Goal: Task Accomplishment & Management: Use online tool/utility

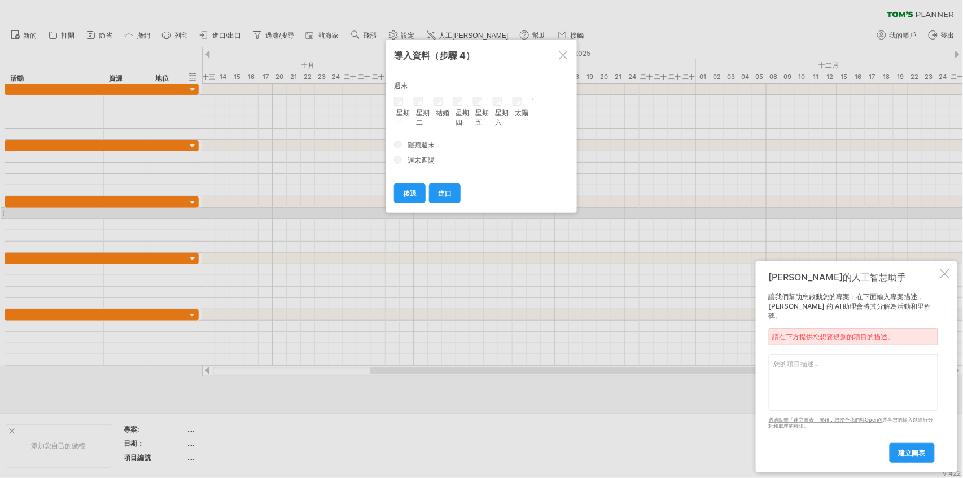
paste textarea "霞海月[GEOGRAPHIC_DATA][PERSON_NAME]暨光雕展演系列活動"
type textarea "霞海月[GEOGRAPHIC_DATA][PERSON_NAME]暨光雕展演系列活動"
click at [913, 457] on link "建立圖表" at bounding box center [912, 453] width 45 height 20
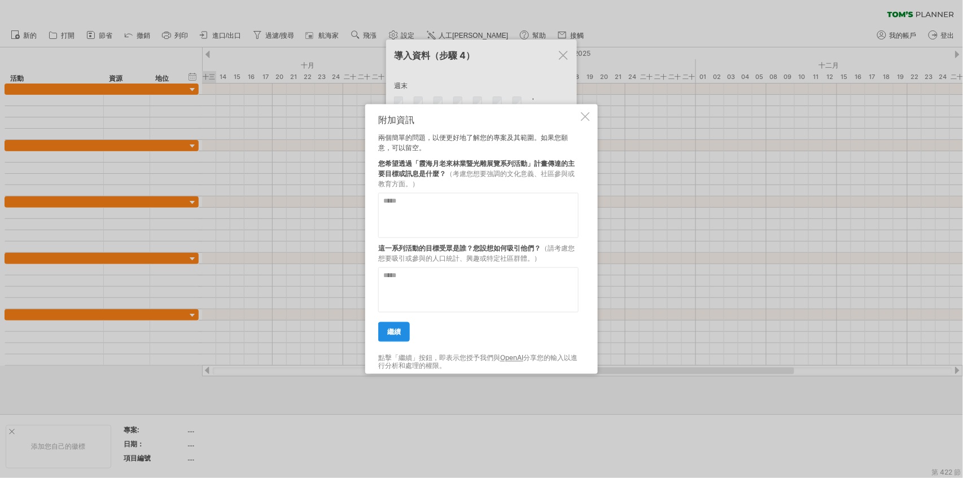
click at [396, 333] on font "繼續" at bounding box center [394, 332] width 14 height 8
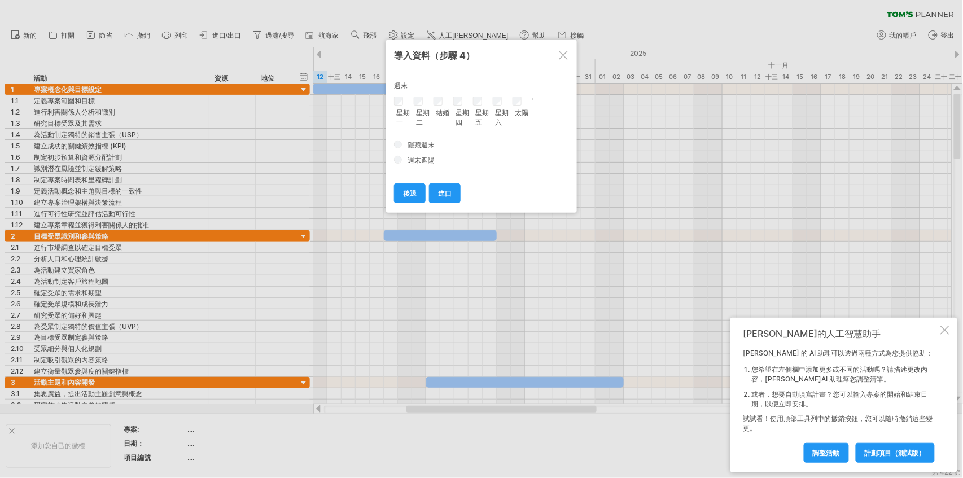
click at [559, 54] on div at bounding box center [563, 55] width 9 height 9
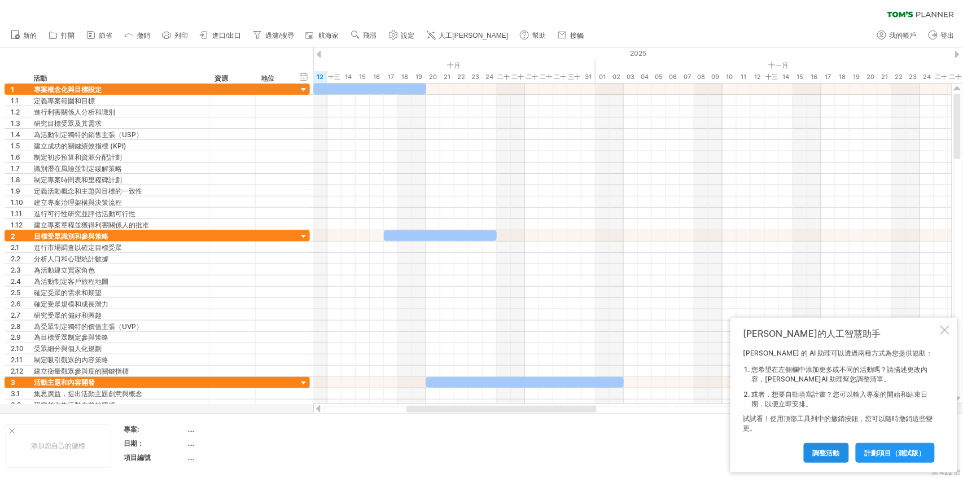
click at [832, 454] on font "調整活動" at bounding box center [826, 453] width 27 height 8
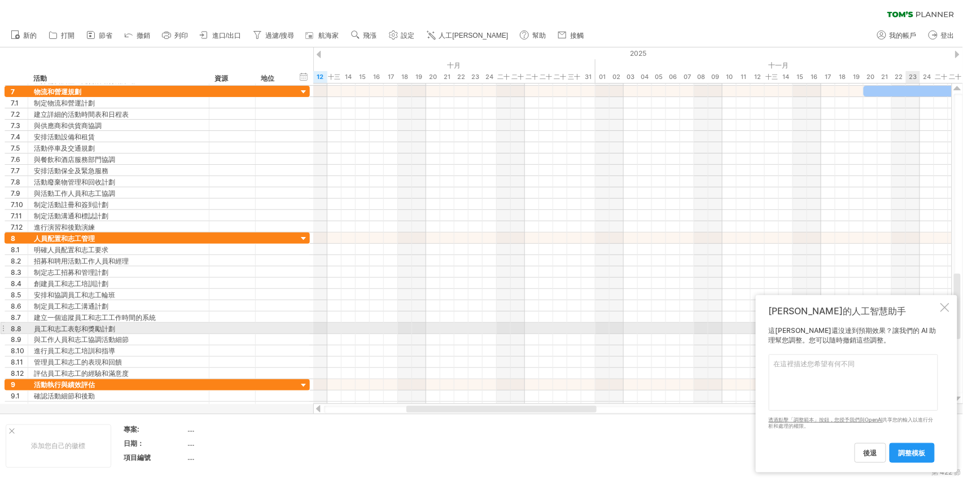
drag, startPoint x: 963, startPoint y: 325, endPoint x: 963, endPoint y: 312, distance: 13.0
click at [963, 312] on body "進度(100%) 嘗試造訪 [DOMAIN_NAME] 再次連接... 清除過濾器 1" at bounding box center [481, 240] width 963 height 481
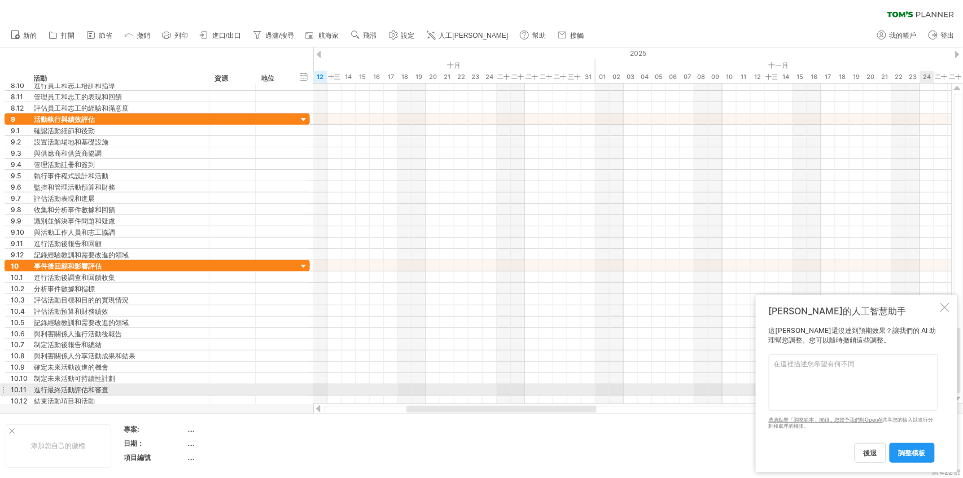
drag, startPoint x: 963, startPoint y: 268, endPoint x: 914, endPoint y: 402, distance: 142.8
click at [913, 403] on div "嘗試造訪 [DOMAIN_NAME] 再次連接... 清除過濾器 新的 打開" at bounding box center [481, 239] width 963 height 478
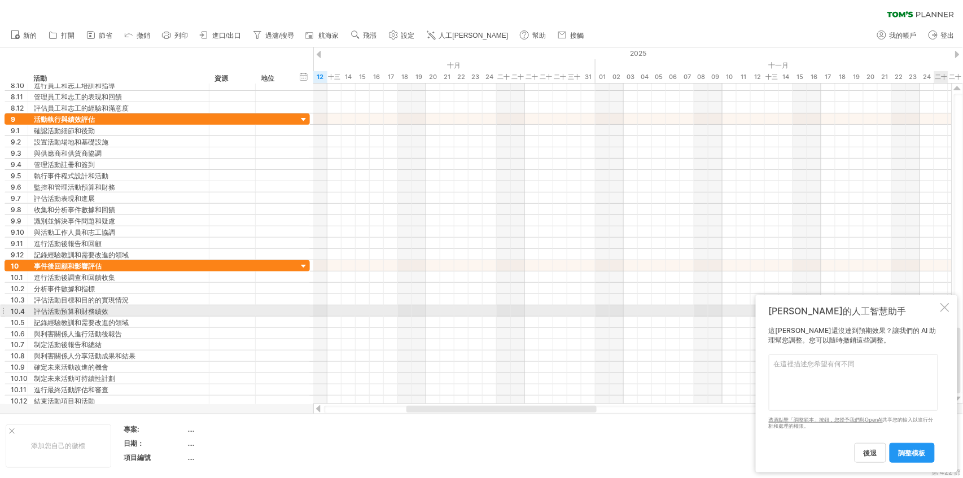
drag, startPoint x: 945, startPoint y: 311, endPoint x: 937, endPoint y: 311, distance: 7.3
click at [945, 311] on div at bounding box center [945, 307] width 9 height 9
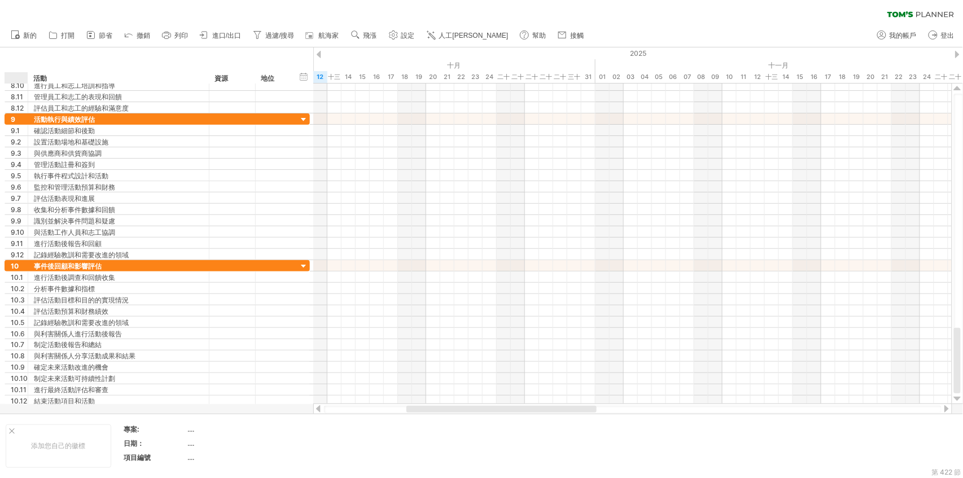
click at [29, 46] on ul "新的" at bounding box center [296, 36] width 583 height 24
click at [20, 42] on link "新的" at bounding box center [24, 35] width 32 height 15
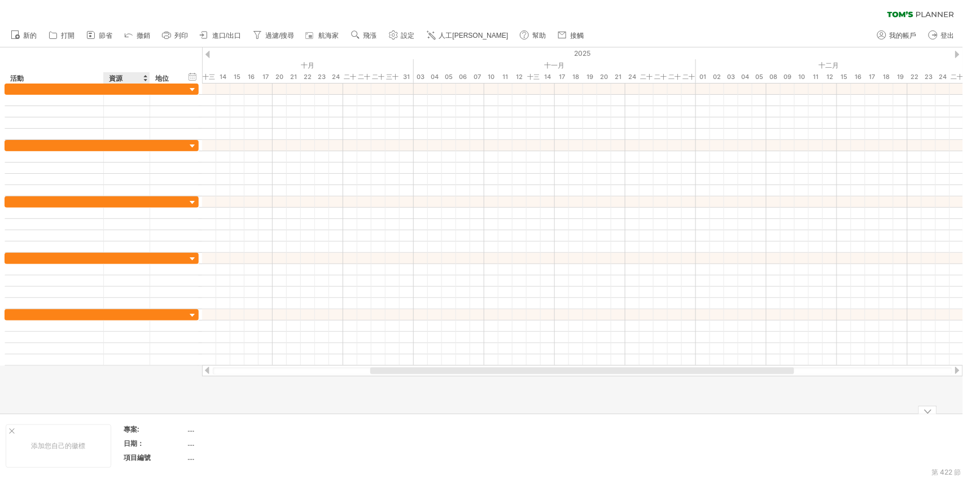
click at [144, 430] on div "專案:" at bounding box center [155, 430] width 62 height 10
type input "**********"
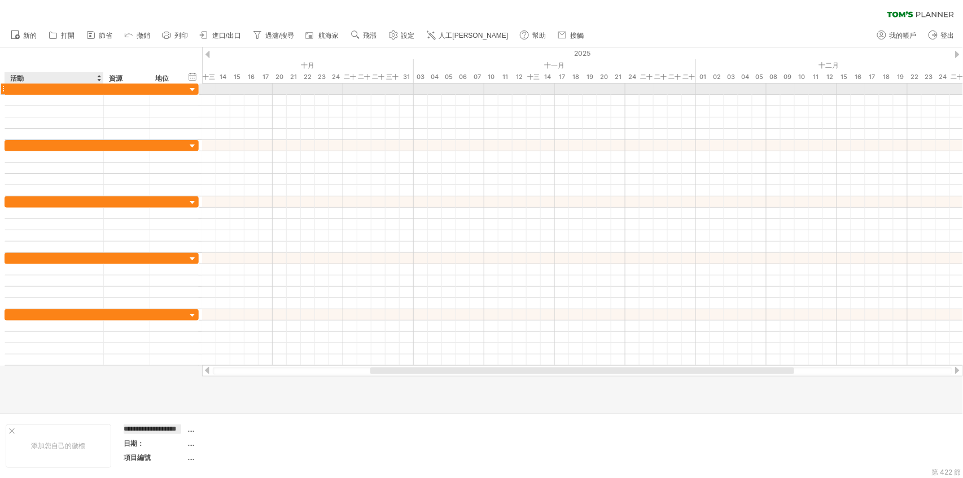
click at [42, 94] on div at bounding box center [102, 89] width 194 height 11
click at [57, 89] on div at bounding box center [54, 89] width 87 height 11
click at [56, 90] on input "text" at bounding box center [54, 89] width 87 height 11
click at [198, 87] on div at bounding box center [192, 90] width 11 height 11
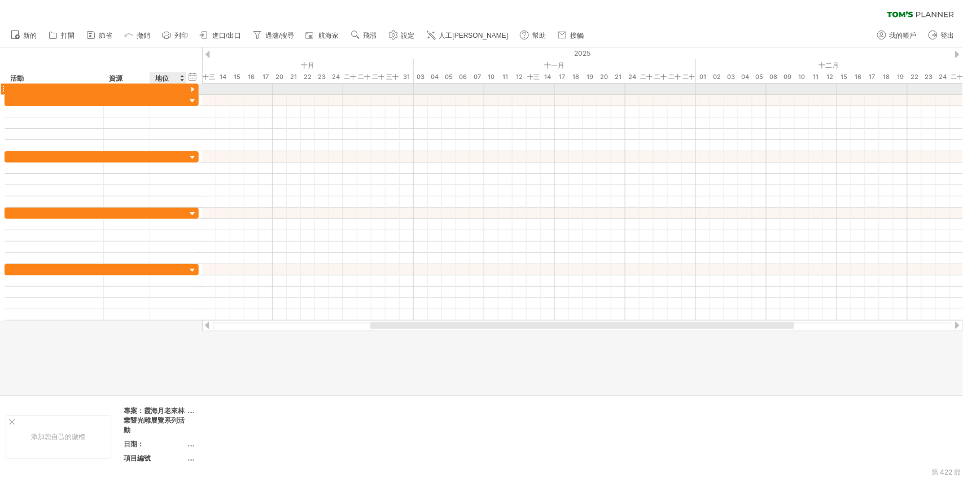
click at [197, 88] on div at bounding box center [192, 90] width 11 height 11
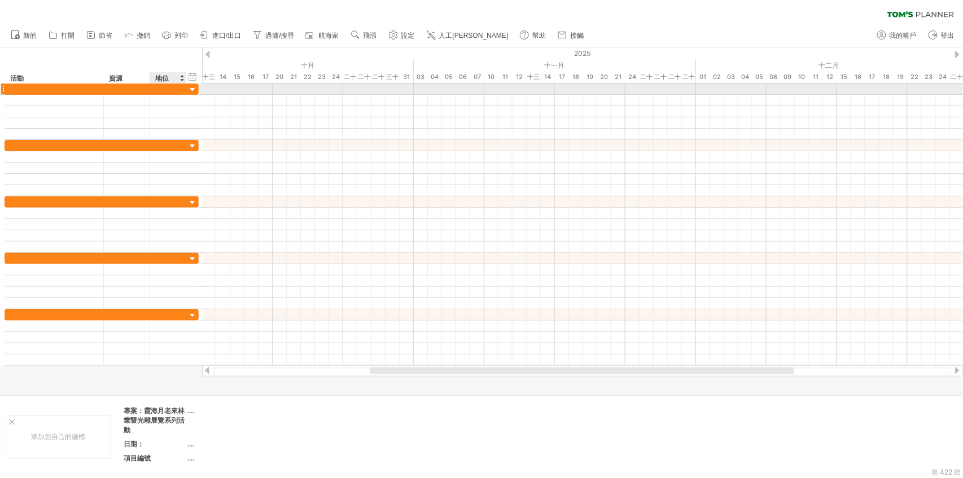
click at [172, 91] on div at bounding box center [168, 89] width 25 height 11
click at [23, 87] on div at bounding box center [54, 89] width 87 height 11
click at [128, 94] on div at bounding box center [127, 89] width 34 height 11
click at [35, 89] on div at bounding box center [54, 89] width 87 height 11
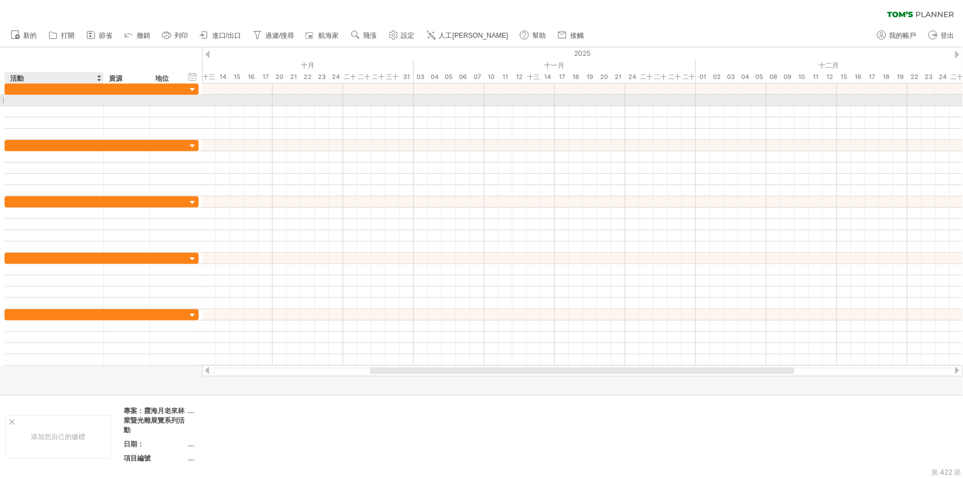
paste input "******"
type input "******"
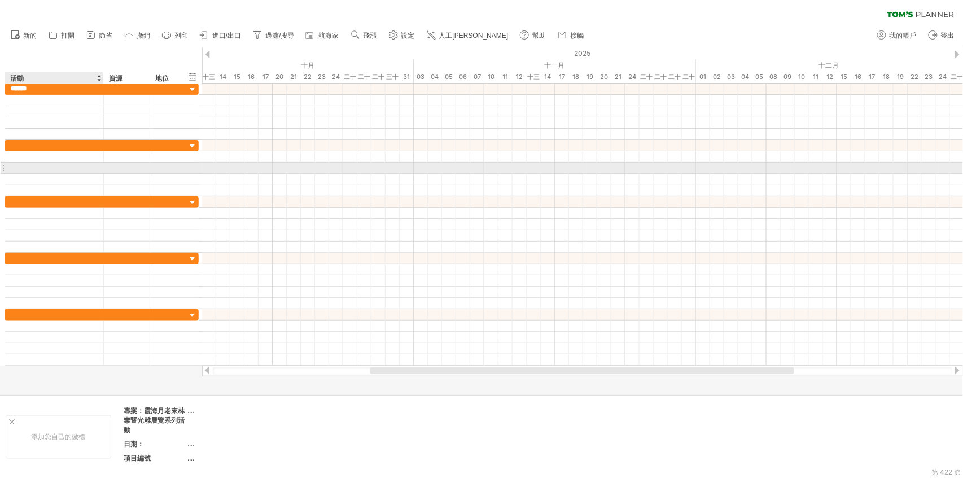
click at [29, 164] on div at bounding box center [54, 168] width 87 height 11
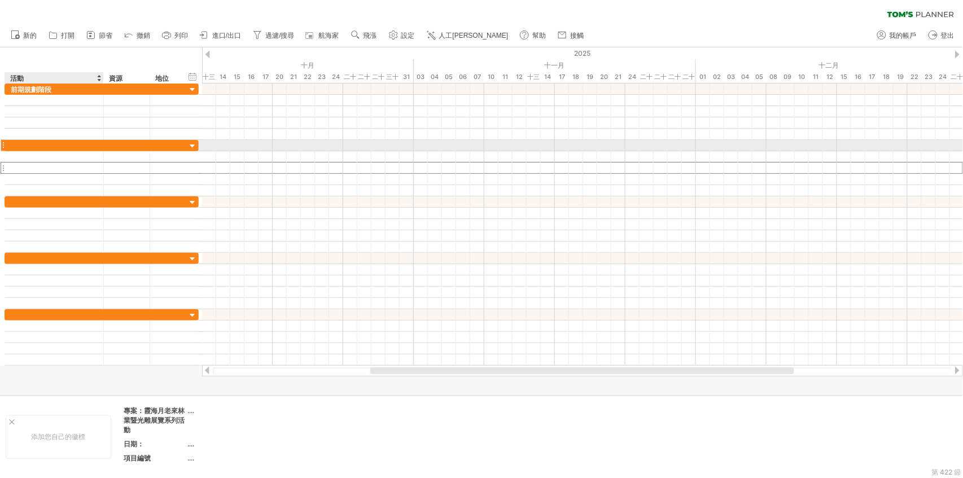
click at [43, 143] on div at bounding box center [54, 145] width 87 height 11
click at [20, 142] on div at bounding box center [54, 145] width 87 height 11
paste input "*******"
type input "*******"
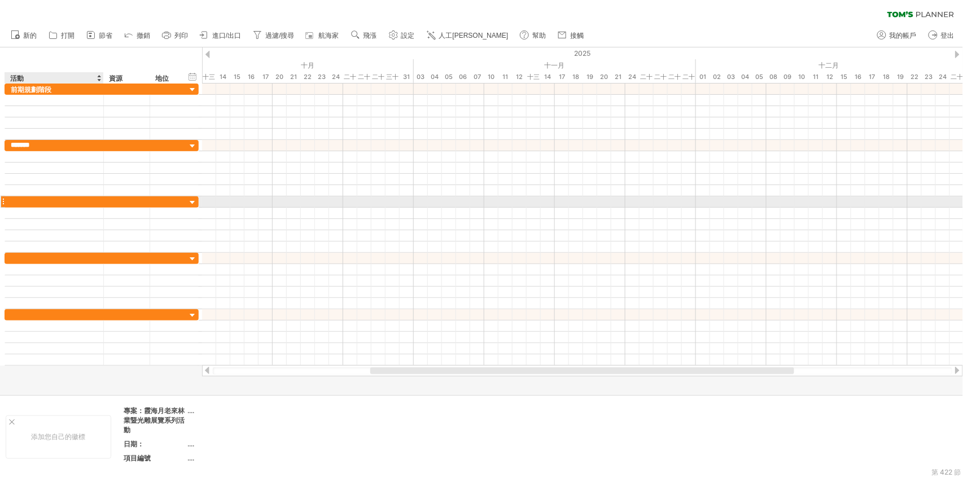
click at [23, 199] on div at bounding box center [54, 202] width 87 height 11
click at [15, 202] on div at bounding box center [54, 202] width 87 height 11
paste input "*********"
type input "*********"
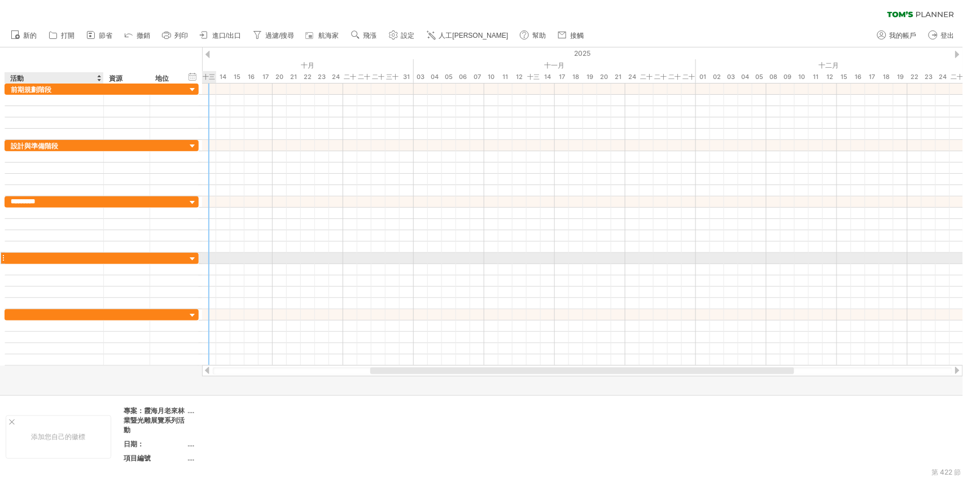
click at [30, 254] on div at bounding box center [54, 258] width 87 height 11
click at [30, 259] on div at bounding box center [54, 258] width 87 height 11
paste input "******"
type input "******"
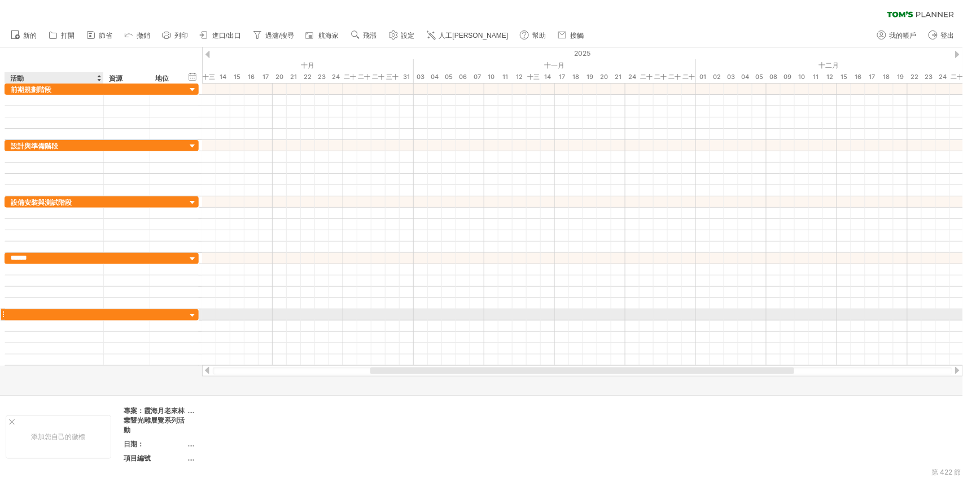
click at [25, 318] on div at bounding box center [54, 314] width 87 height 11
click at [24, 311] on div at bounding box center [54, 314] width 87 height 11
paste input "*********"
type input "*********"
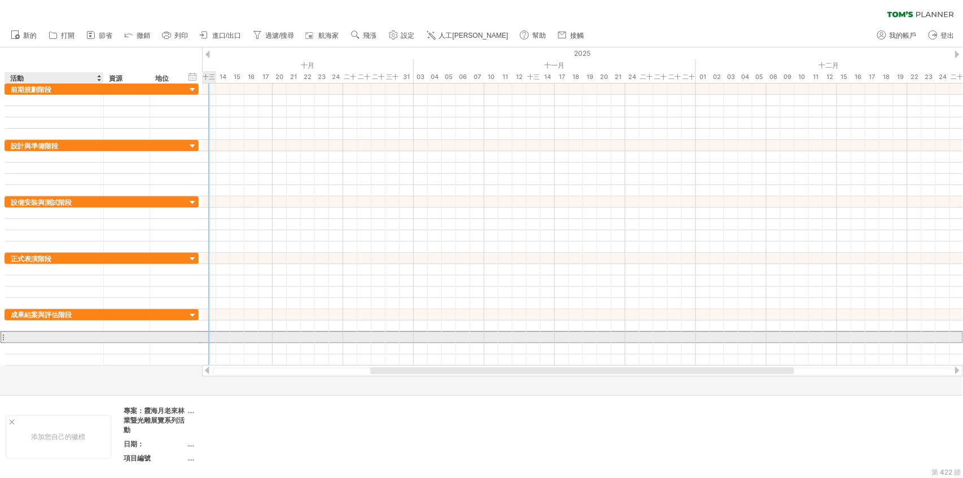
click at [24, 334] on div at bounding box center [54, 337] width 87 height 11
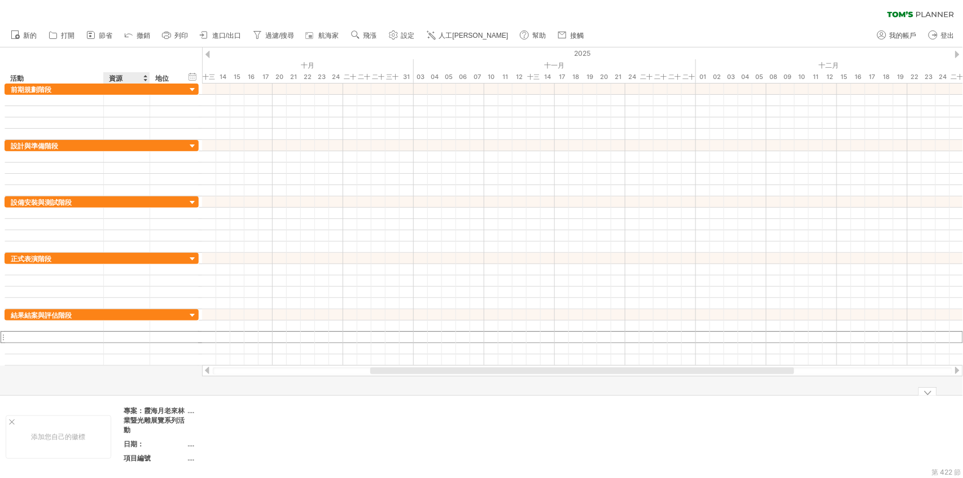
click at [141, 444] on font "日期：" at bounding box center [134, 444] width 20 height 8
click at [154, 457] on div "項目編號" at bounding box center [155, 458] width 62 height 10
click at [726, 33] on div "新的" at bounding box center [481, 36] width 963 height 24
click at [874, 47] on div "2025" at bounding box center [124, 53] width 1793 height 12
click at [575, 48] on div "2025" at bounding box center [124, 53] width 1793 height 12
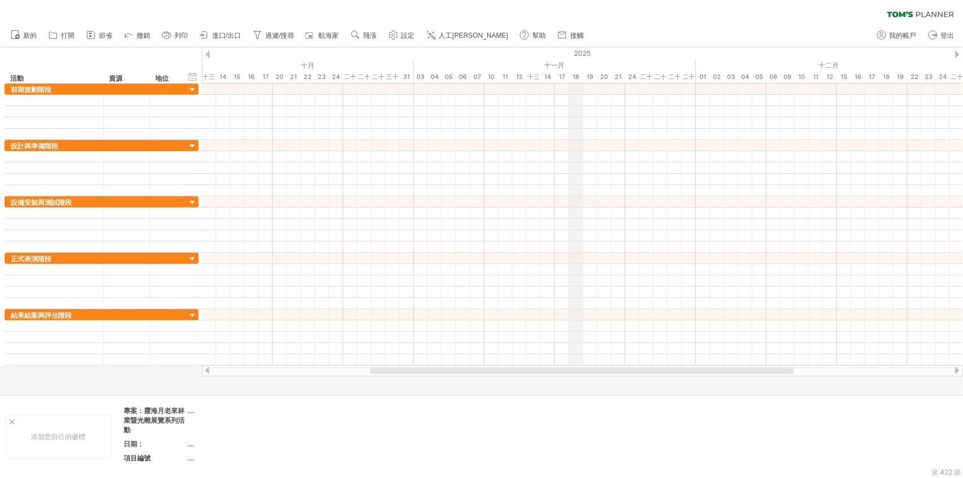
click at [578, 49] on font "2025" at bounding box center [583, 53] width 16 height 8
click at [584, 53] on font "2025" at bounding box center [583, 53] width 16 height 8
click at [210, 55] on div at bounding box center [208, 54] width 5 height 7
click at [63, 51] on div "隱藏開始/結束/持續時間 顯示開始/結束/持續時間 ******** 活動 ******** 資源 ****** 地位" at bounding box center [101, 65] width 202 height 36
click at [195, 78] on div "隱藏開始/結束/持續時間 顯示開始/結束/持續時間" at bounding box center [192, 77] width 11 height 12
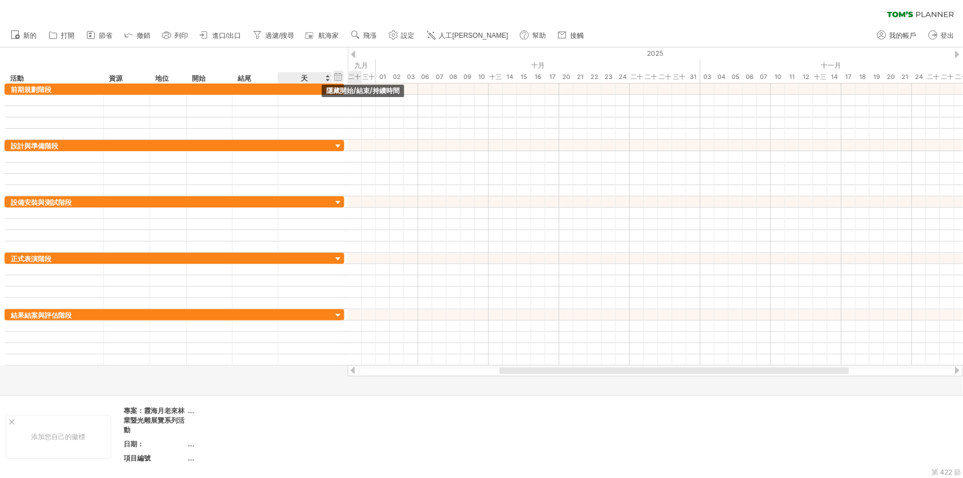
click at [343, 71] on div "隱藏開始/結束/持續時間 顯示開始/結束/持續時間" at bounding box center [338, 77] width 11 height 12
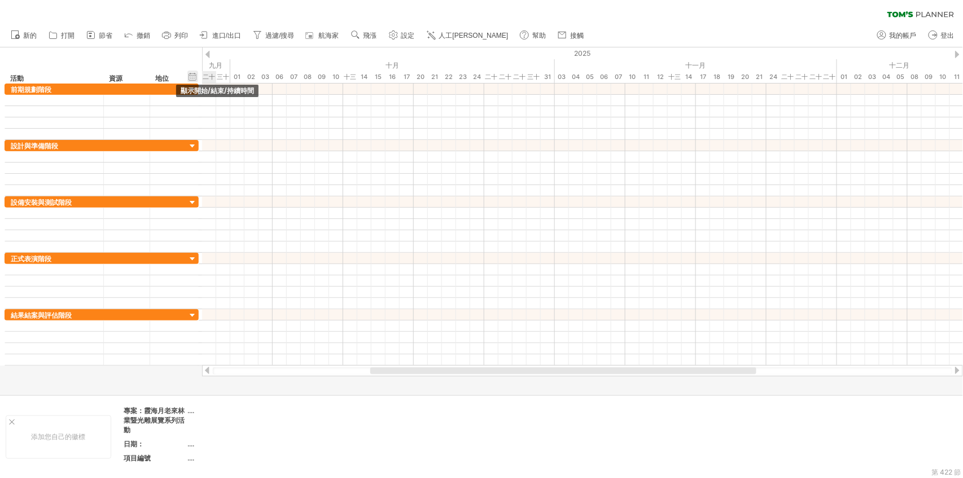
click at [194, 76] on div "隱藏開始/結束/持續時間 顯示開始/結束/持續時間" at bounding box center [192, 77] width 11 height 12
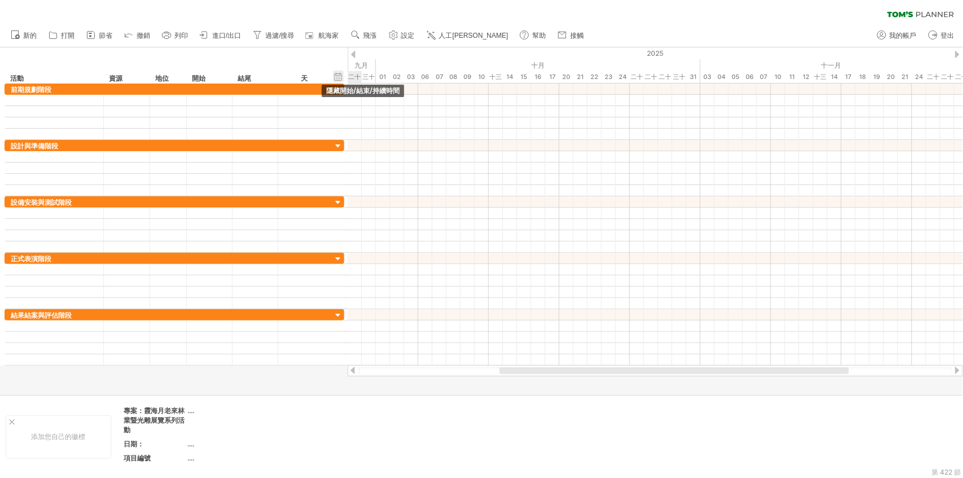
click at [335, 77] on div "隱藏開始/結束/持續時間 顯示開始/結束/持續時間" at bounding box center [338, 77] width 11 height 12
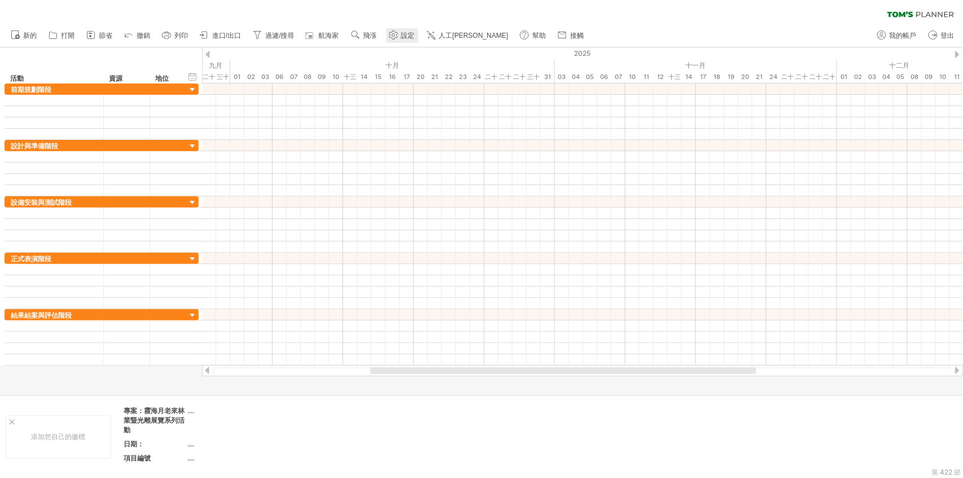
click at [403, 34] on font "設定" at bounding box center [409, 36] width 14 height 8
select select "*"
select select "**"
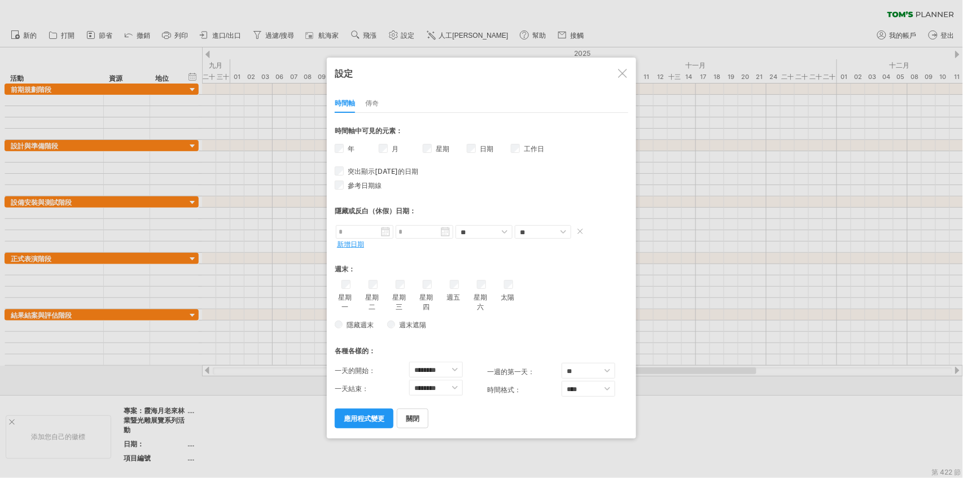
click at [352, 226] on input "text" at bounding box center [365, 232] width 58 height 14
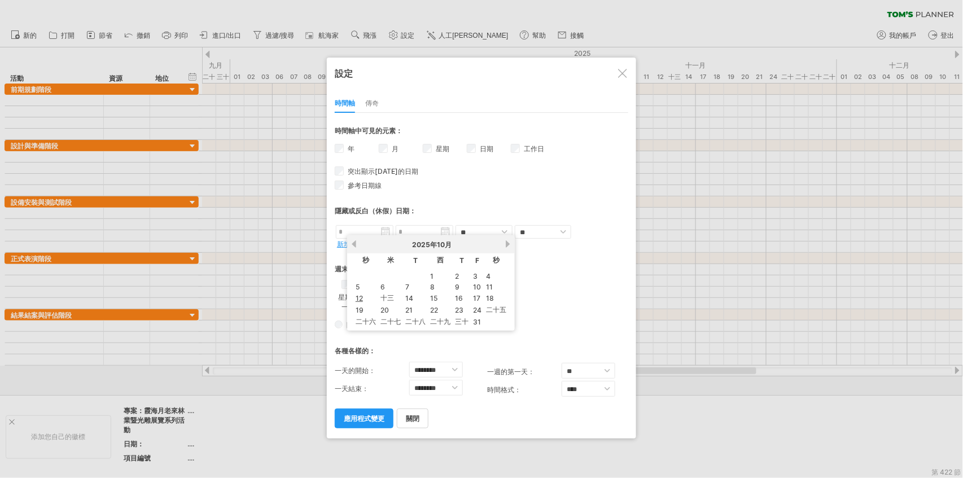
click at [501, 190] on div "* ** **** **** *** 時間軸中可見的元素： 年 月 星期 週數的可見性 日期 工作日 **" at bounding box center [482, 270] width 294 height 315
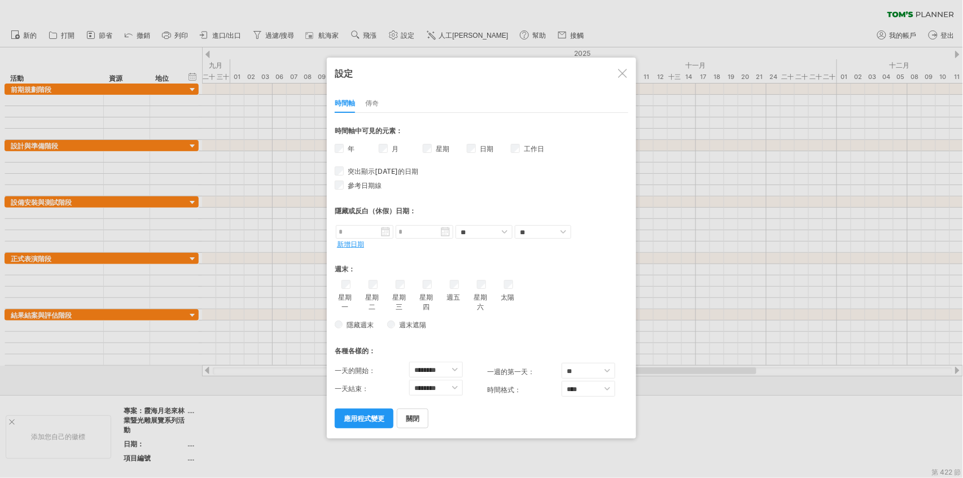
click at [459, 330] on div "隱藏週末 週末遮陽 ，遮陽顏色： 您可以選擇為週末新增陰影。 或者您可以選擇隱藏它們。 假設週六和週日是周末。 如果您選擇包含週末： - 將此時間表的部分內容…" at bounding box center [482, 325] width 294 height 16
click at [351, 232] on input "text" at bounding box center [365, 232] width 58 height 14
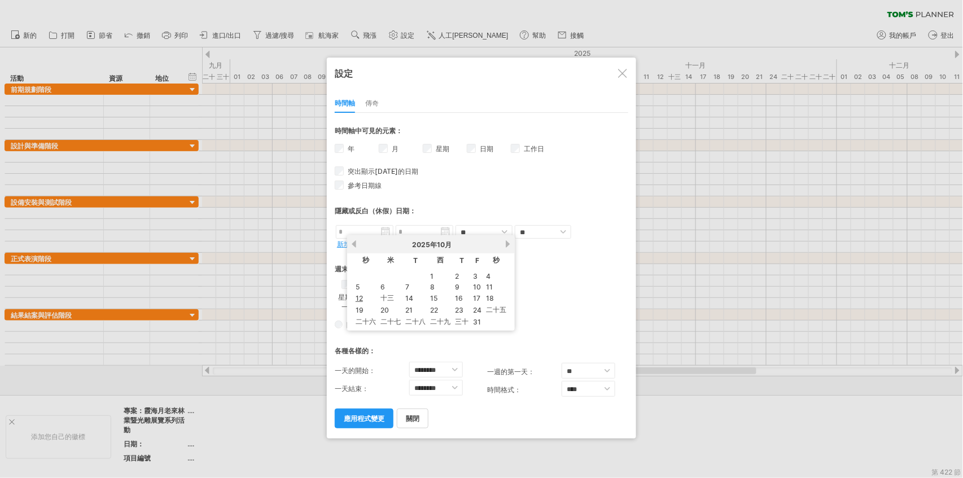
click at [435, 278] on td "1" at bounding box center [441, 277] width 24 height 10
click at [370, 227] on input "text" at bounding box center [365, 232] width 58 height 14
click at [429, 274] on link "1" at bounding box center [432, 276] width 6 height 11
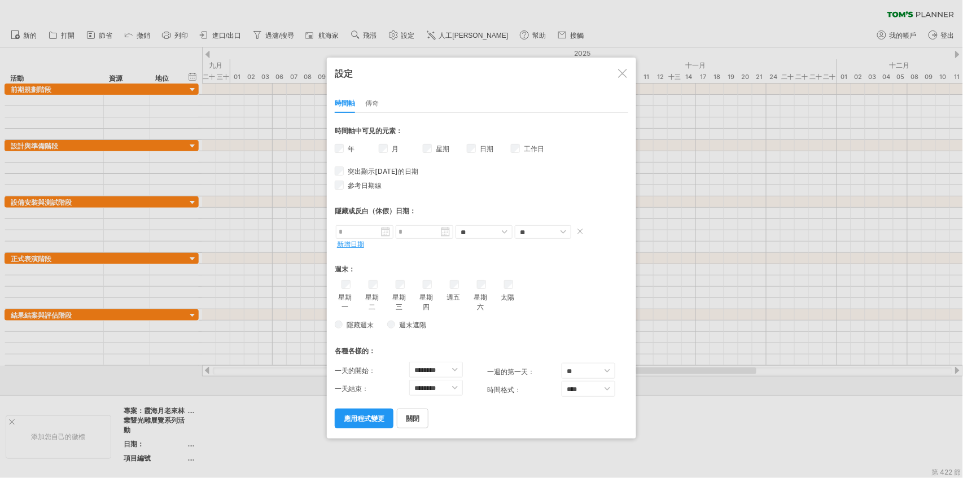
click at [385, 229] on input "text" at bounding box center [365, 232] width 58 height 14
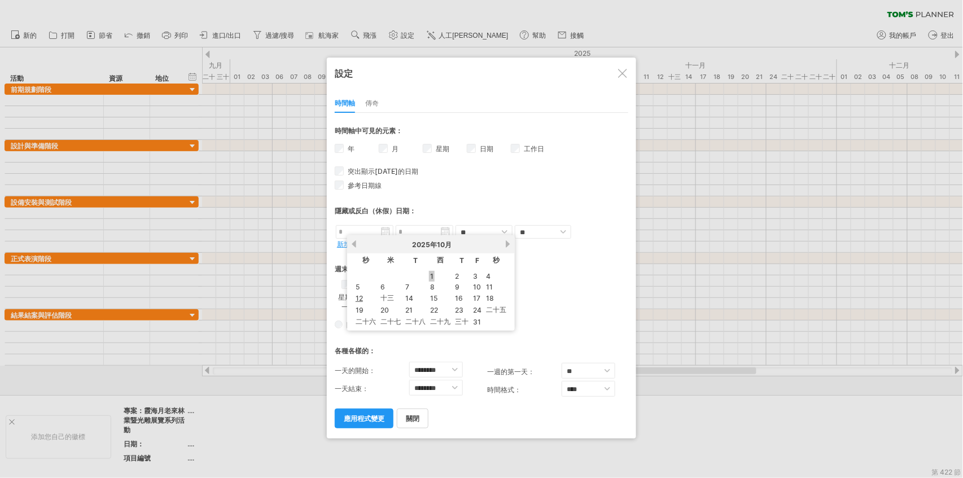
click at [434, 276] on link "1" at bounding box center [432, 276] width 6 height 11
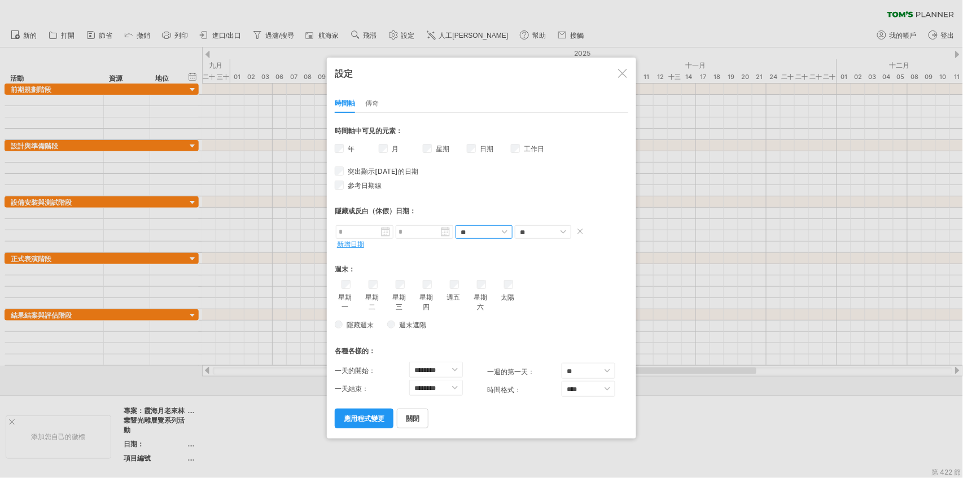
click at [487, 231] on select "** **" at bounding box center [484, 232] width 57 height 14
click at [536, 197] on div "隱藏或反白（休假）日期：" at bounding box center [482, 207] width 294 height 29
click at [369, 109] on div "傳奇" at bounding box center [372, 104] width 14 height 18
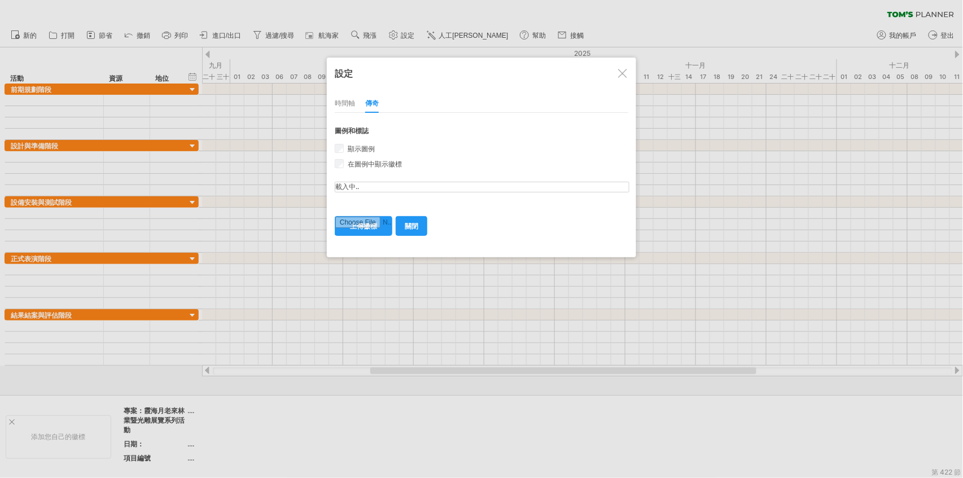
click at [347, 108] on div "時間軸" at bounding box center [345, 104] width 20 height 18
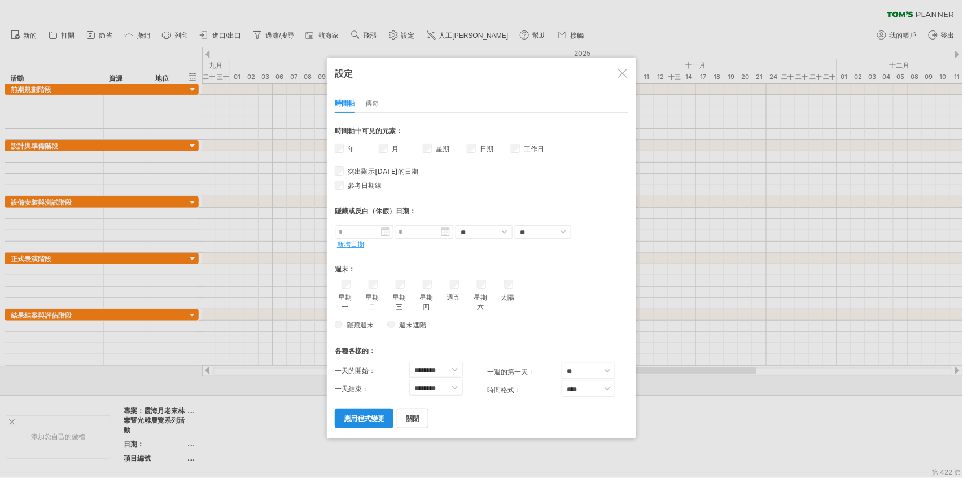
click at [372, 412] on link "應用程式變更" at bounding box center [364, 419] width 59 height 20
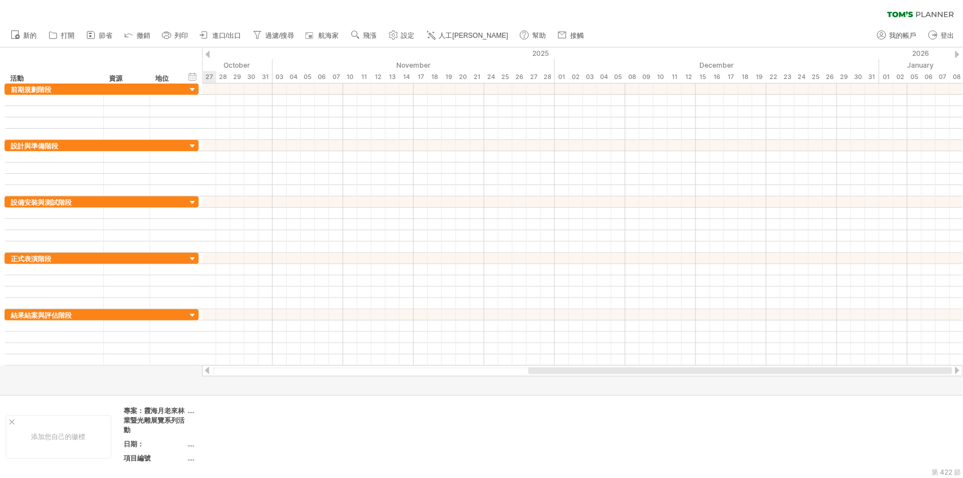
drag, startPoint x: 400, startPoint y: 365, endPoint x: 730, endPoint y: 396, distance: 331.9
click at [732, 396] on div "嘗試造訪 [DOMAIN_NAME] 再次連接... 清除過濾器 新的 打開" at bounding box center [481, 239] width 963 height 478
click at [132, 374] on div at bounding box center [481, 220] width 963 height 347
click at [208, 370] on div at bounding box center [207, 370] width 9 height 7
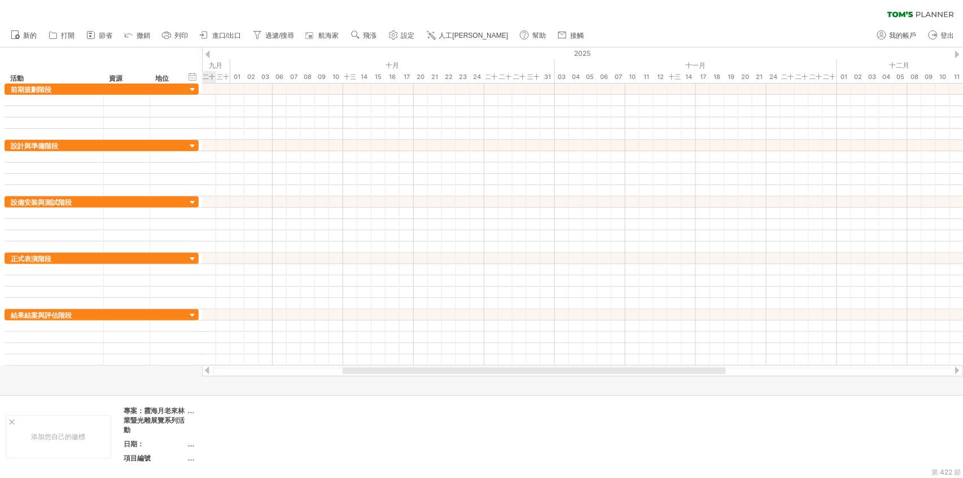
click at [207, 370] on div at bounding box center [207, 370] width 9 height 7
click at [91, 35] on icon at bounding box center [90, 34] width 11 height 11
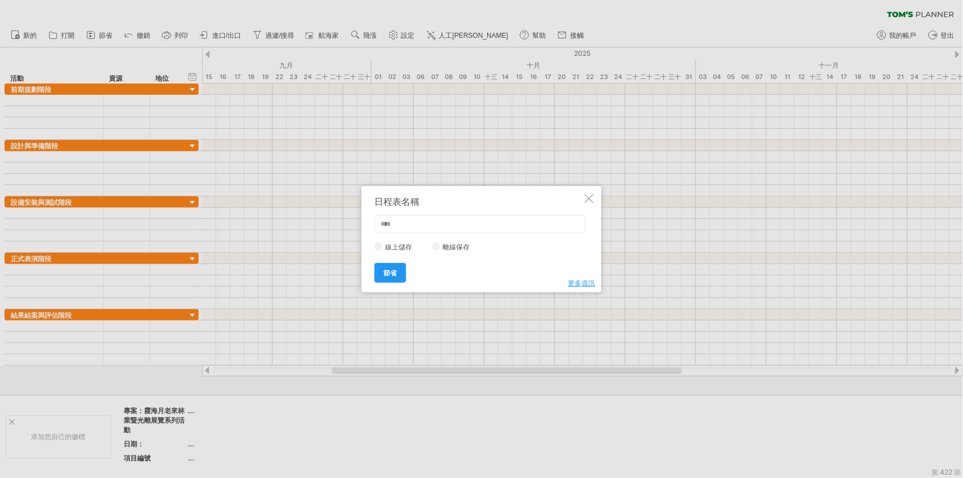
click at [592, 193] on div "日程表名稱 線上儲存 離線保存 更多資訊 節省 節省 線上/線下儲存日程安排： 您可以將日程安排以文字檔案的形式離線保存在您自己的電腦上，也可以將日程安排在線…" at bounding box center [482, 239] width 240 height 106
click at [592, 194] on div at bounding box center [589, 198] width 9 height 9
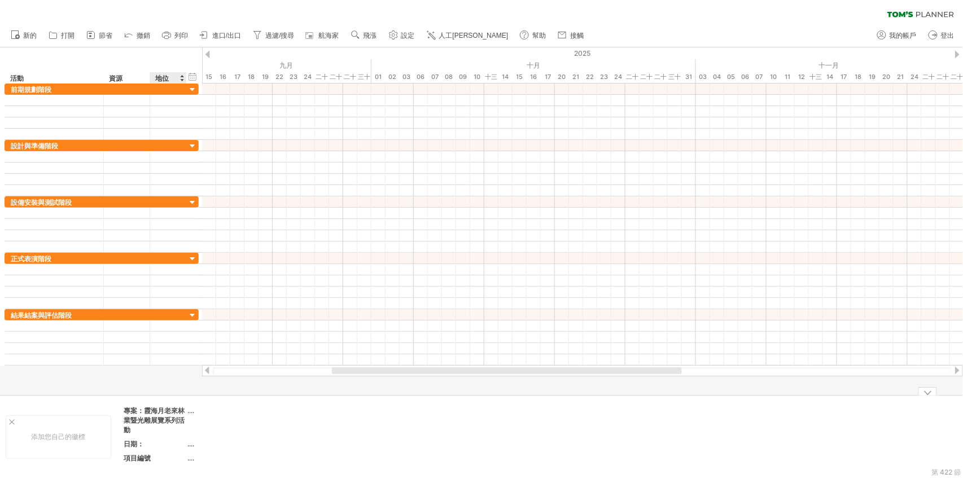
click at [160, 443] on div "日期：" at bounding box center [155, 444] width 62 height 10
click at [194, 446] on font "...." at bounding box center [191, 444] width 7 height 8
click at [165, 442] on div "日期：" at bounding box center [155, 444] width 62 height 10
type input "***"
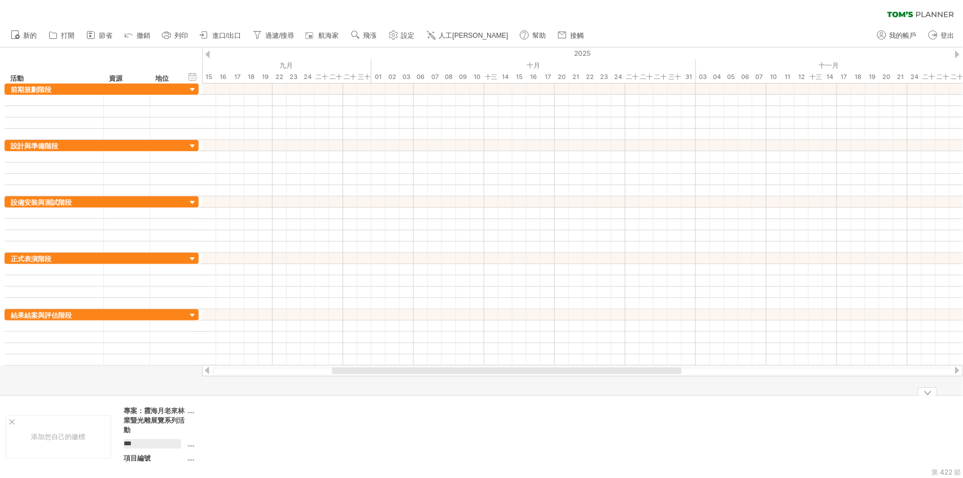
scroll to position [0, 0]
click at [139, 447] on font "日期：" at bounding box center [134, 444] width 20 height 8
click at [151, 447] on div "日期：" at bounding box center [155, 444] width 62 height 10
type input "**********"
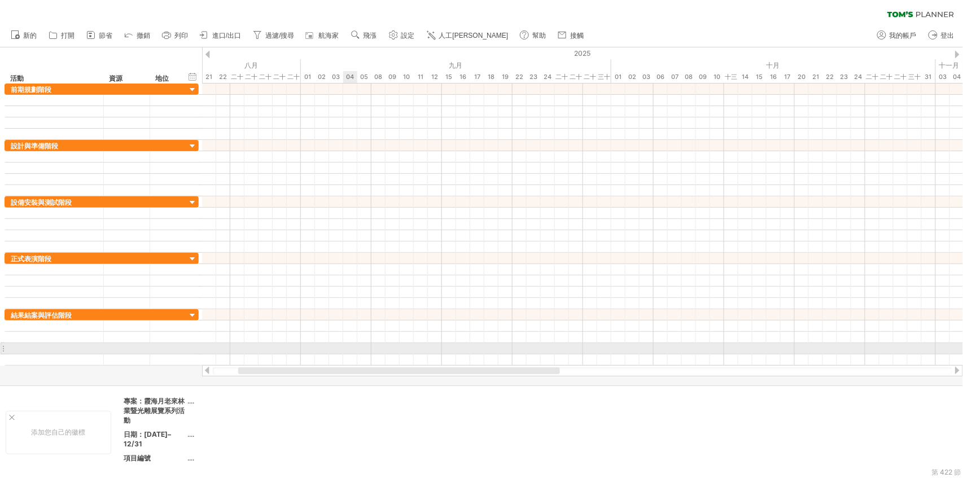
drag, startPoint x: 481, startPoint y: 370, endPoint x: 348, endPoint y: 352, distance: 134.4
click at [348, 352] on div "嘗試造訪 [DOMAIN_NAME] 再次連接... 清除過濾器 新的 打開" at bounding box center [481, 239] width 963 height 478
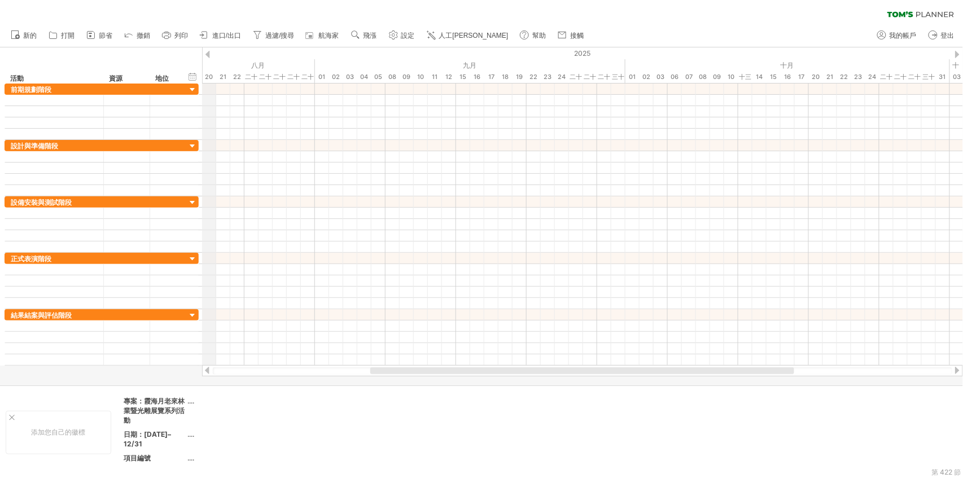
click at [211, 56] on div "2025" at bounding box center [477, 53] width 2160 height 12
click at [209, 54] on div "嘗試造訪 [DOMAIN_NAME] 再次連接... 清除過濾器 新的 打開" at bounding box center [481, 239] width 963 height 478
click at [209, 54] on div at bounding box center [208, 54] width 5 height 7
click at [207, 52] on div at bounding box center [208, 54] width 5 height 7
click at [207, 53] on div at bounding box center [208, 54] width 5 height 7
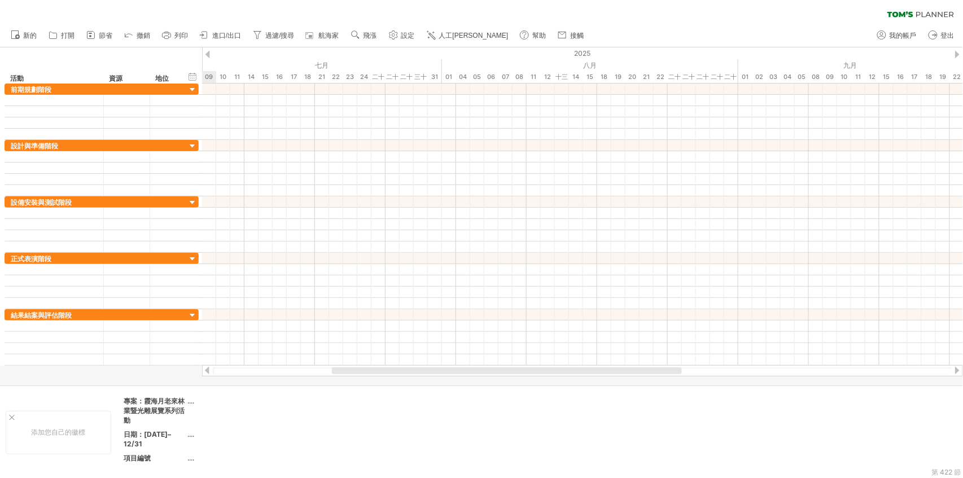
click at [207, 53] on div at bounding box center [208, 54] width 5 height 7
click at [533, 59] on div "2025" at bounding box center [745, 53] width 2753 height 12
click at [955, 51] on div "2025" at bounding box center [745, 53] width 2753 height 12
click at [954, 51] on div "2025" at bounding box center [745, 53] width 2753 height 12
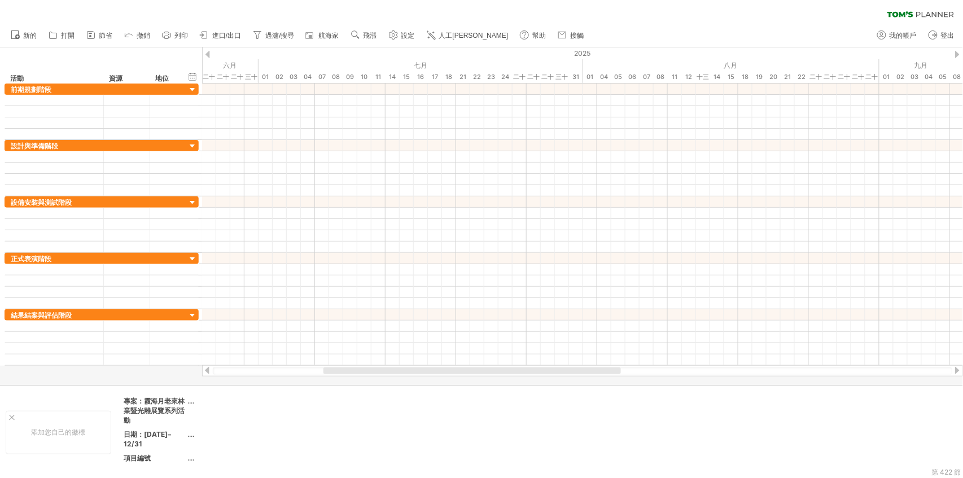
click at [958, 56] on div at bounding box center [957, 54] width 5 height 7
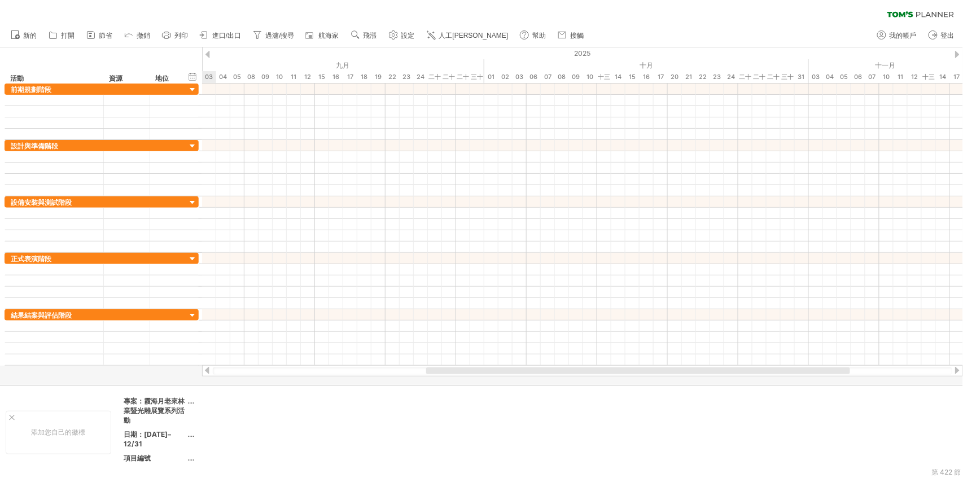
click at [958, 56] on div at bounding box center [957, 54] width 5 height 7
click at [207, 75] on font "01" at bounding box center [209, 77] width 7 height 8
click at [210, 76] on font "01" at bounding box center [209, 77] width 7 height 8
click at [197, 77] on div "隱藏開始/結束/持續時間 顯示開始/結束/持續時間" at bounding box center [192, 77] width 11 height 12
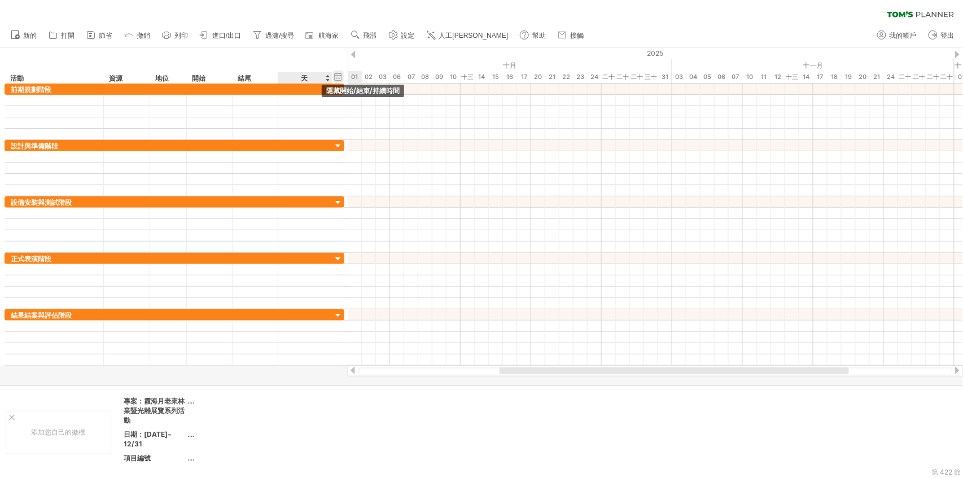
click at [335, 76] on div "隱藏開始/結束/持續時間 顯示開始/結束/持續時間" at bounding box center [338, 77] width 11 height 12
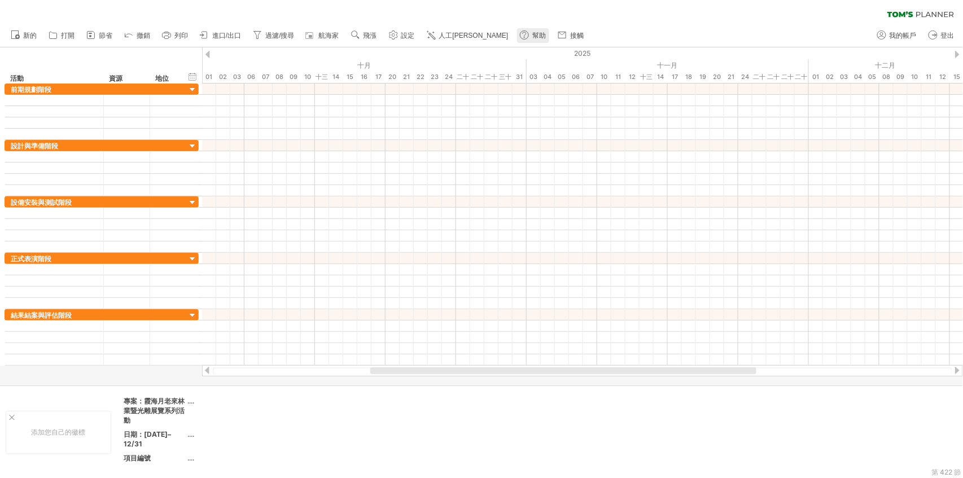
click at [533, 35] on font "幫助" at bounding box center [540, 36] width 14 height 8
click at [399, 40] on use at bounding box center [393, 34] width 11 height 11
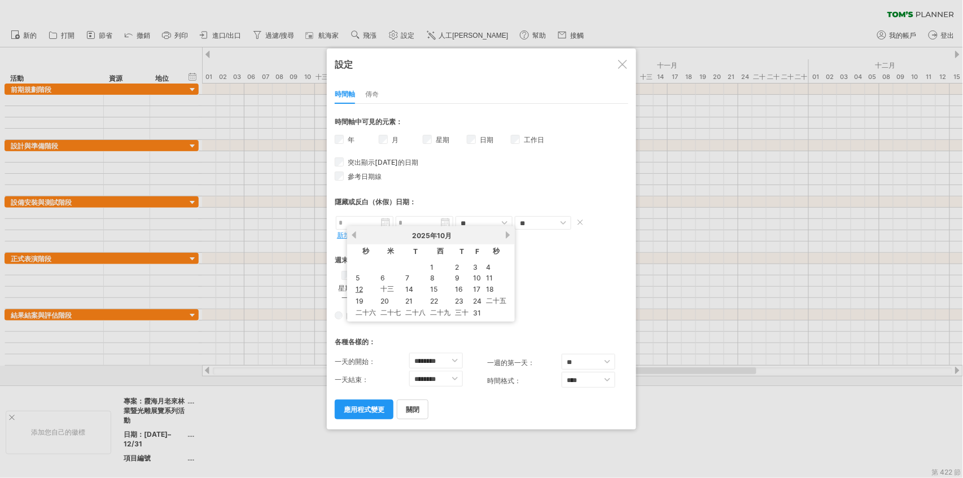
click at [364, 222] on input "text" at bounding box center [365, 223] width 58 height 14
click at [425, 234] on font "2025年" at bounding box center [424, 236] width 25 height 8
click at [429, 271] on link "1" at bounding box center [432, 267] width 6 height 11
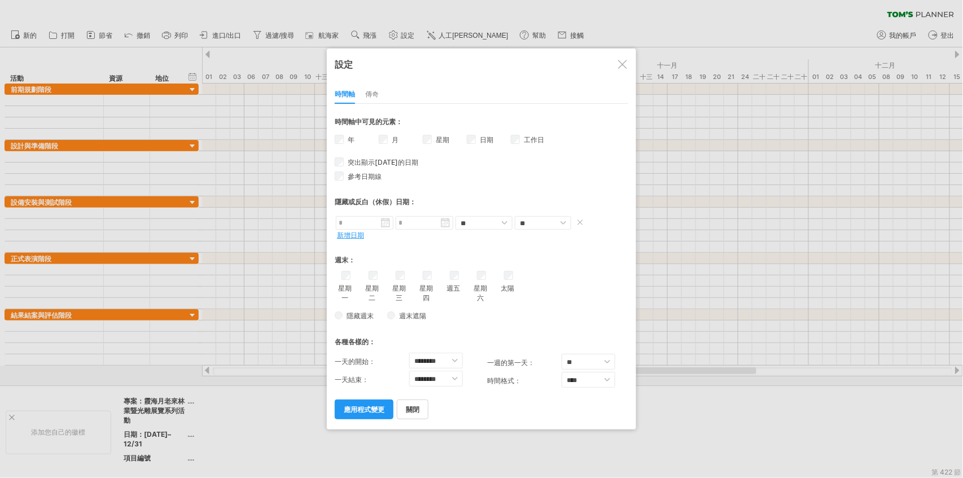
click at [409, 226] on body "進度(100%) 嘗試造訪 [DOMAIN_NAME] 再次連接... 清除過濾器" at bounding box center [481, 240] width 963 height 481
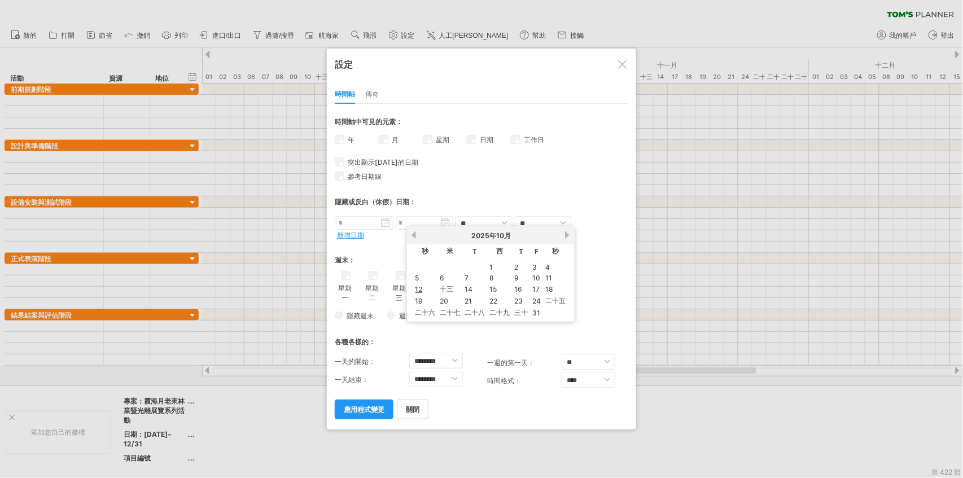
click at [564, 231] on link "下一個" at bounding box center [568, 235] width 8 height 8
click at [508, 171] on div "參考日期線 參考日期線是圖表中較深顏色的垂直線。您可以用滑鼠將其左右拖曳。您可以將其用於任何您想要的目標。它可以是專案的最終截止日期、某個特別重要的里程碑，或…" at bounding box center [482, 176] width 294 height 12
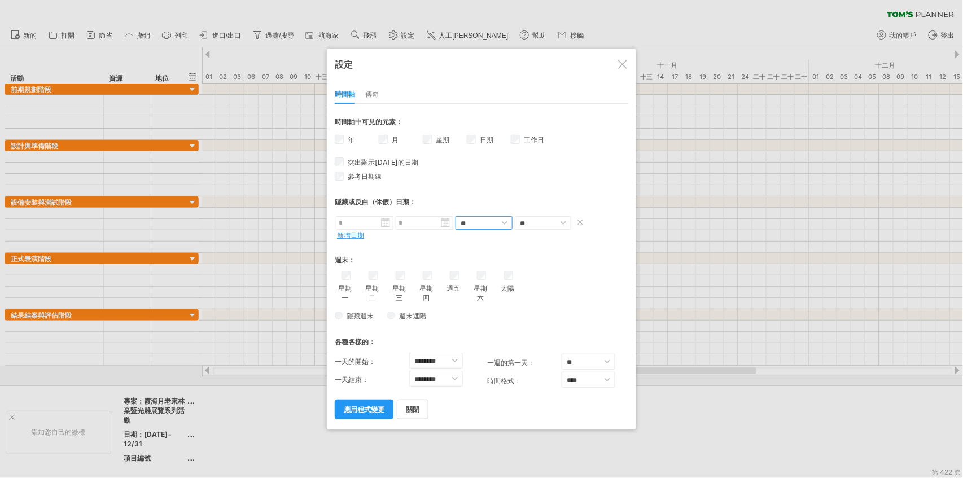
click at [487, 225] on select "** **" at bounding box center [484, 223] width 57 height 14
click at [456, 216] on select "** **" at bounding box center [484, 223] width 57 height 14
click at [522, 219] on select "** **" at bounding box center [543, 223] width 56 height 14
select select "*"
click at [515, 216] on select "** **" at bounding box center [543, 223] width 56 height 14
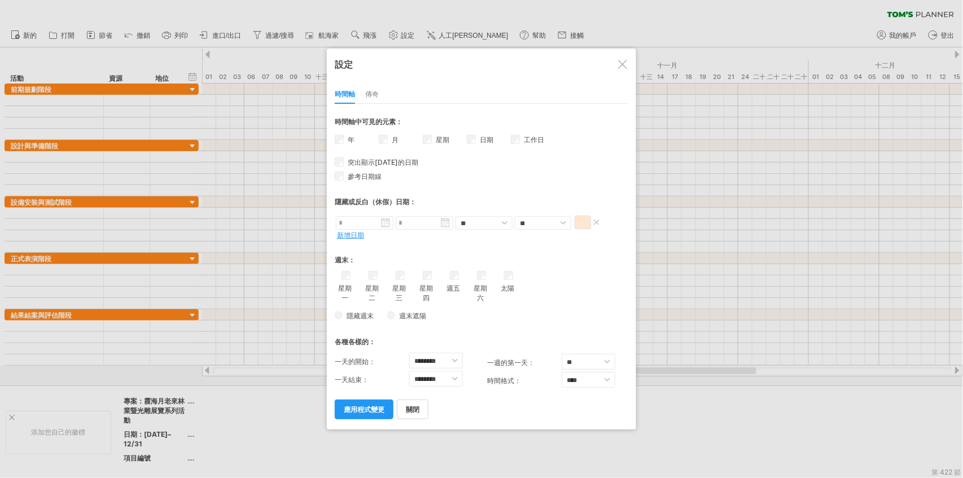
click at [596, 223] on span at bounding box center [596, 222] width 11 height 8
click at [352, 233] on font "新增日期" at bounding box center [350, 235] width 27 height 8
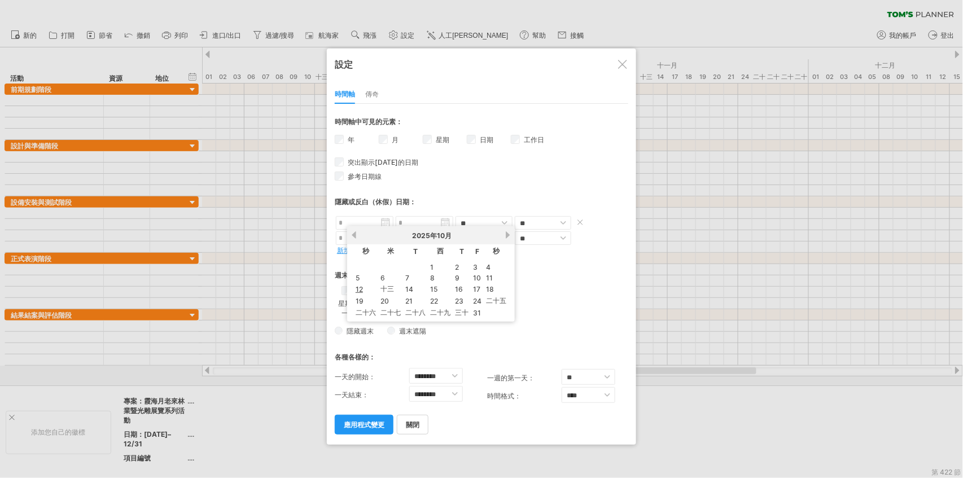
click at [368, 225] on input "text" at bounding box center [365, 223] width 58 height 14
click at [430, 265] on font "1" at bounding box center [431, 267] width 3 height 8
click at [365, 221] on input "text" at bounding box center [365, 223] width 58 height 14
click at [454, 262] on link "2" at bounding box center [457, 267] width 6 height 11
click at [406, 225] on input "text" at bounding box center [425, 223] width 58 height 14
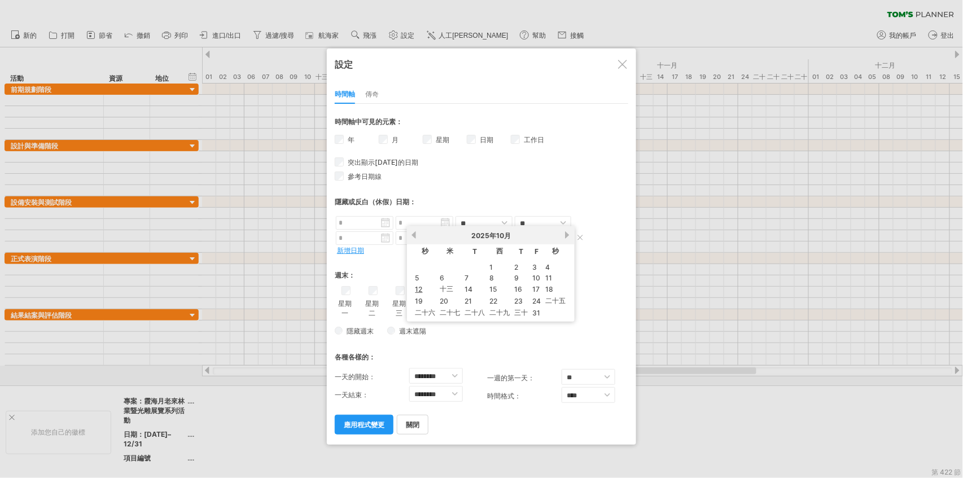
click at [389, 239] on input "text" at bounding box center [365, 239] width 58 height 14
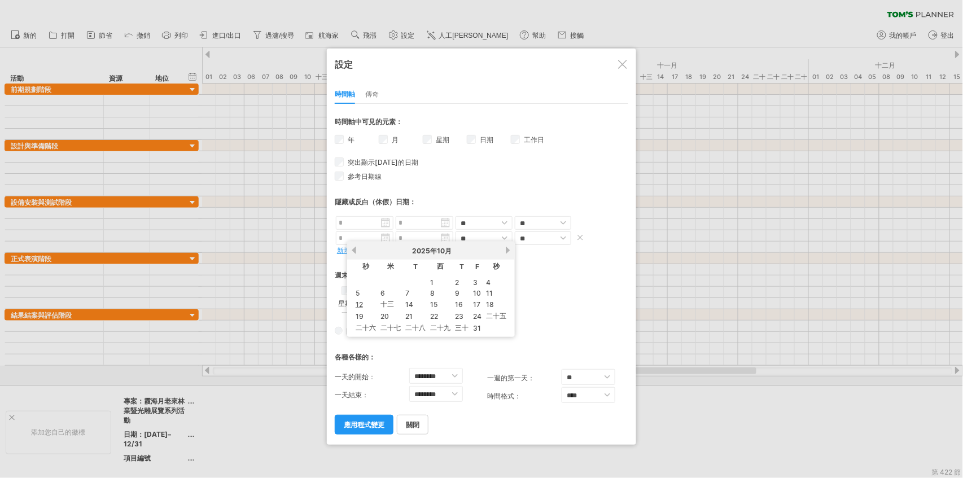
click at [385, 238] on input "text" at bounding box center [365, 239] width 58 height 14
click at [387, 224] on input "text" at bounding box center [365, 223] width 58 height 14
click at [533, 222] on select "** **" at bounding box center [543, 223] width 56 height 14
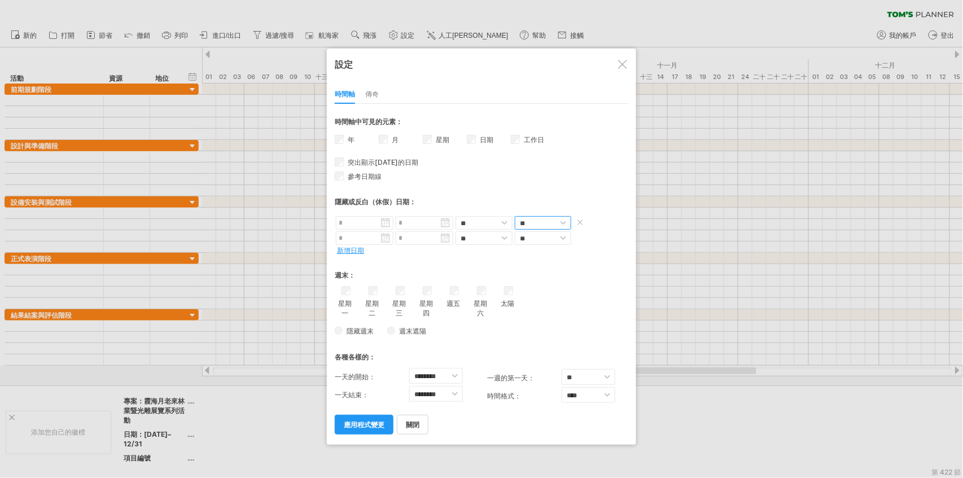
select select "*"
click at [515, 216] on select "** **" at bounding box center [543, 223] width 56 height 14
click at [543, 243] on select "** **" at bounding box center [543, 239] width 56 height 14
select select "*"
click at [515, 232] on select "** **" at bounding box center [543, 239] width 56 height 14
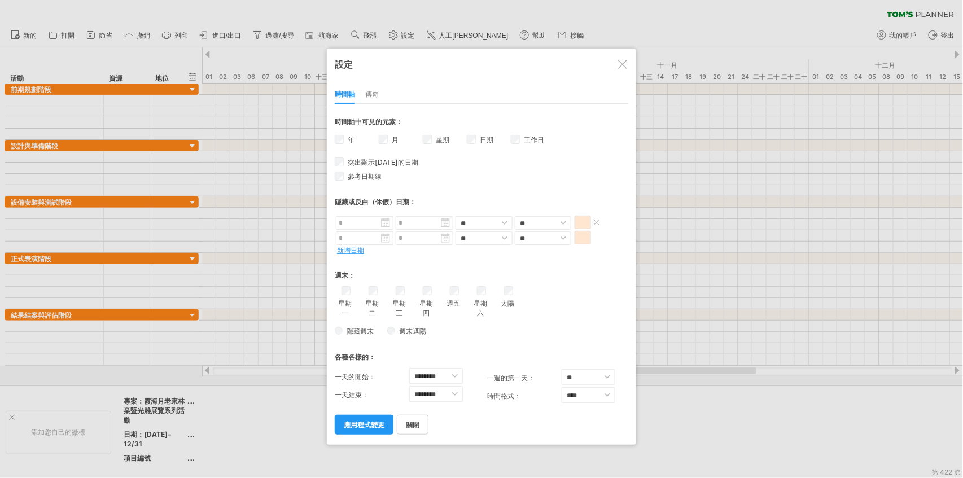
click at [352, 224] on input "text" at bounding box center [365, 223] width 58 height 14
click at [429, 265] on link "1" at bounding box center [432, 267] width 6 height 11
click at [350, 255] on div "* ** **** **** *** 時間軸中可見的元素： 年 月 星期 週數的可見性 日期 工作日 **" at bounding box center [482, 269] width 294 height 330
click at [351, 252] on font "新增日期" at bounding box center [350, 250] width 27 height 8
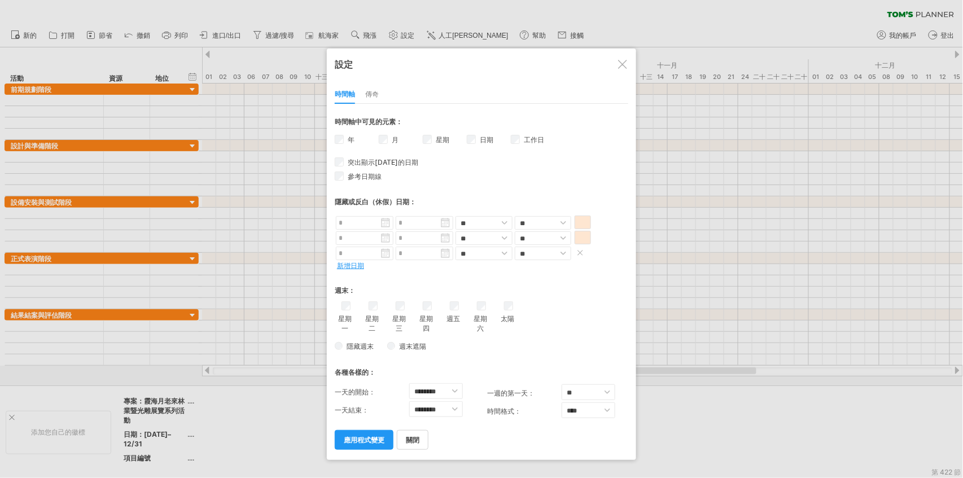
click at [575, 252] on span at bounding box center [580, 252] width 11 height 8
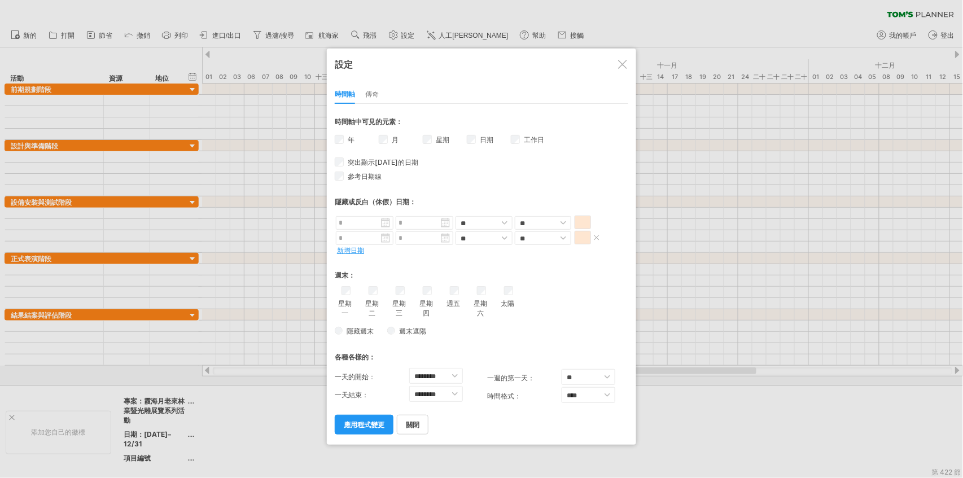
click at [595, 238] on span at bounding box center [596, 237] width 11 height 8
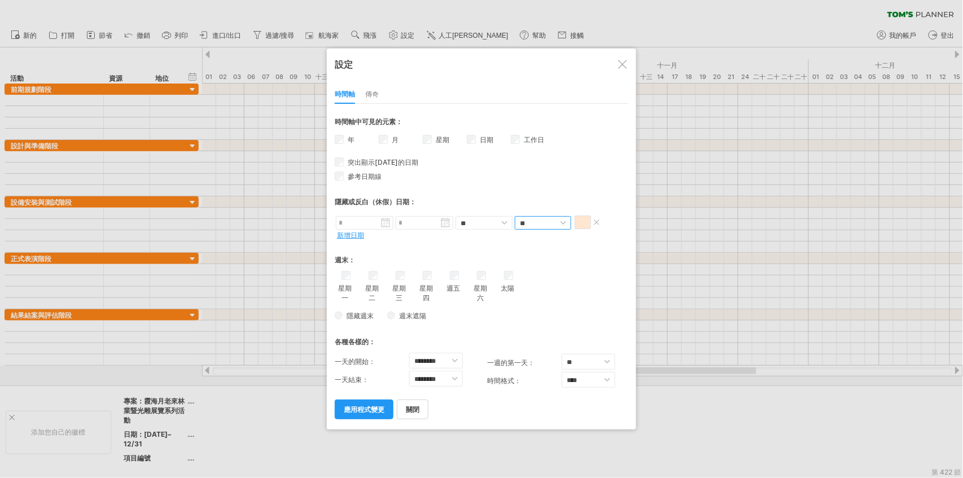
click at [555, 217] on select "** **" at bounding box center [543, 223] width 56 height 14
select select "*"
click at [515, 216] on select "** **" at bounding box center [543, 223] width 56 height 14
click at [347, 231] on font "新增日期" at bounding box center [350, 235] width 27 height 8
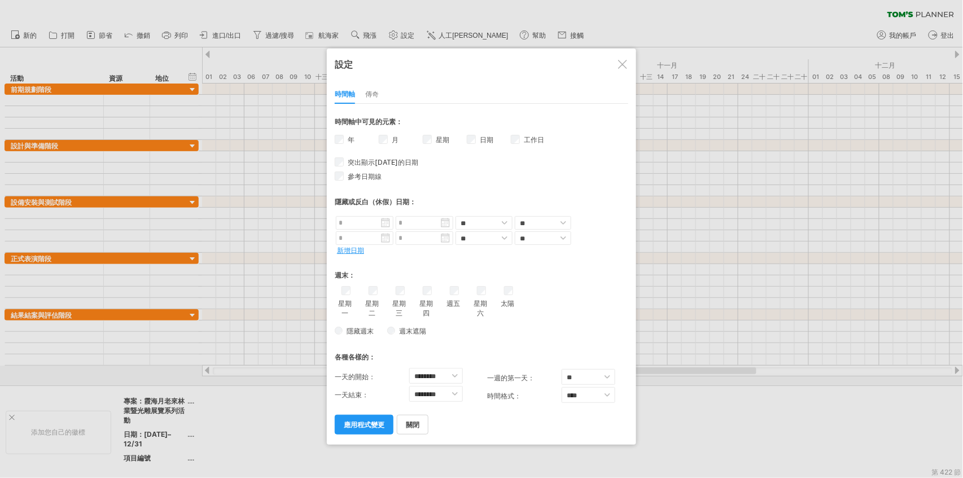
click at [443, 138] on font "星期" at bounding box center [443, 140] width 14 height 8
click at [368, 201] on font "隱藏或反白（休假）日期：" at bounding box center [375, 202] width 81 height 8
click at [370, 227] on body "進度(100%) 嘗試造訪 [DOMAIN_NAME] 再次連接... 清除過濾器" at bounding box center [481, 240] width 963 height 481
click at [431, 263] on font "1" at bounding box center [431, 267] width 3 height 8
click at [463, 291] on div "星期一 星期二 星期三 星期四 週五 太陽" at bounding box center [482, 302] width 294 height 32
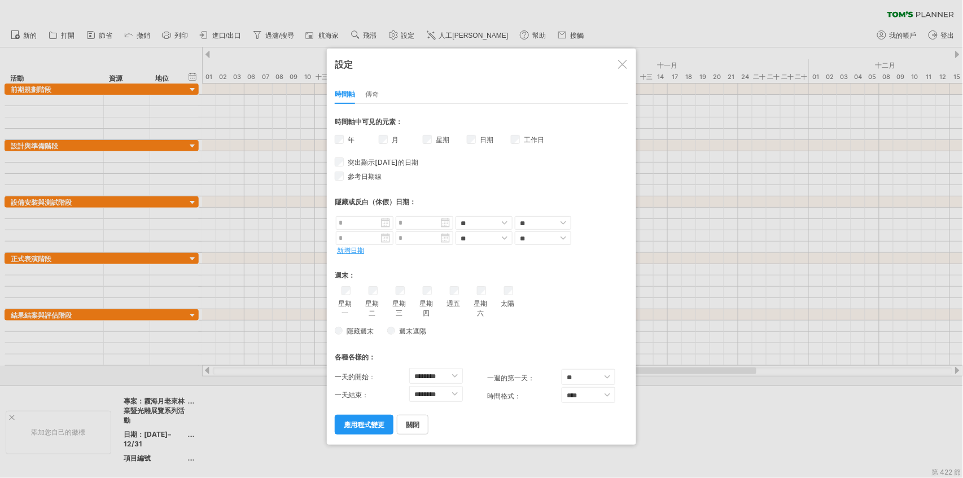
click at [444, 292] on div "星期一 星期二 星期三 星期四 週五 太陽" at bounding box center [482, 302] width 294 height 32
click at [373, 425] on font "應用程式變更" at bounding box center [364, 425] width 41 height 8
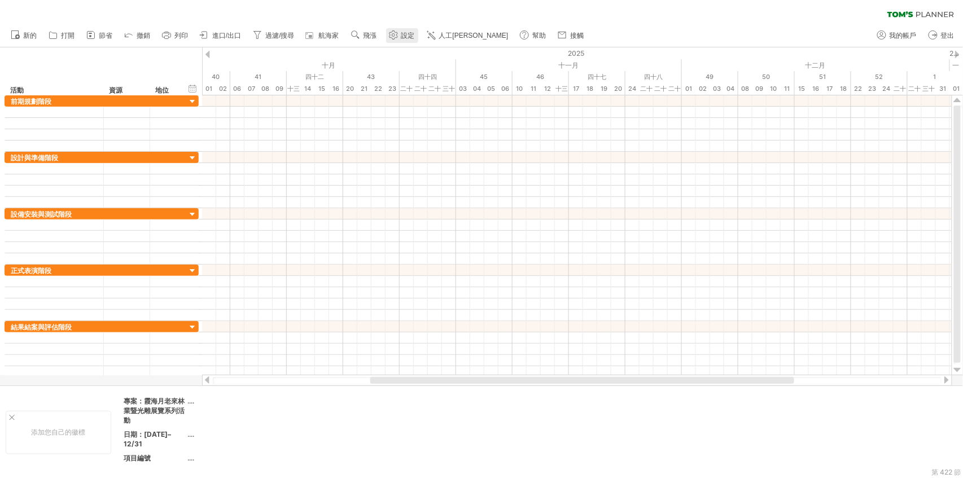
click at [415, 36] on font "設定" at bounding box center [409, 36] width 14 height 8
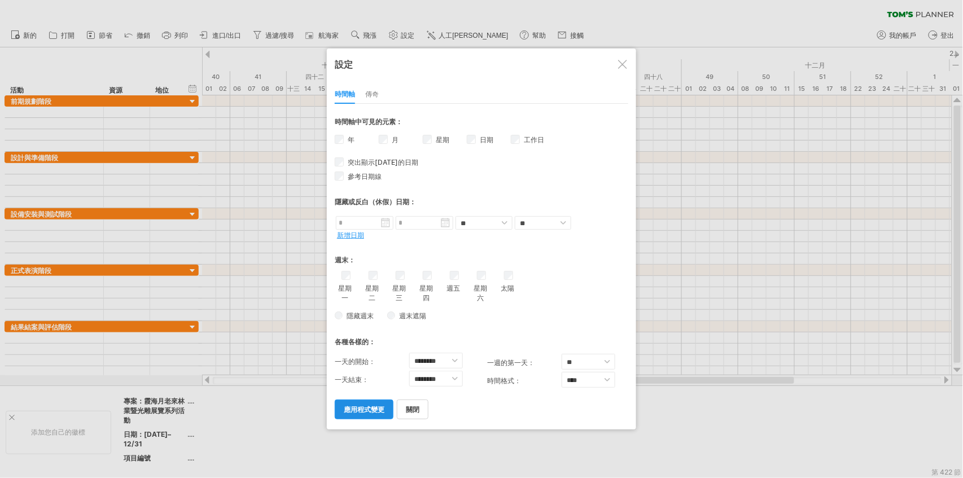
click at [367, 413] on font "應用程式變更" at bounding box center [364, 409] width 41 height 8
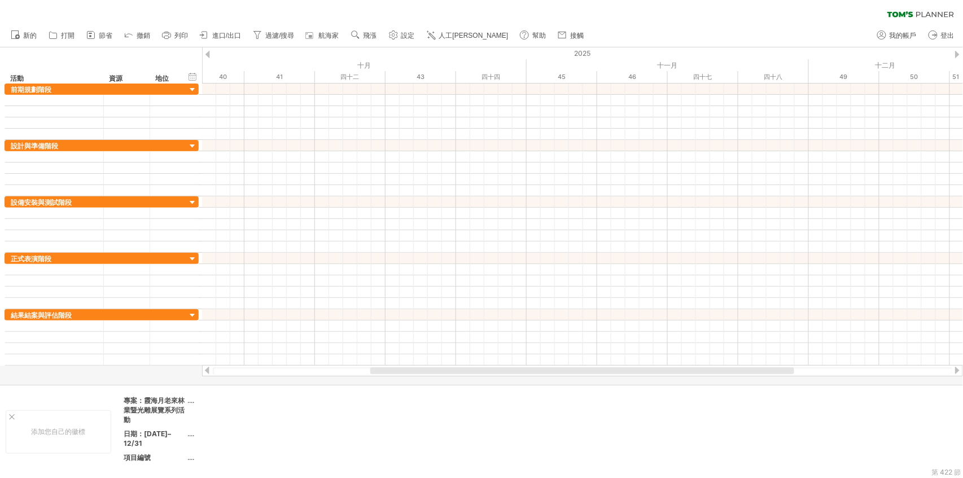
click at [402, 28] on ul "新的" at bounding box center [296, 36] width 583 height 24
click at [406, 41] on link "設定" at bounding box center [402, 35] width 32 height 15
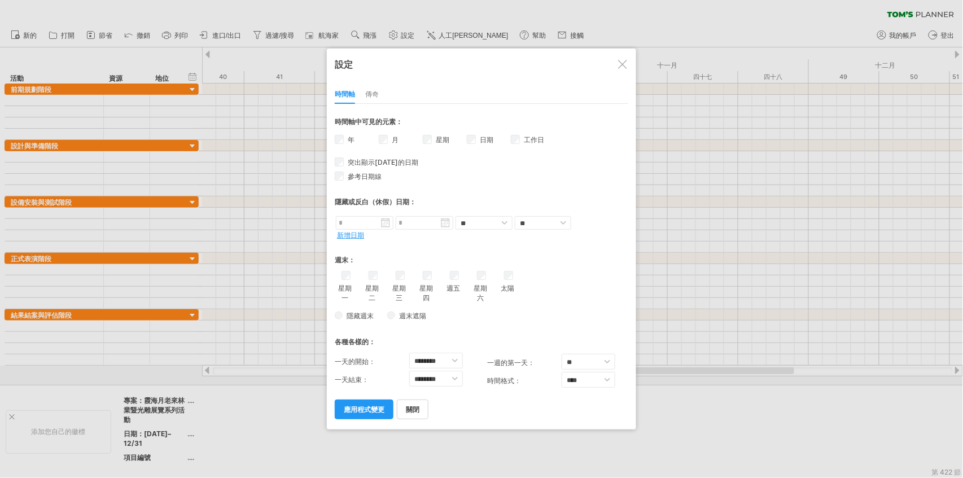
click at [435, 135] on div "星期 週數的可見性 目前時間軸上沒有足夠的水平空間來顯示週數。 不過，如果您放大日程表，則在可能的情況下會顯示週數。" at bounding box center [445, 141] width 44 height 16
click at [434, 138] on label "星期 週數的可見性 目前時間軸上沒有足夠的水平空間來顯示週數。 不過，如果您放大日程表，則在可能的情況下會顯示週數。" at bounding box center [442, 140] width 16 height 8
click at [378, 408] on font "應用程式變更" at bounding box center [364, 409] width 41 height 8
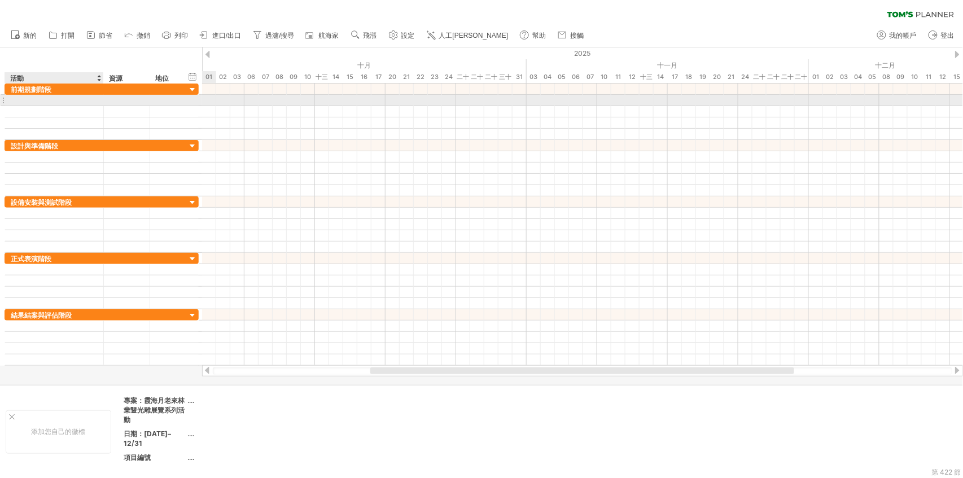
click at [36, 101] on div at bounding box center [54, 100] width 87 height 11
paste input "**********"
type input "**********"
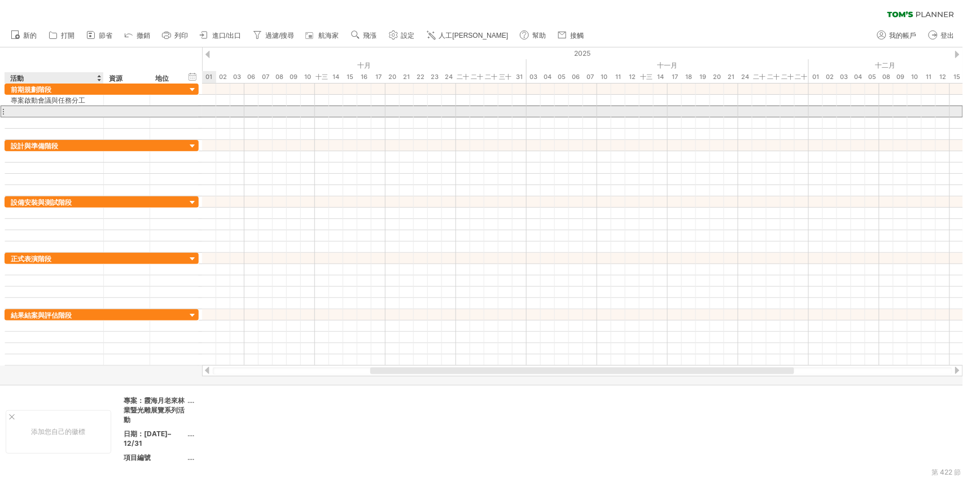
click at [53, 110] on div at bounding box center [54, 111] width 87 height 11
click at [63, 111] on div at bounding box center [54, 111] width 87 height 11
paste input "*********"
type input "*********"
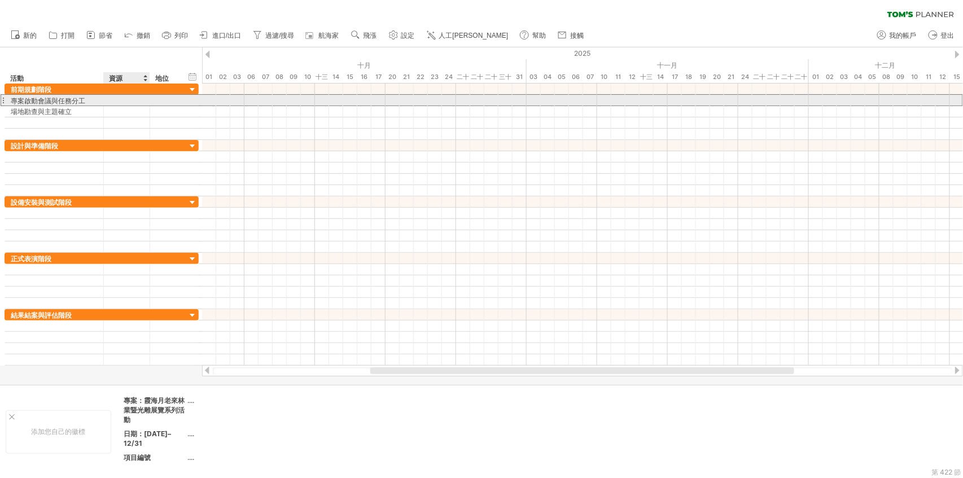
click at [129, 103] on div at bounding box center [127, 100] width 34 height 11
click at [173, 103] on div at bounding box center [168, 100] width 25 height 11
click at [211, 95] on div at bounding box center [582, 100] width 761 height 11
click at [206, 109] on div at bounding box center [582, 111] width 761 height 11
click at [211, 102] on div at bounding box center [582, 100] width 761 height 11
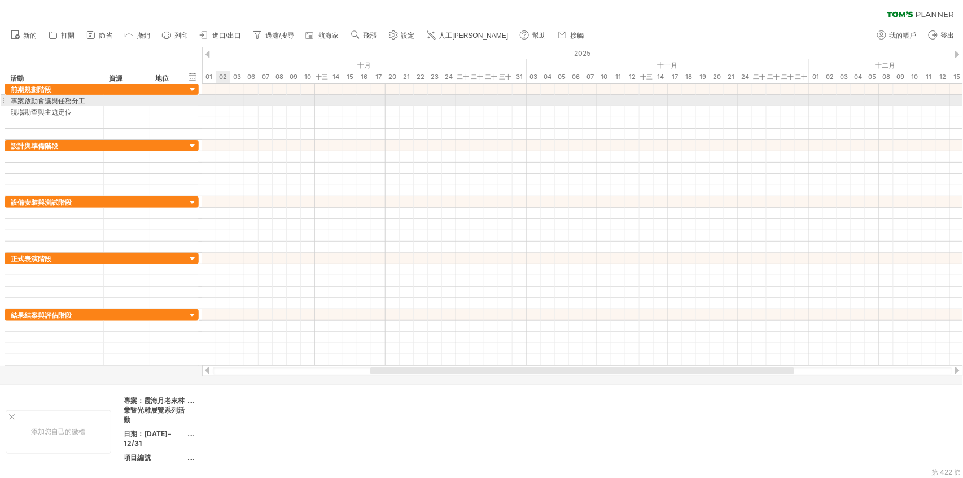
click at [227, 98] on div at bounding box center [582, 100] width 761 height 11
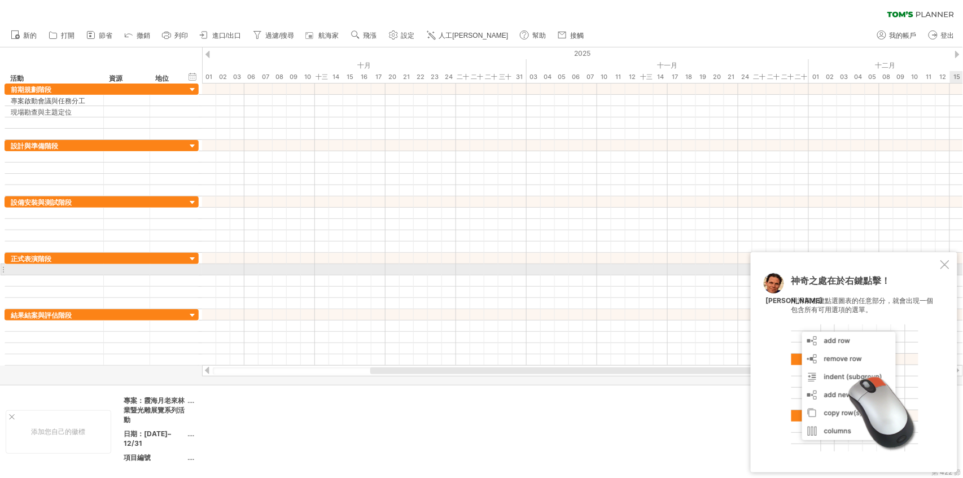
click at [945, 265] on div at bounding box center [945, 264] width 9 height 9
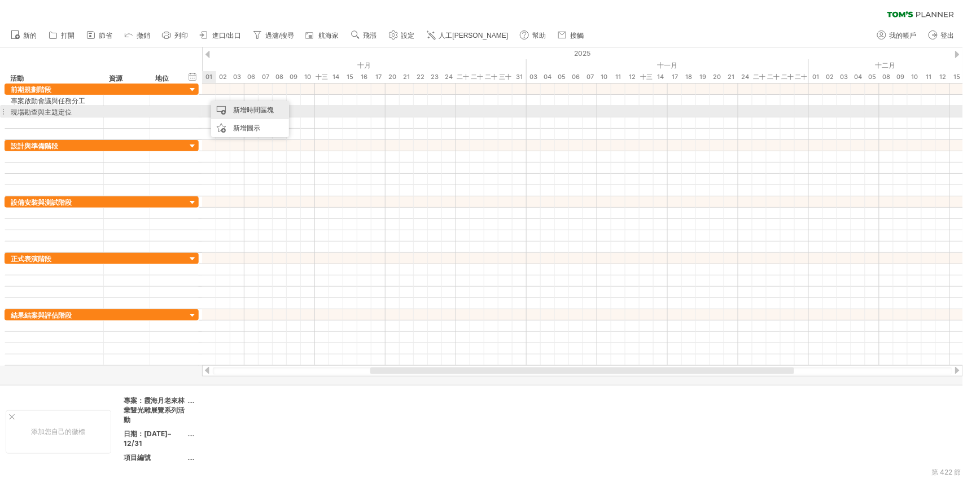
click at [259, 114] on font "新增時間區塊" at bounding box center [253, 110] width 41 height 8
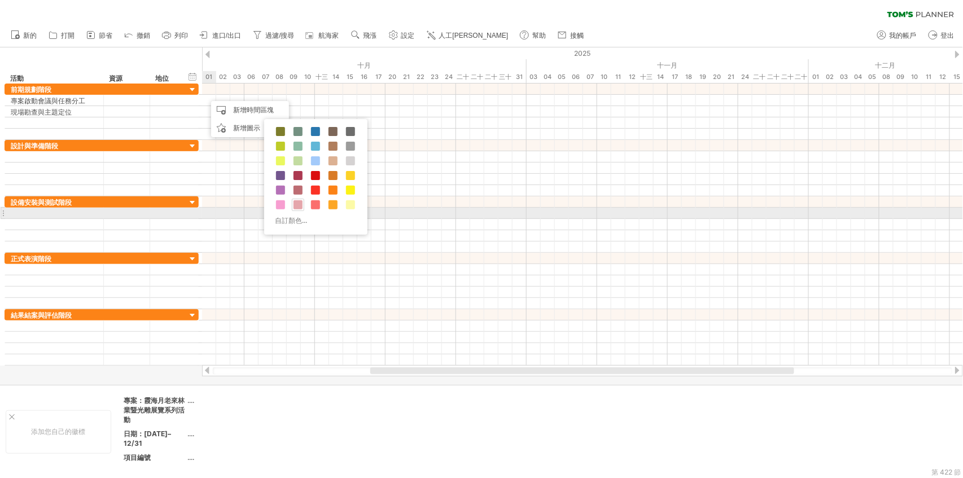
click at [300, 208] on span at bounding box center [298, 204] width 9 height 9
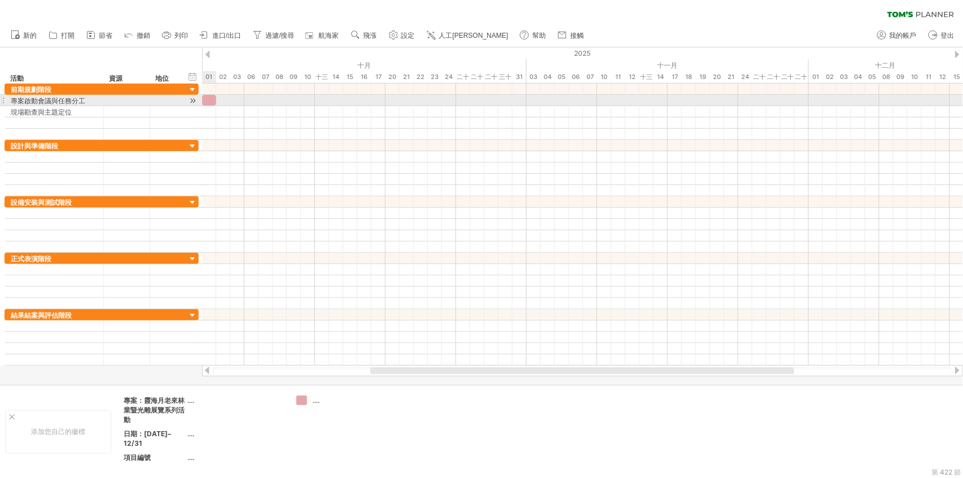
click at [213, 102] on div at bounding box center [209, 100] width 14 height 11
drag, startPoint x: 217, startPoint y: 101, endPoint x: 230, endPoint y: 104, distance: 13.4
click at [230, 104] on span at bounding box center [230, 100] width 5 height 11
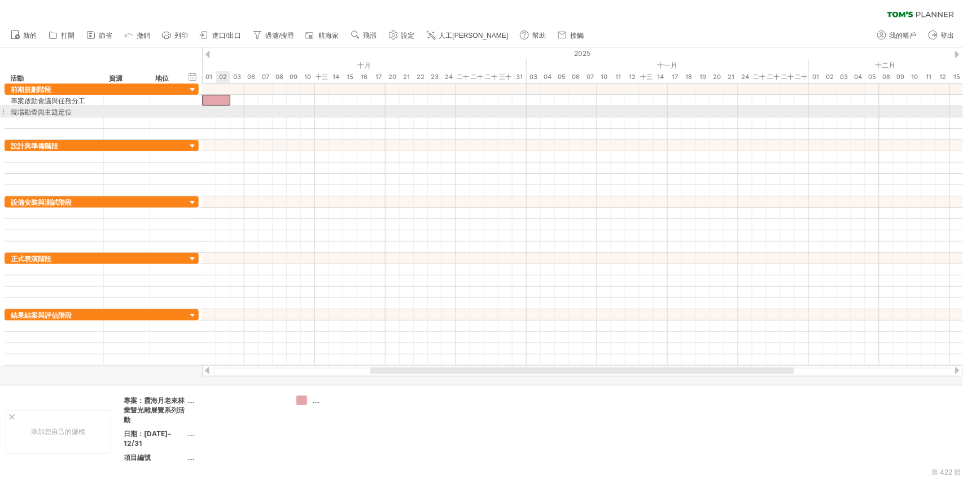
click at [227, 111] on div at bounding box center [582, 111] width 761 height 11
click at [238, 109] on div at bounding box center [582, 111] width 761 height 11
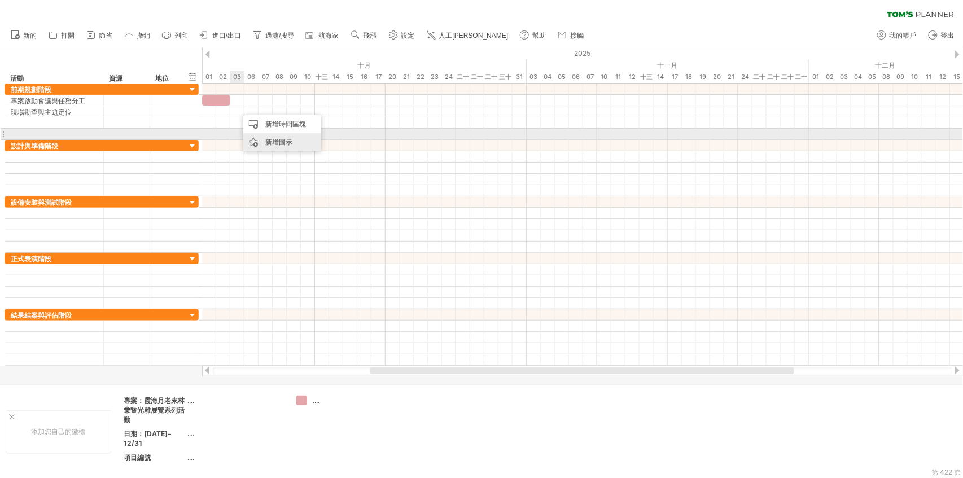
click at [281, 137] on div "新增圖示" at bounding box center [282, 142] width 78 height 18
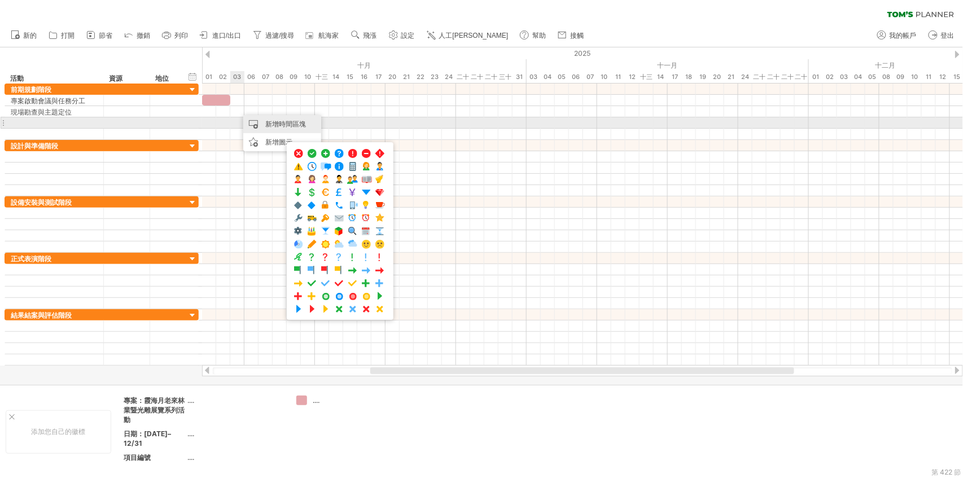
click at [285, 128] on div "新增時間區塊" at bounding box center [282, 124] width 78 height 18
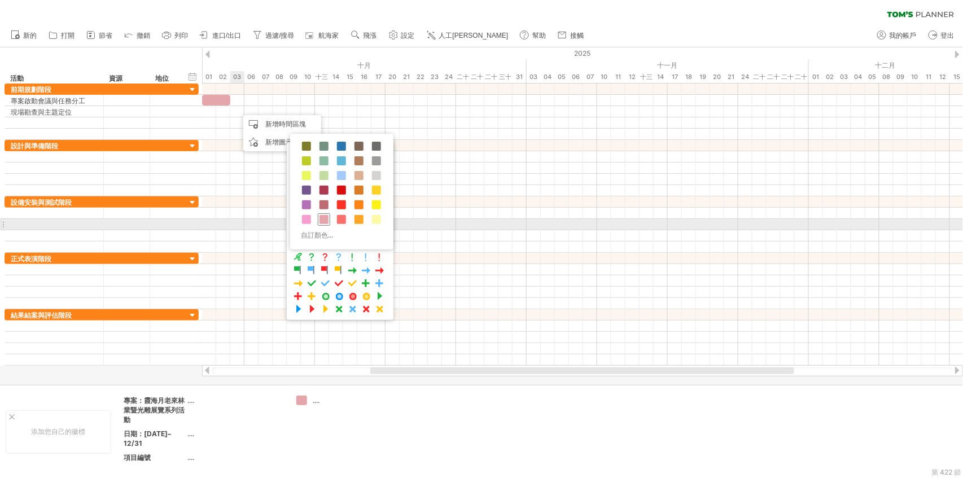
click at [329, 220] on div at bounding box center [324, 219] width 12 height 12
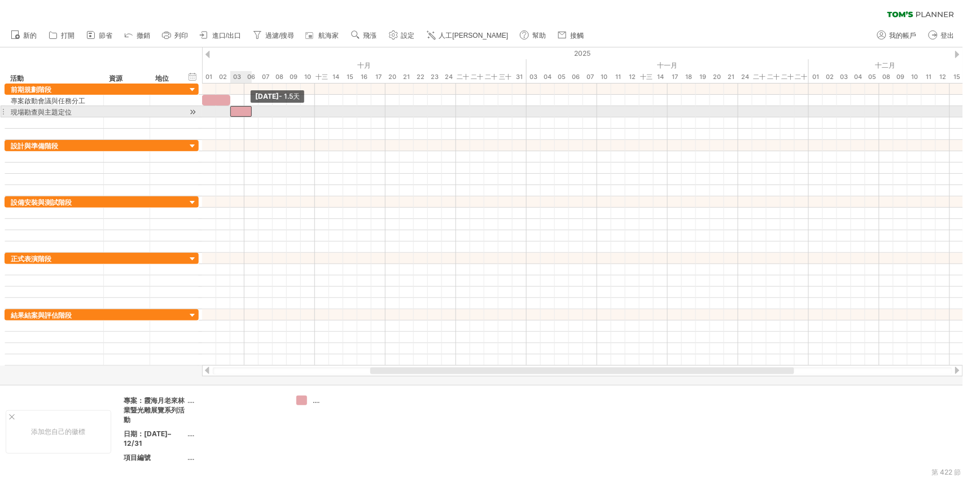
click at [234, 110] on div at bounding box center [240, 111] width 21 height 11
drag, startPoint x: 252, startPoint y: 109, endPoint x: 374, endPoint y: 115, distance: 122.7
click at [374, 115] on div "[DATE] - 10.0天 [DATE] - 1.5天" at bounding box center [582, 225] width 761 height 282
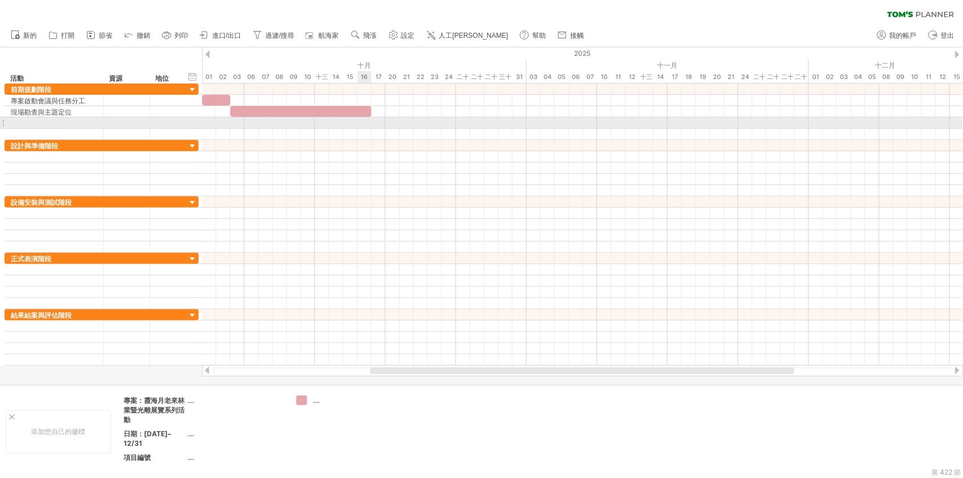
click at [360, 126] on div at bounding box center [582, 122] width 761 height 11
click at [50, 123] on div at bounding box center [54, 122] width 87 height 11
paste input "*********"
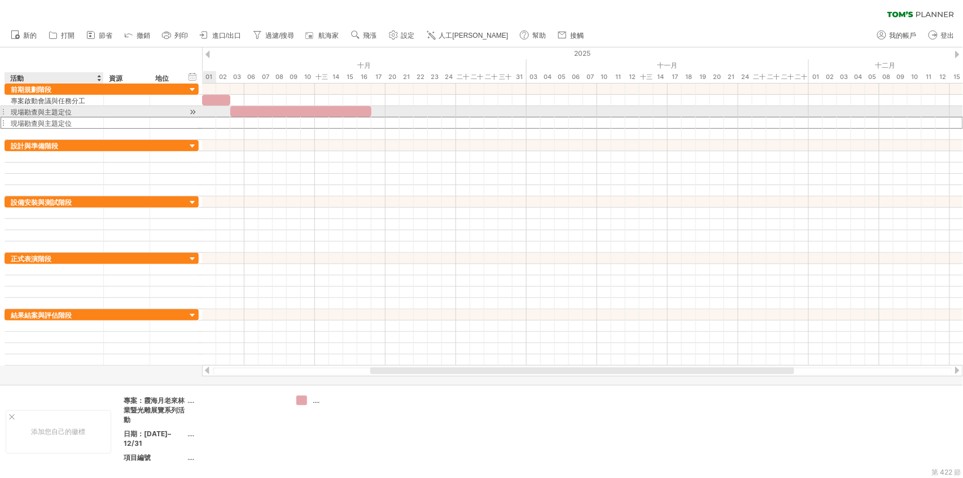
click at [78, 117] on div "現場勘查與主題定位" at bounding box center [54, 122] width 87 height 11
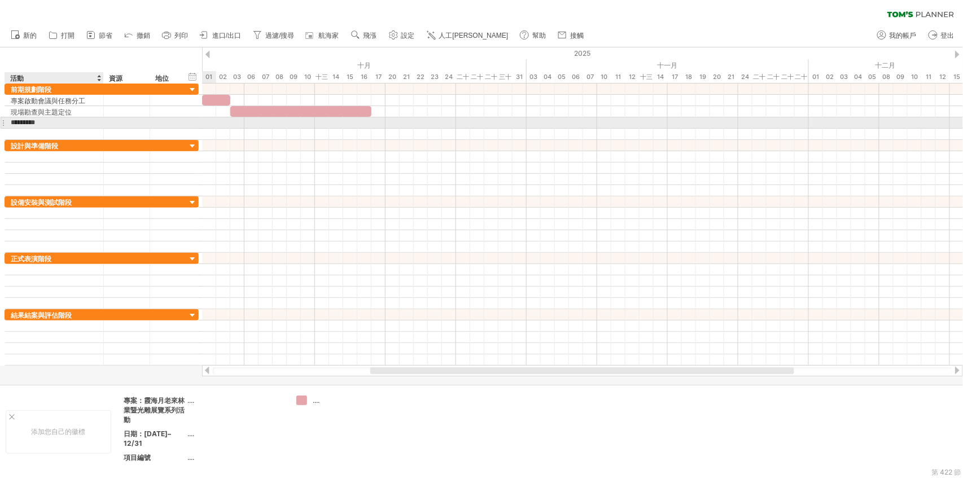
click at [77, 119] on input "*********" at bounding box center [54, 122] width 87 height 11
drag, startPoint x: 77, startPoint y: 119, endPoint x: 4, endPoint y: 125, distance: 73.7
click at [5, 125] on div "********* 現場勘查與主題定位" at bounding box center [102, 123] width 194 height 12
paste input "*"
type input "**********"
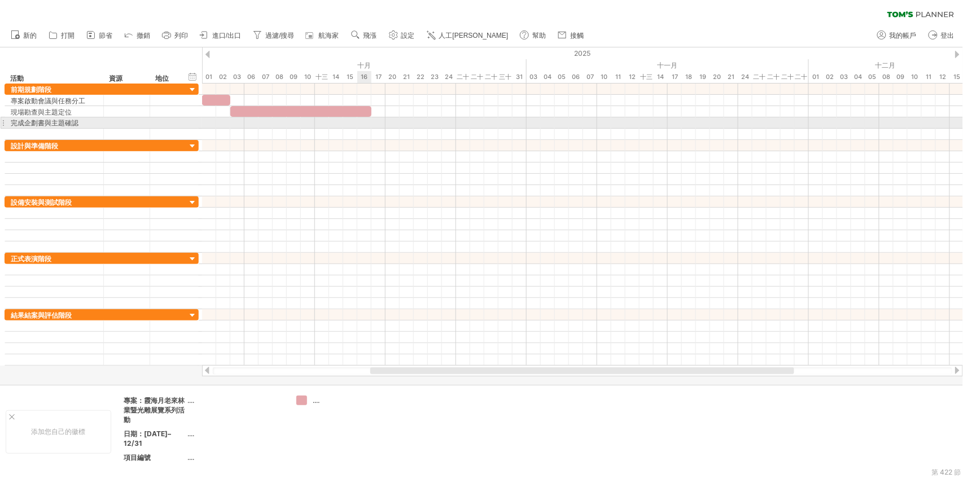
click at [363, 119] on div at bounding box center [582, 122] width 761 height 11
click at [363, 120] on div at bounding box center [582, 122] width 761 height 11
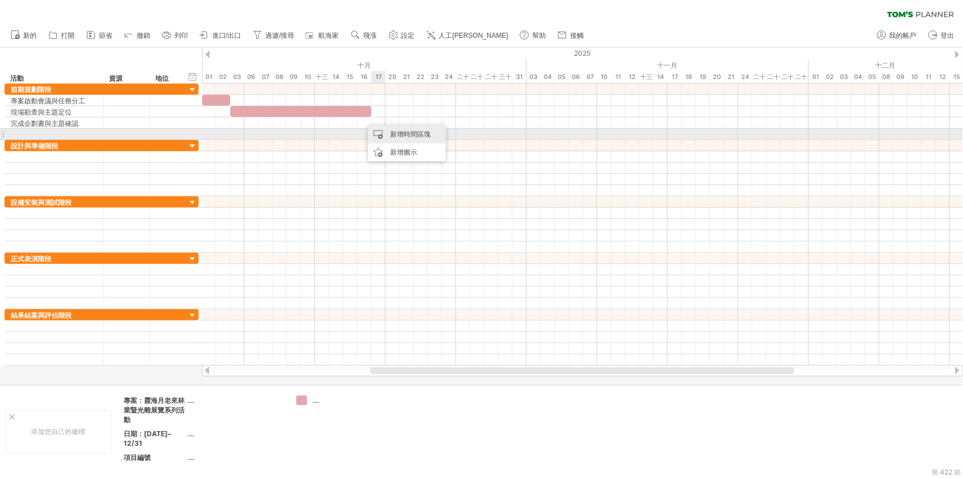
click at [397, 136] on font "新增時間區塊" at bounding box center [410, 134] width 41 height 8
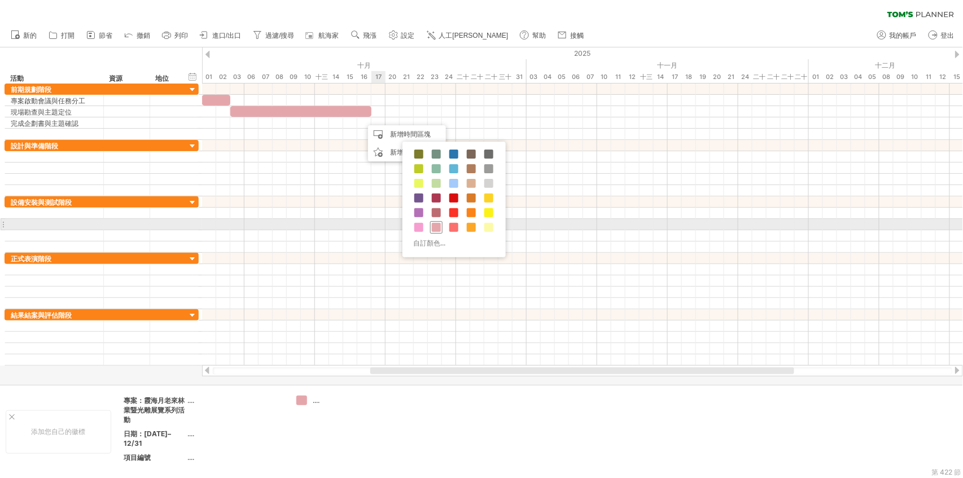
click at [439, 224] on span at bounding box center [436, 227] width 9 height 9
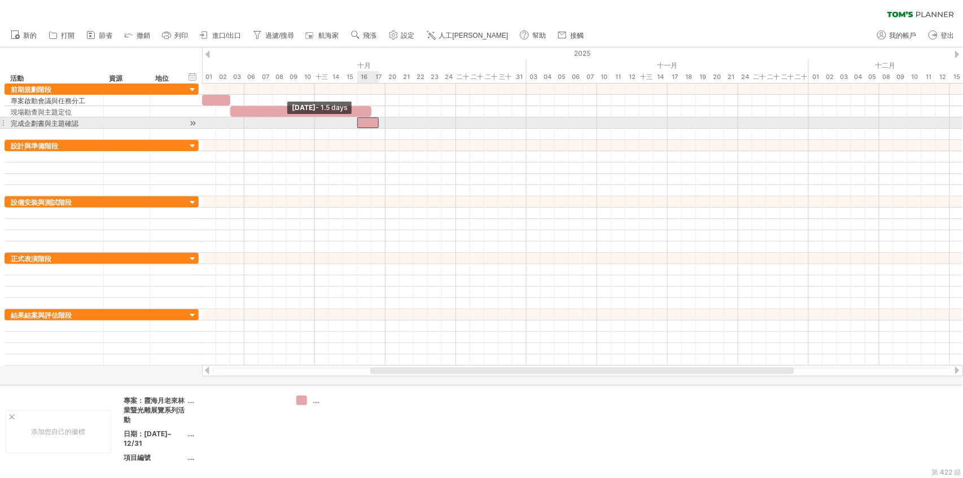
click at [361, 121] on div at bounding box center [367, 122] width 21 height 11
click at [373, 123] on span at bounding box center [371, 122] width 5 height 11
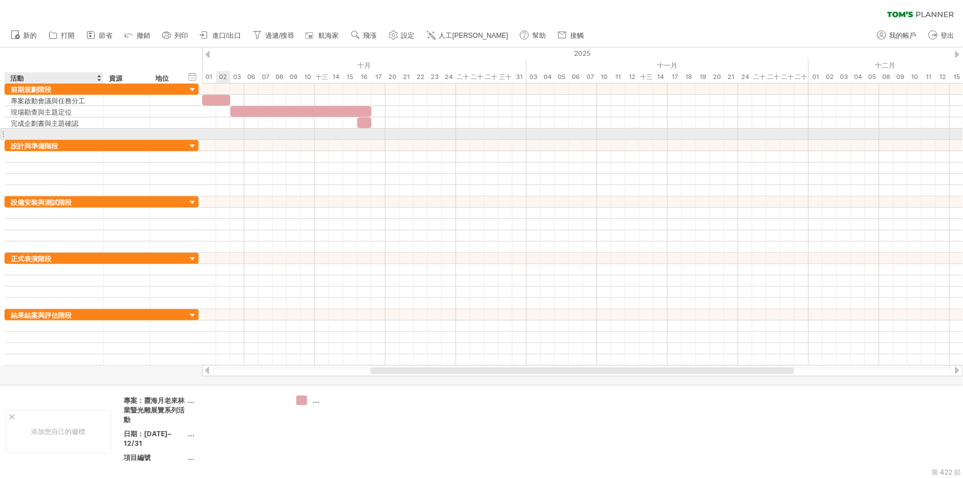
click at [38, 130] on div at bounding box center [54, 134] width 87 height 11
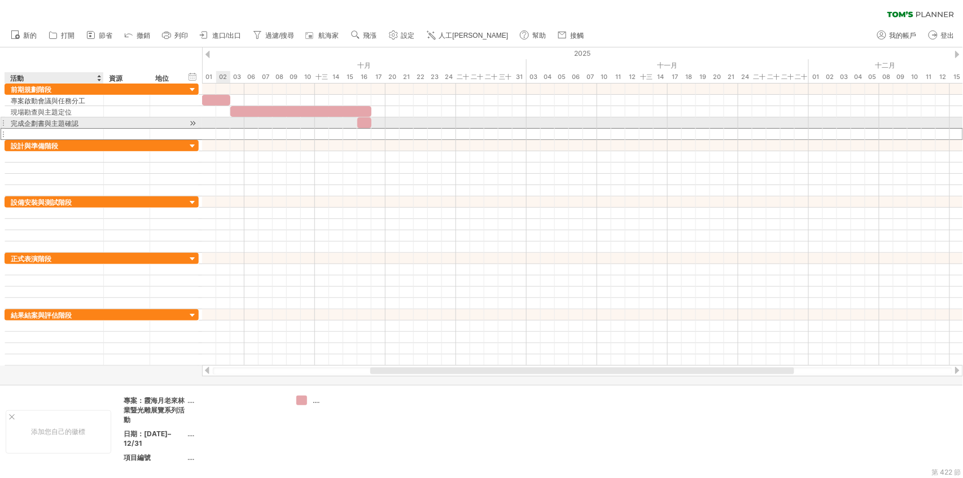
click at [8, 119] on div "**********" at bounding box center [54, 122] width 99 height 11
click at [3, 123] on div at bounding box center [3, 123] width 5 height 12
click at [194, 123] on div at bounding box center [192, 123] width 11 height 12
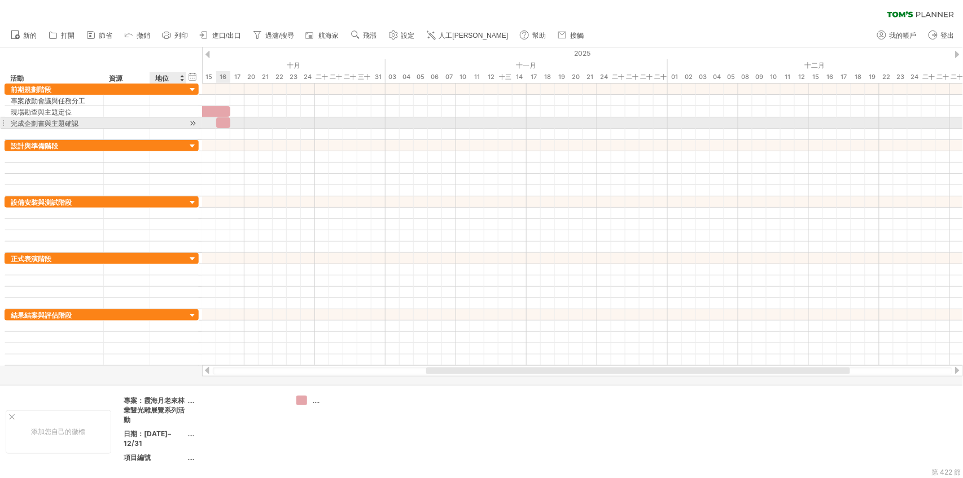
click at [194, 123] on div at bounding box center [192, 123] width 11 height 12
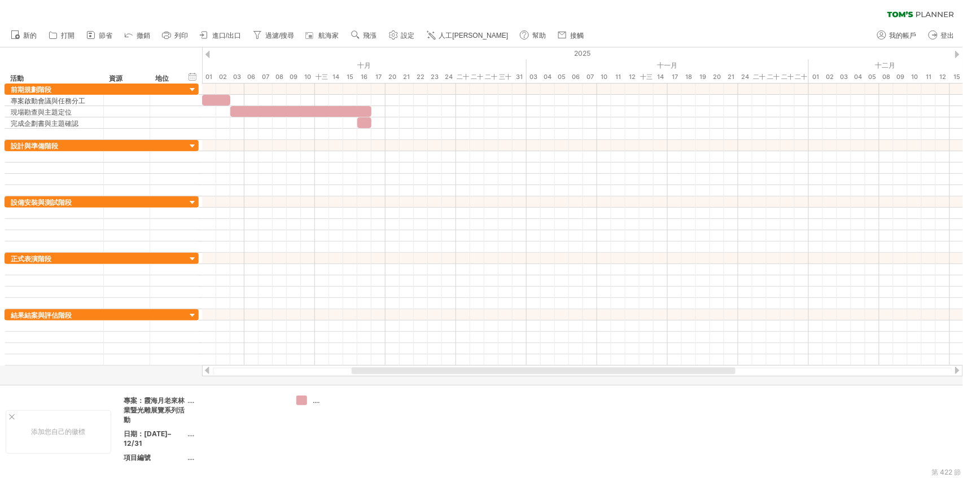
drag, startPoint x: 450, startPoint y: 372, endPoint x: 389, endPoint y: 381, distance: 62.2
click at [389, 381] on div "嘗試造訪 [DOMAIN_NAME] 再次連接... 清除過濾器 新的 打開" at bounding box center [481, 239] width 963 height 478
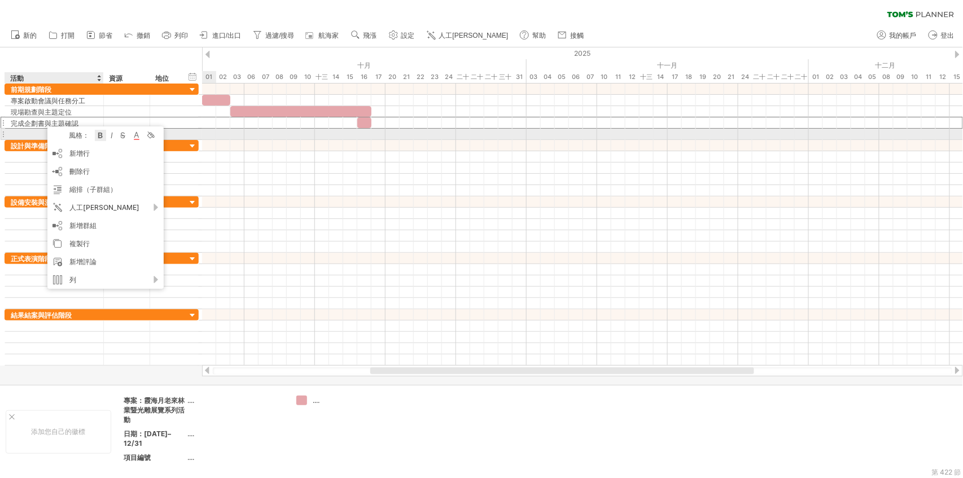
click at [98, 136] on div at bounding box center [100, 135] width 11 height 11
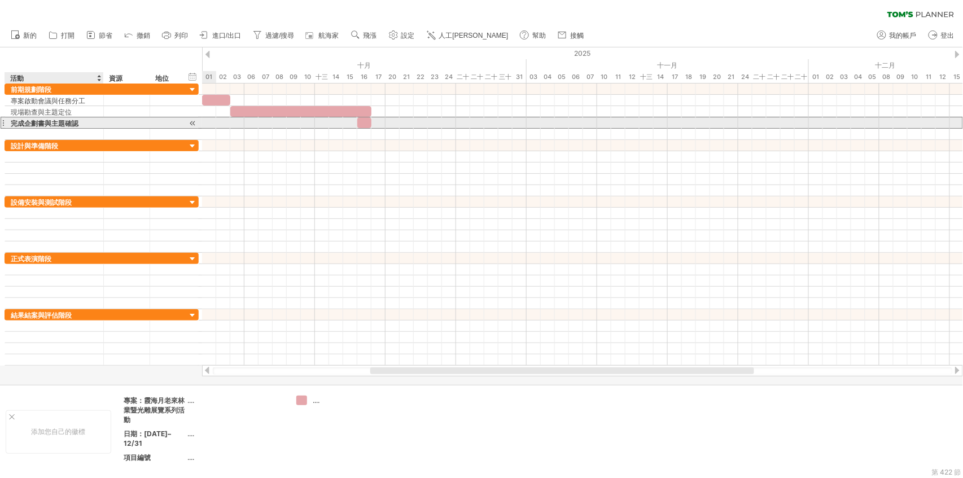
click at [79, 121] on div "完成企劃書與主題確認" at bounding box center [54, 122] width 87 height 11
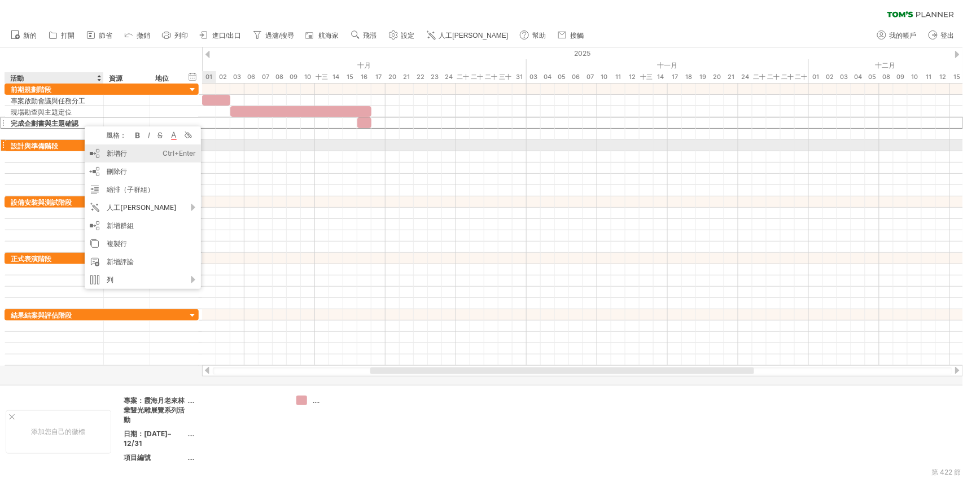
click at [128, 151] on div "新增行 Ctrl+Enter Cmd+回車" at bounding box center [143, 154] width 116 height 18
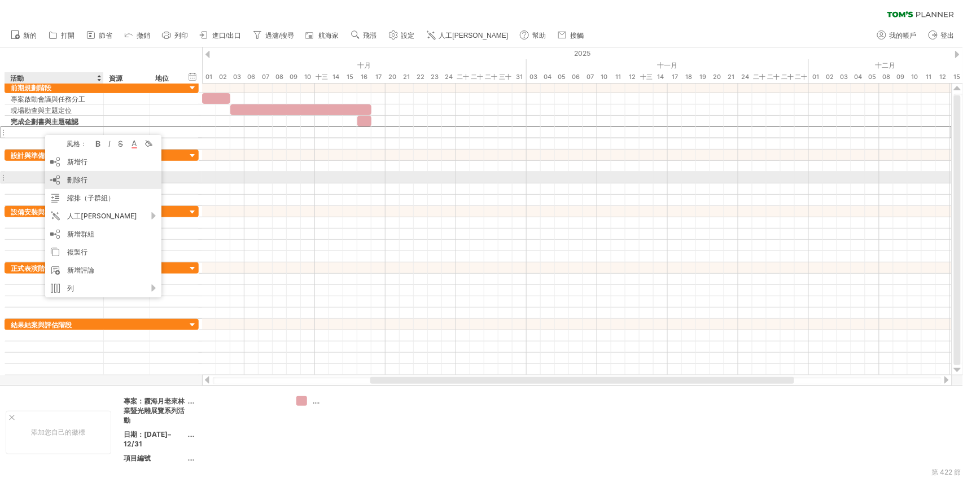
click at [97, 177] on div "刪除行 刪除選取的行" at bounding box center [103, 180] width 116 height 18
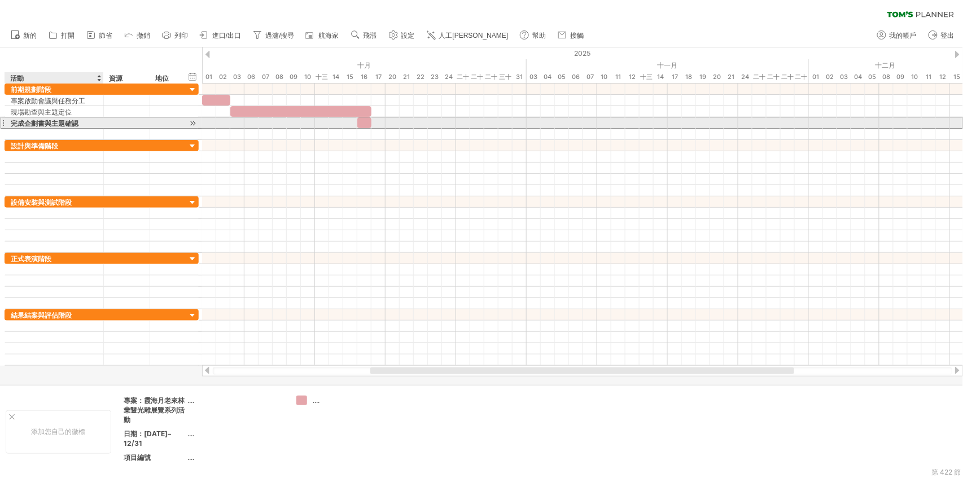
click at [47, 126] on font "完成企劃書與主題確認" at bounding box center [45, 123] width 68 height 8
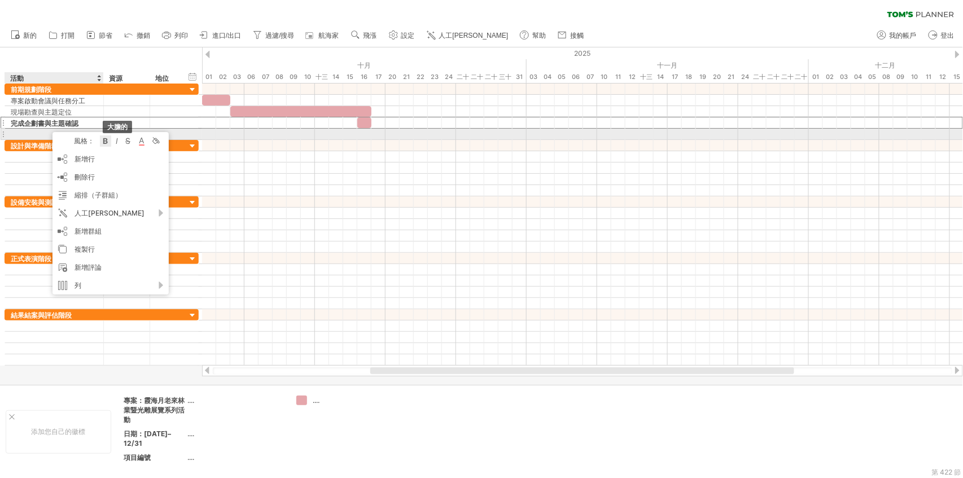
click at [104, 139] on div at bounding box center [105, 141] width 11 height 11
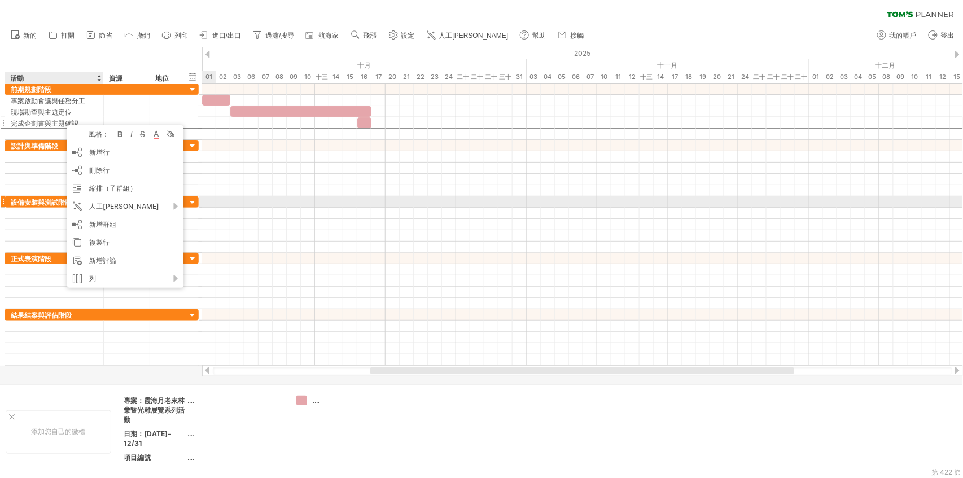
click at [215, 200] on div at bounding box center [582, 202] width 761 height 11
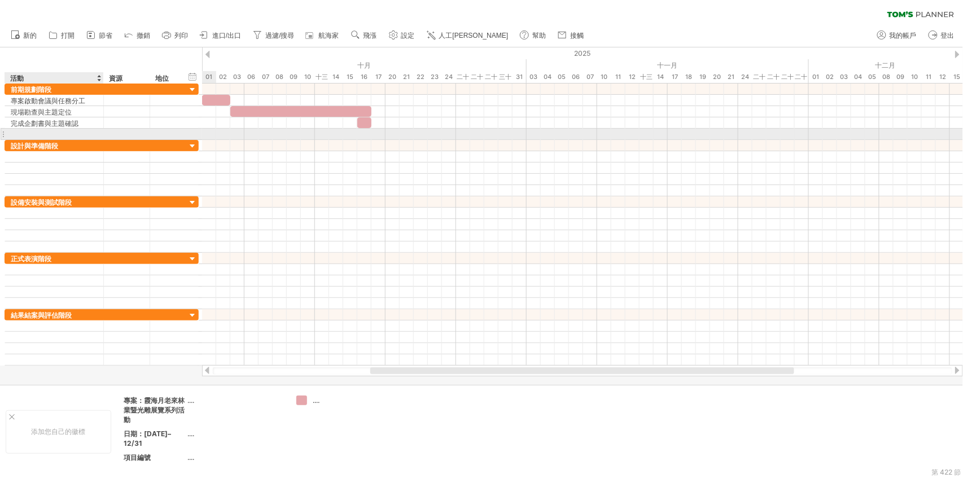
click at [28, 132] on div at bounding box center [54, 134] width 87 height 11
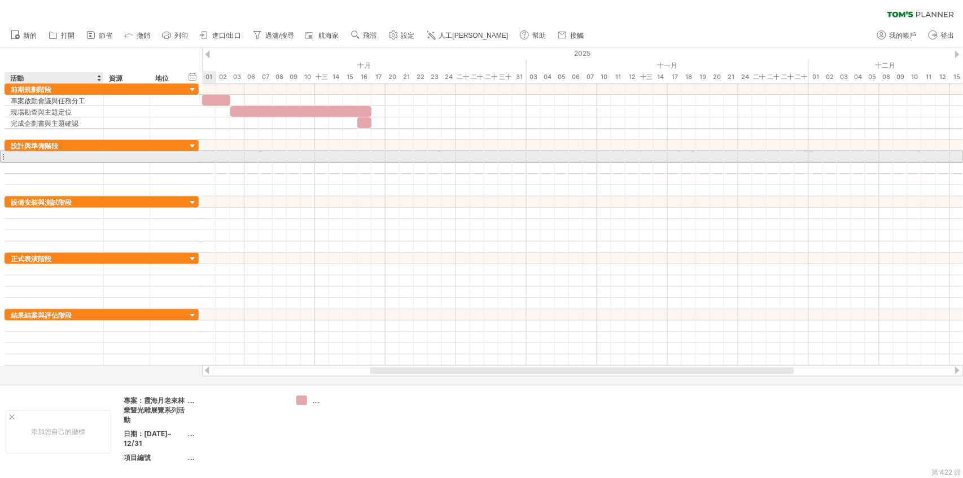
click at [28, 152] on div at bounding box center [54, 156] width 87 height 11
click at [39, 155] on div at bounding box center [54, 156] width 87 height 11
paste input "**********"
type input "**********"
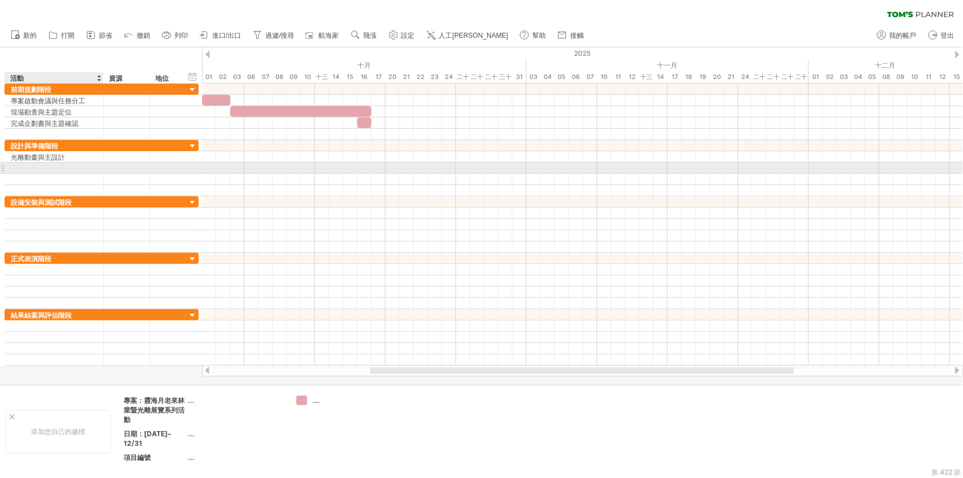
click at [19, 167] on div at bounding box center [54, 168] width 87 height 11
paste input "*********"
type input "*********"
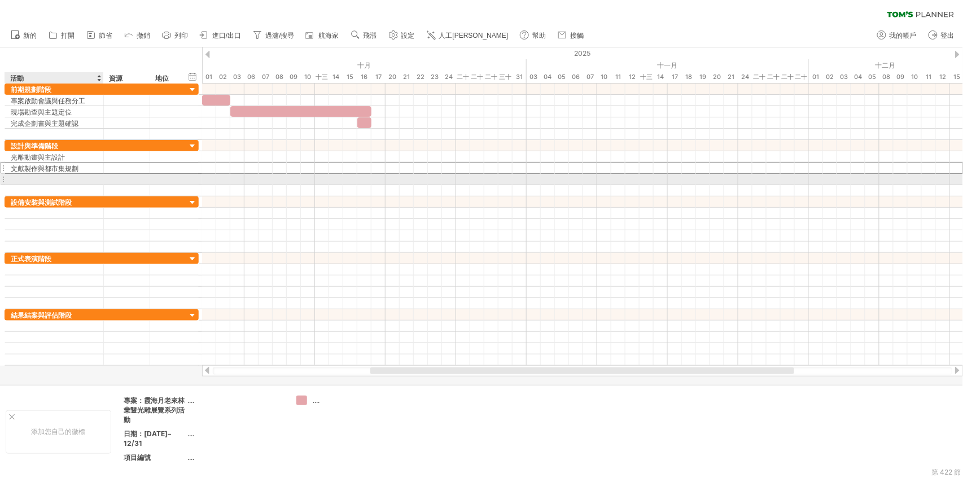
click at [34, 181] on div at bounding box center [54, 179] width 87 height 11
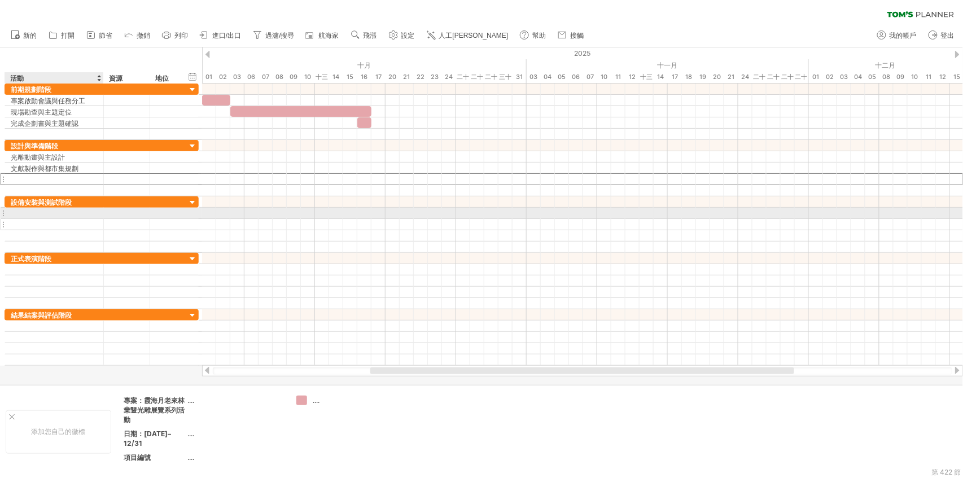
paste input "**********"
type input "**********"
click at [35, 211] on div at bounding box center [54, 213] width 87 height 11
click at [19, 212] on div at bounding box center [54, 213] width 87 height 11
paste input "*********"
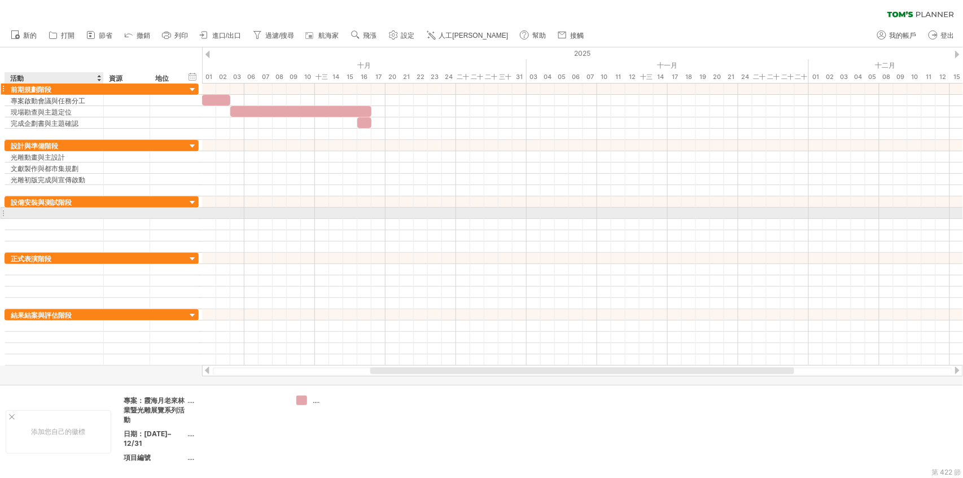
type input "*********"
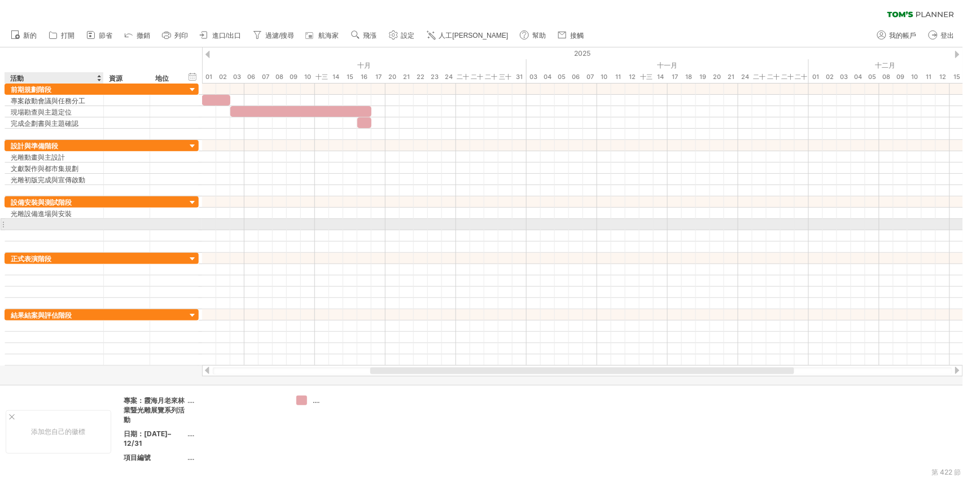
click at [35, 227] on div at bounding box center [54, 224] width 87 height 11
paste input "**********"
type input "**********"
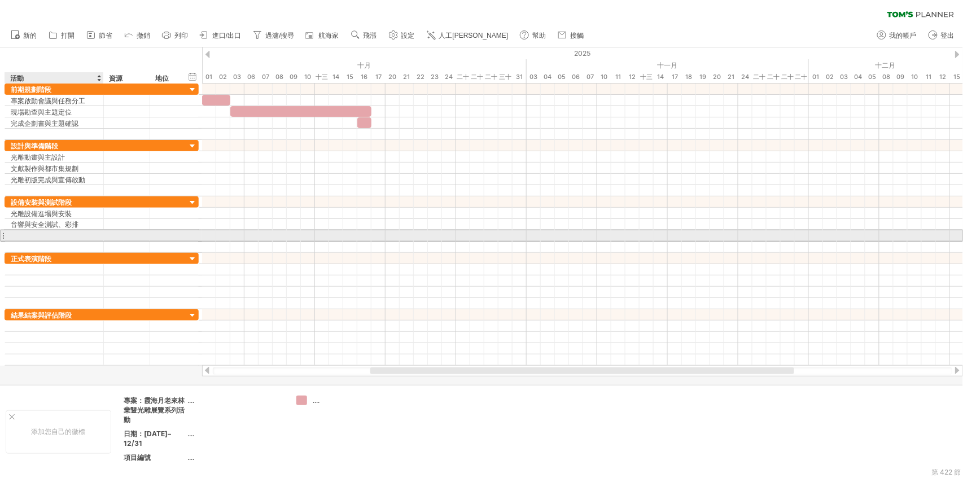
click at [33, 231] on div at bounding box center [54, 235] width 87 height 11
click at [35, 232] on div at bounding box center [54, 235] width 87 height 11
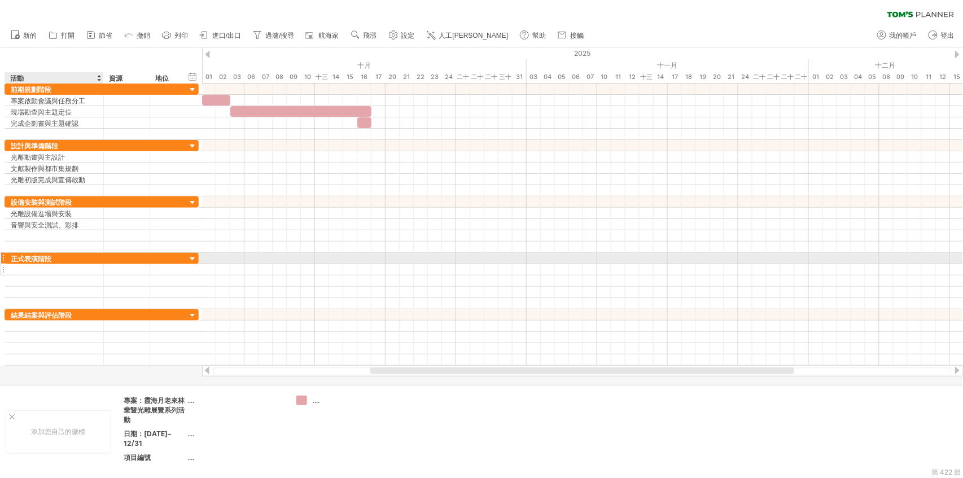
paste input "**********"
type input "**********"
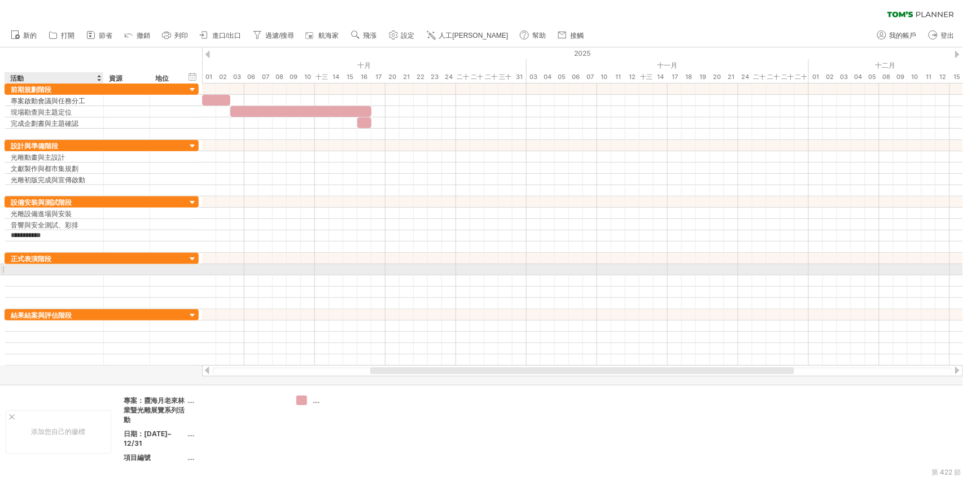
click at [38, 272] on div at bounding box center [54, 269] width 87 height 11
click at [28, 272] on div at bounding box center [54, 269] width 87 height 11
paste input "*********"
type input "*********"
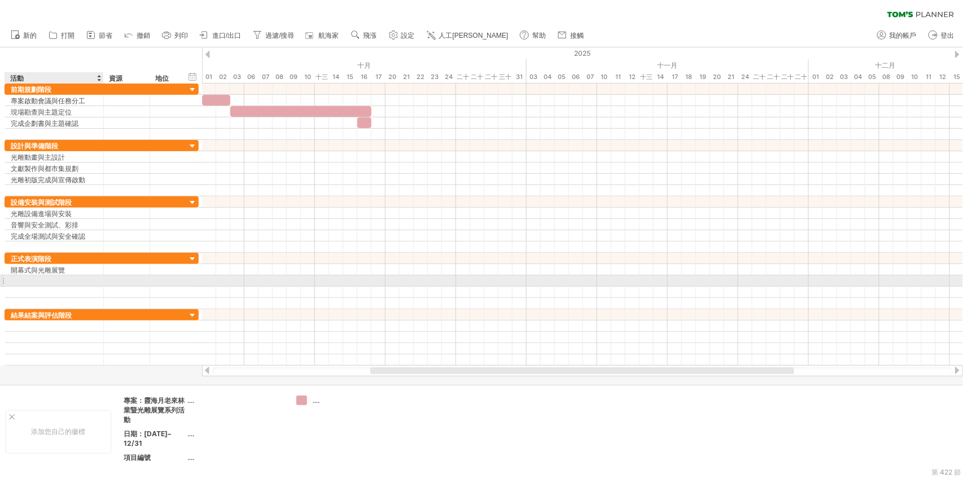
click at [28, 279] on div at bounding box center [54, 281] width 87 height 11
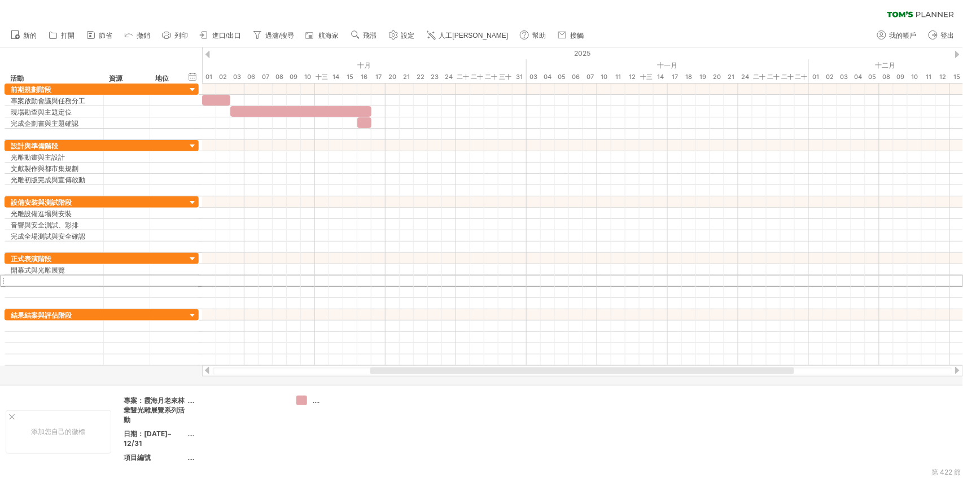
paste input "*********"
type input "*********"
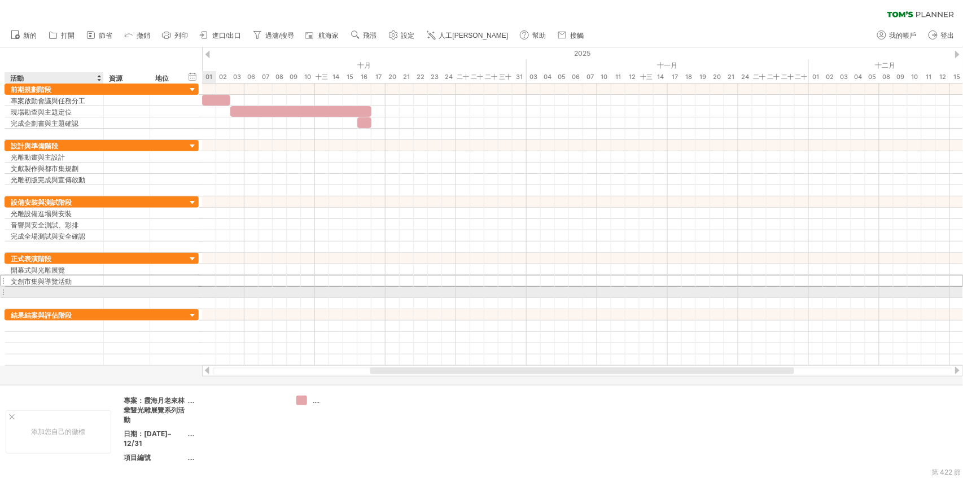
click at [33, 288] on div at bounding box center [54, 292] width 87 height 11
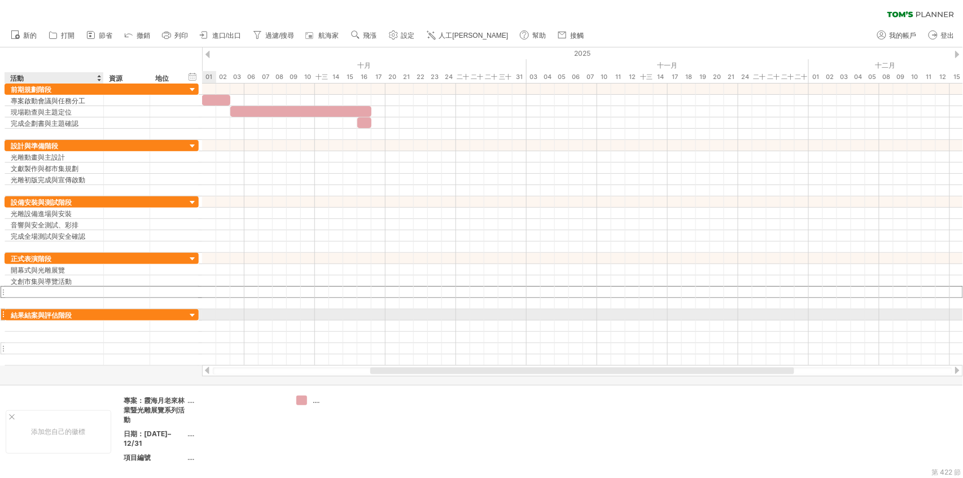
paste input "**********"
type input "**********"
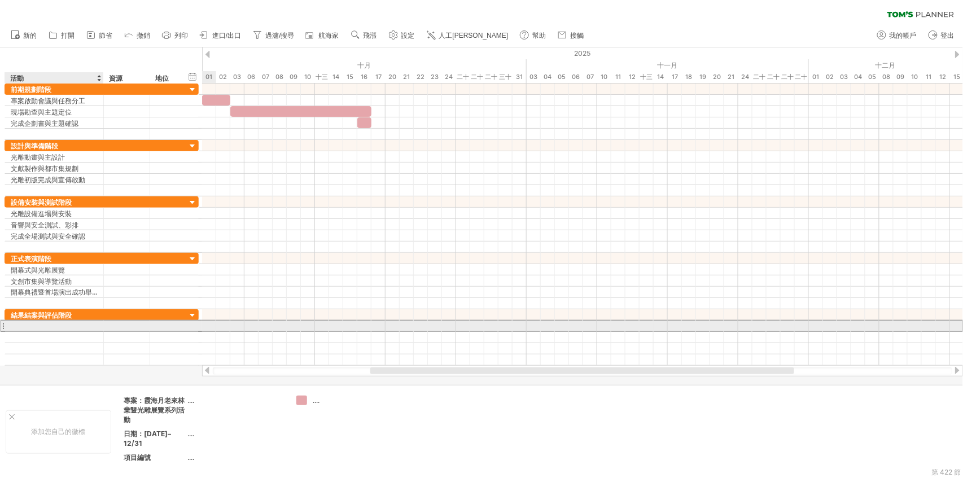
scroll to position [0, 0]
click at [42, 322] on div at bounding box center [54, 326] width 87 height 11
click at [23, 324] on div at bounding box center [54, 326] width 87 height 11
paste input "**********"
type input "**********"
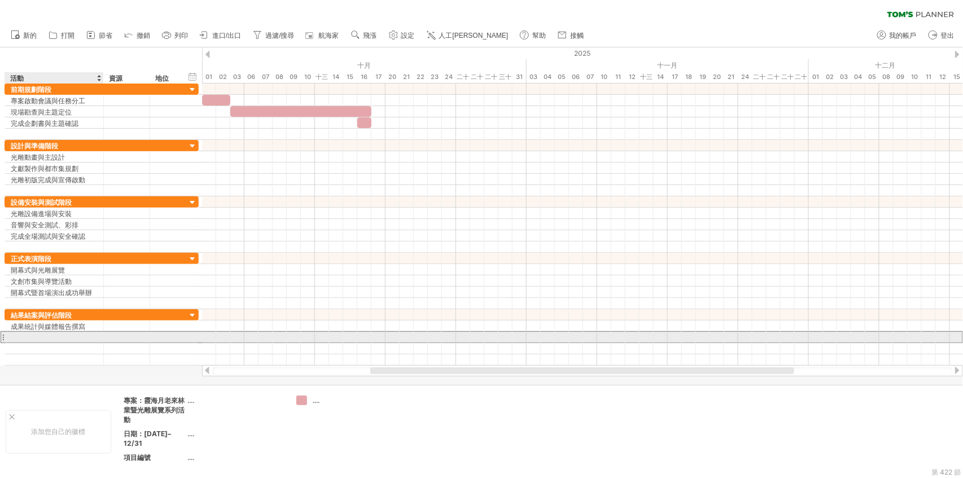
click at [40, 341] on div at bounding box center [54, 337] width 87 height 11
paste input "******"
type input "******"
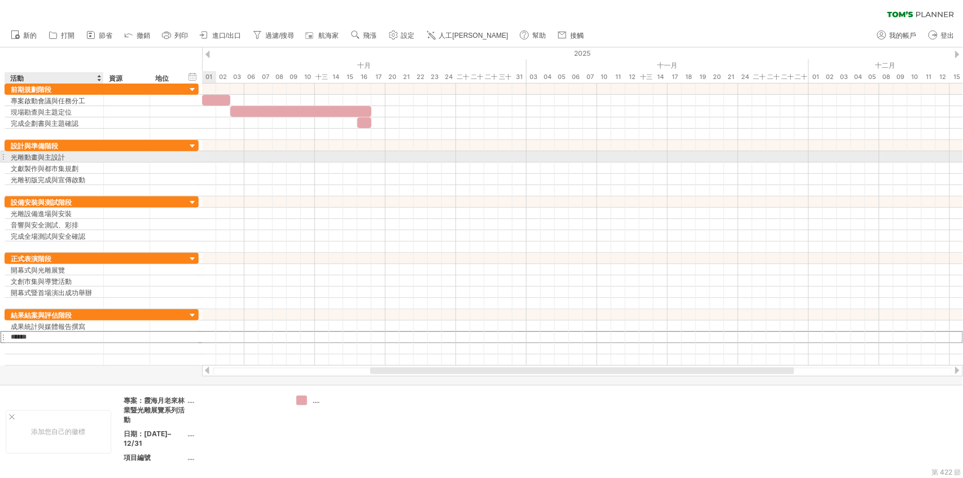
click at [100, 161] on div at bounding box center [102, 156] width 6 height 11
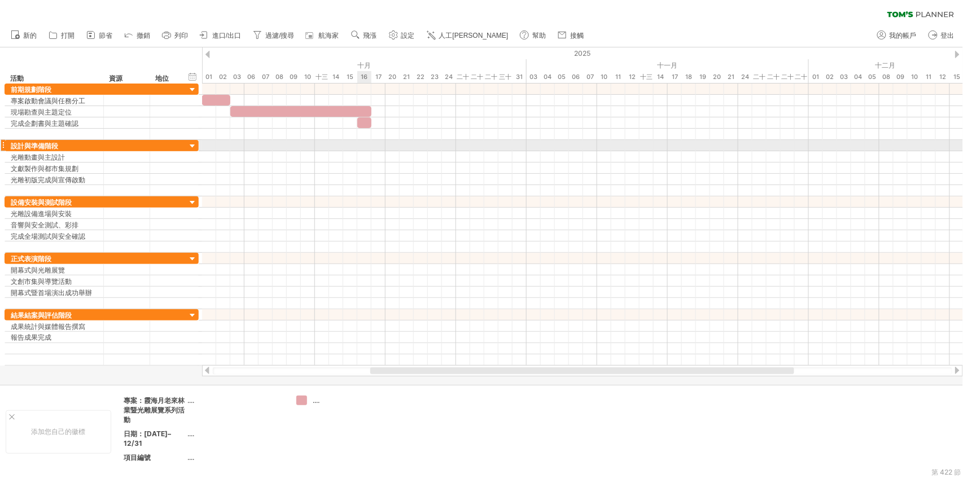
click at [358, 143] on div at bounding box center [582, 145] width 761 height 11
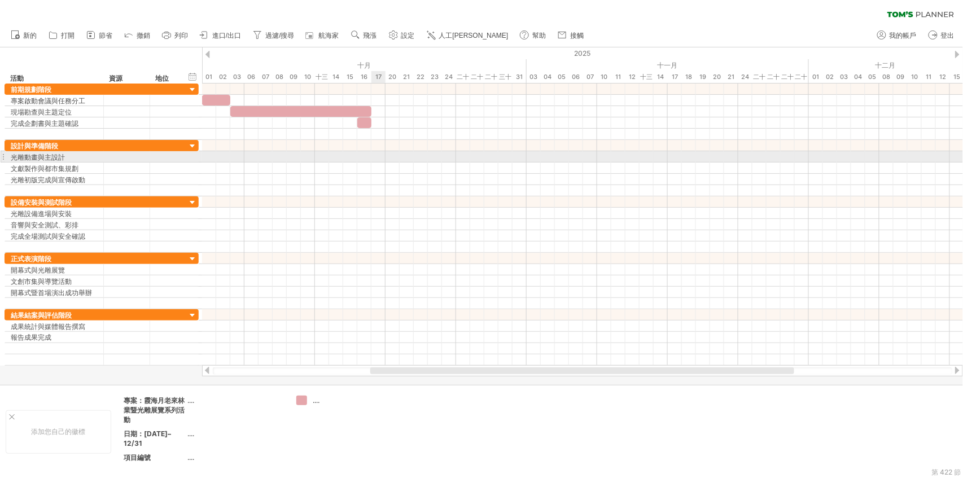
click at [376, 151] on div at bounding box center [582, 156] width 761 height 11
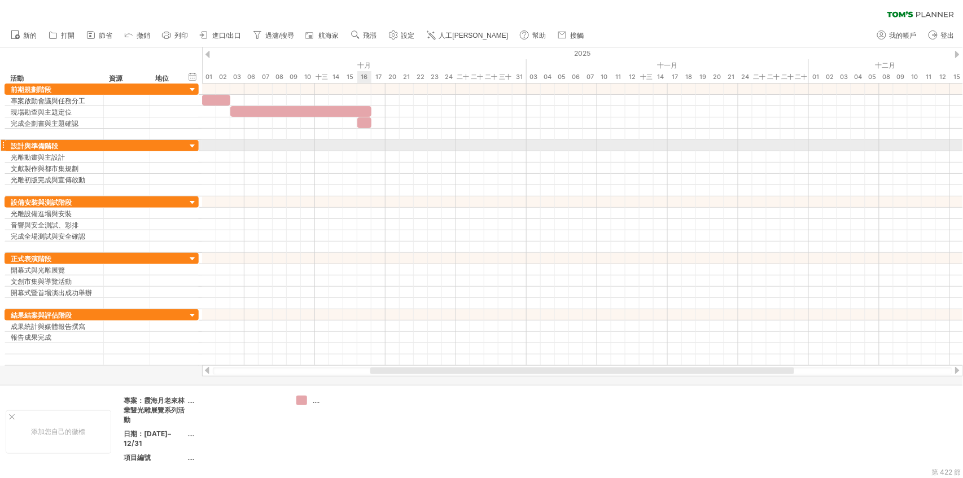
click at [359, 147] on div at bounding box center [582, 145] width 761 height 11
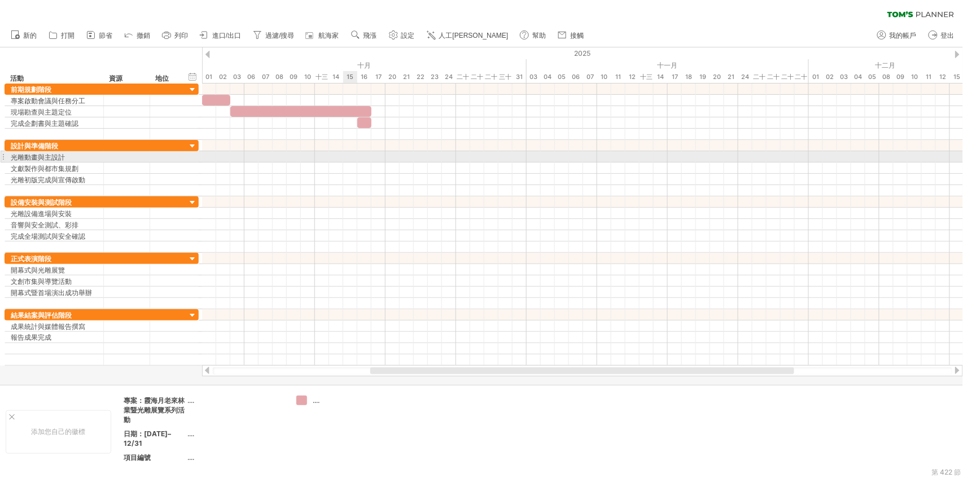
click at [354, 160] on div at bounding box center [582, 156] width 761 height 11
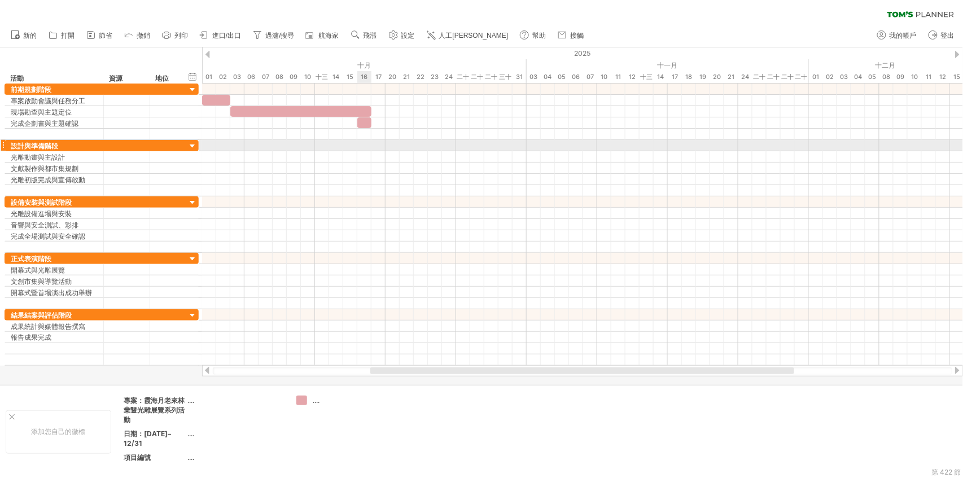
click at [364, 145] on div at bounding box center [582, 145] width 761 height 11
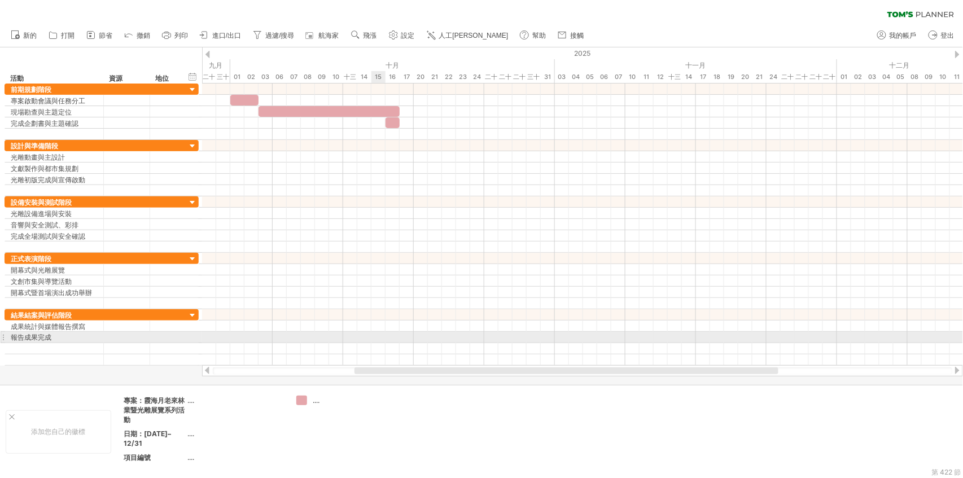
drag, startPoint x: 395, startPoint y: 374, endPoint x: 379, endPoint y: 338, distance: 38.9
click at [379, 338] on div "嘗試造訪 [DOMAIN_NAME] 再次連接... 清除過濾器 新的 打開" at bounding box center [481, 239] width 963 height 478
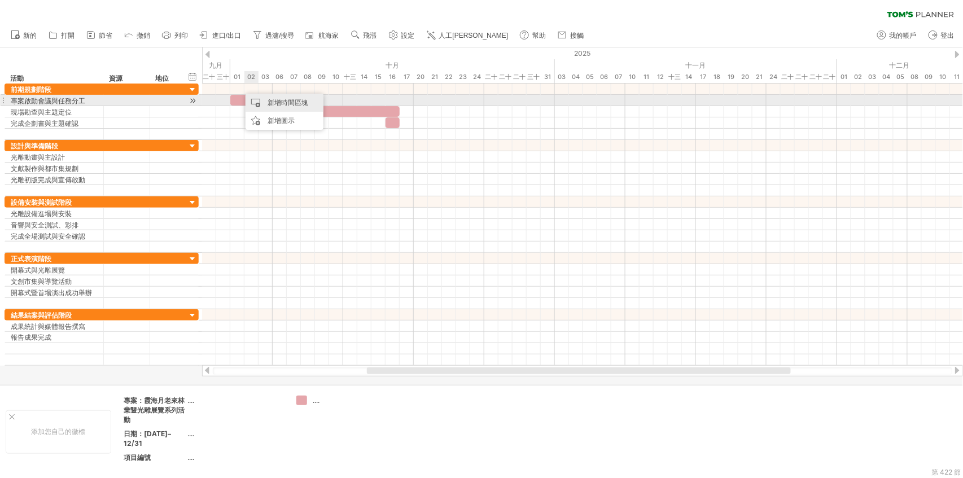
click at [270, 106] on font "新增時間區塊" at bounding box center [288, 102] width 41 height 8
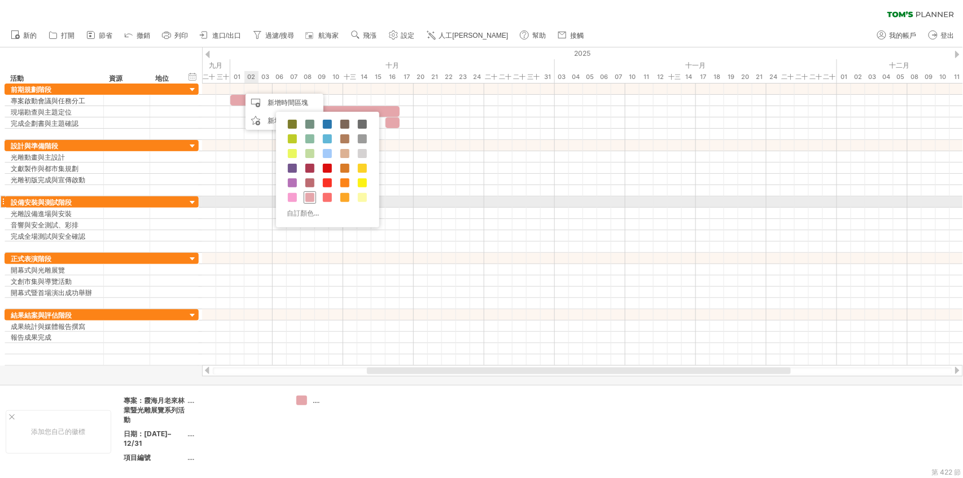
click at [308, 197] on span at bounding box center [310, 197] width 9 height 9
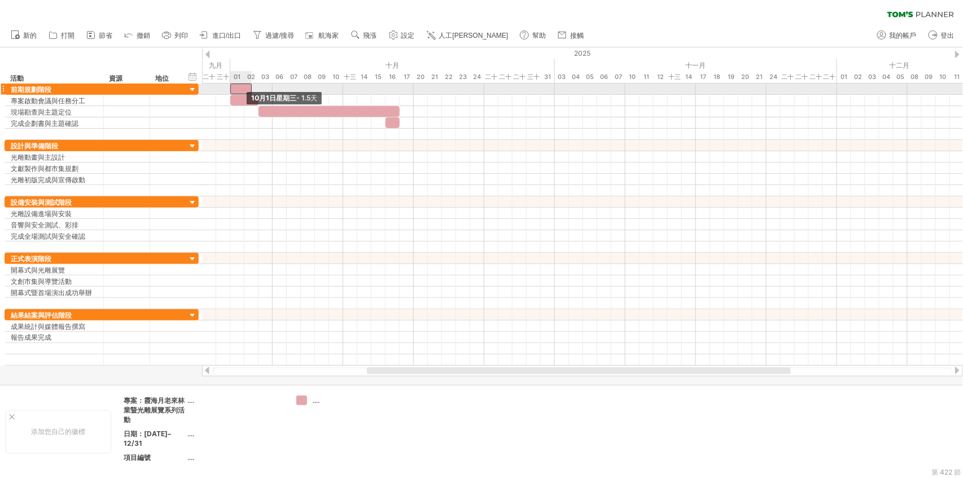
click at [234, 86] on div at bounding box center [240, 89] width 21 height 11
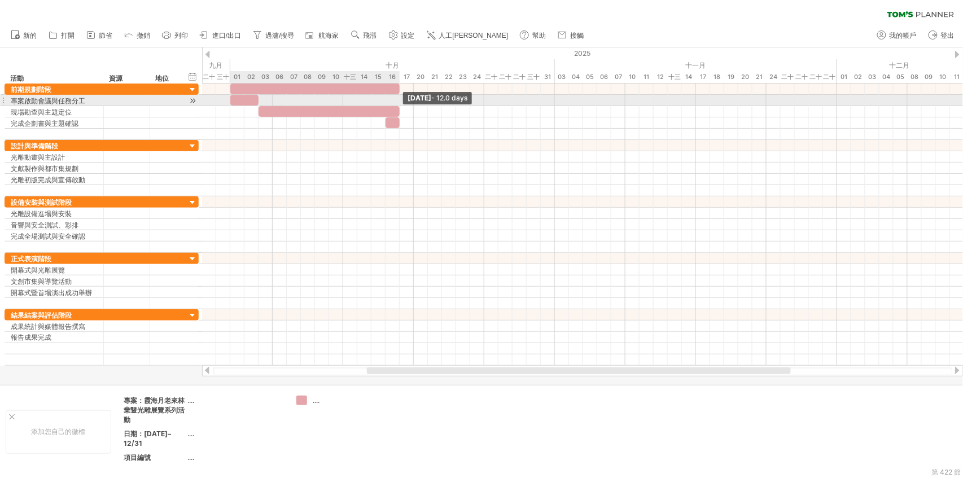
drag, startPoint x: 280, startPoint y: 90, endPoint x: 398, endPoint y: 96, distance: 118.2
click at [398, 96] on div "[DATE] - 12.0 days [DATE] - 1.5 days" at bounding box center [582, 225] width 761 height 282
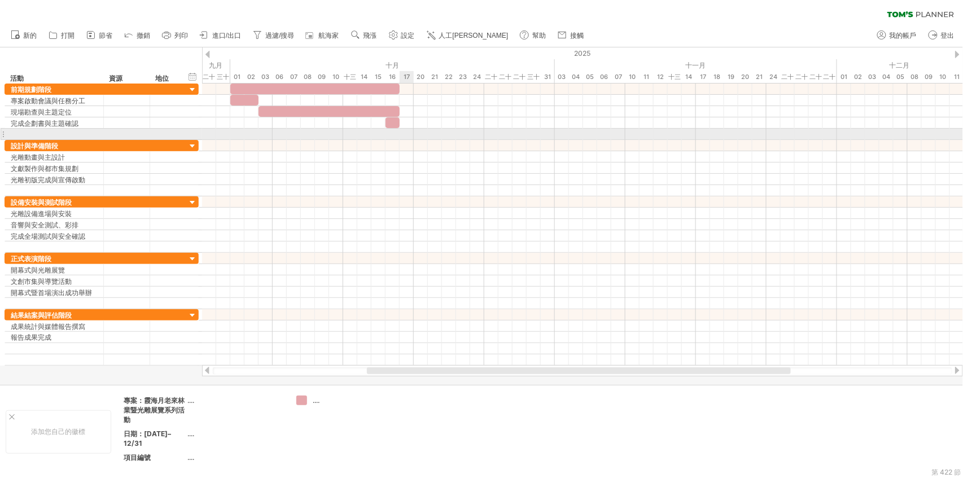
click at [402, 134] on div at bounding box center [582, 134] width 761 height 11
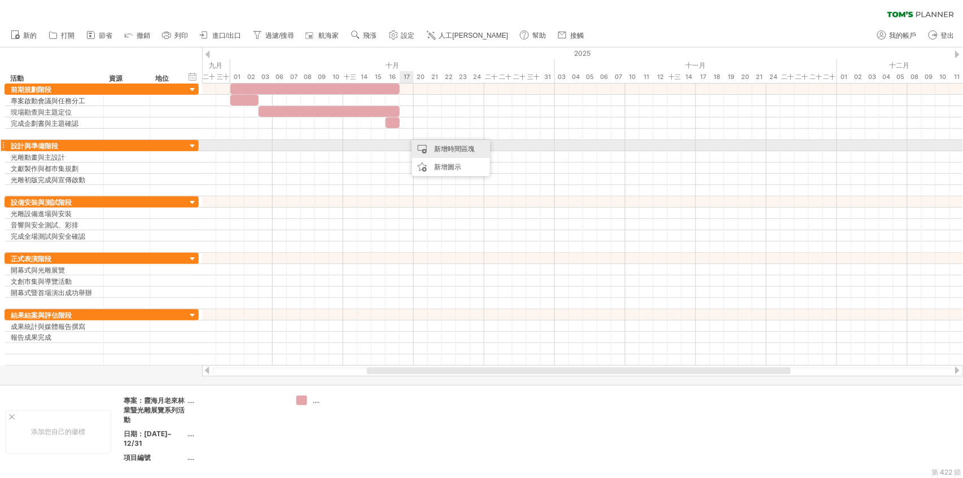
click at [430, 149] on div "新增時間區塊" at bounding box center [451, 149] width 78 height 18
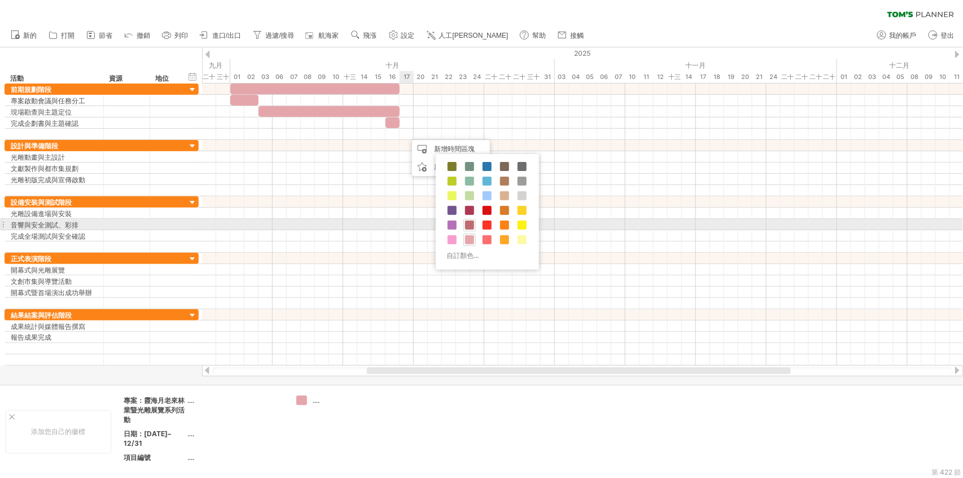
click at [468, 229] on span at bounding box center [469, 225] width 9 height 9
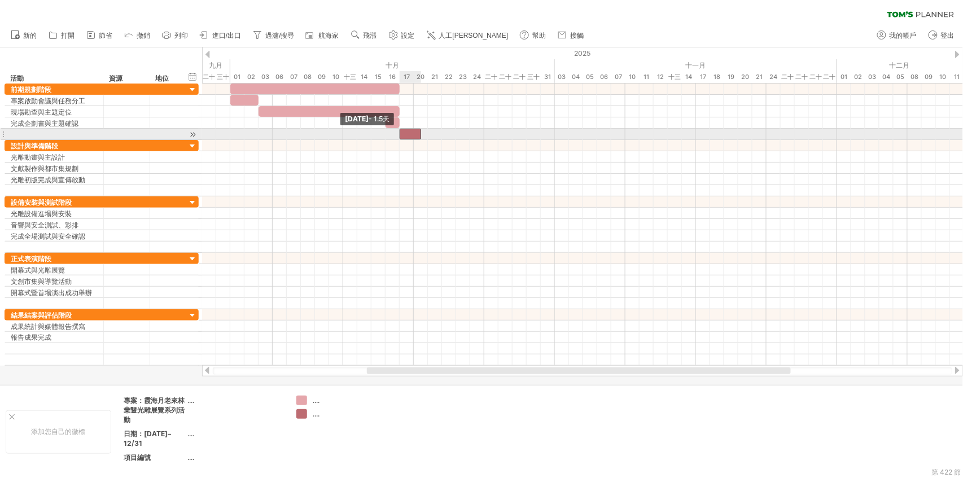
drag, startPoint x: 408, startPoint y: 133, endPoint x: 401, endPoint y: 133, distance: 7.3
click at [401, 133] on span at bounding box center [400, 134] width 5 height 11
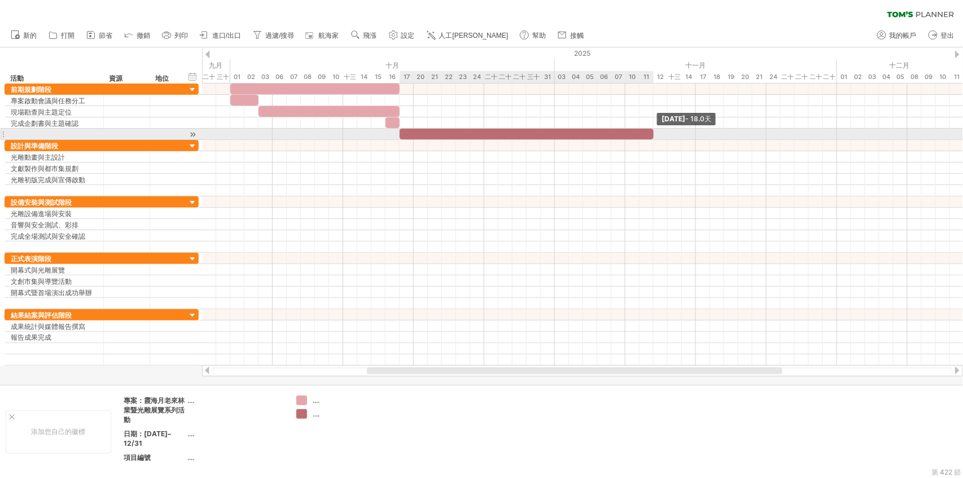
drag, startPoint x: 421, startPoint y: 137, endPoint x: 652, endPoint y: 134, distance: 231.0
click at [652, 134] on span at bounding box center [654, 134] width 5 height 11
drag, startPoint x: 655, startPoint y: 134, endPoint x: 665, endPoint y: 134, distance: 10.7
click at [666, 134] on span at bounding box center [668, 134] width 5 height 11
click at [421, 140] on div at bounding box center [582, 145] width 761 height 11
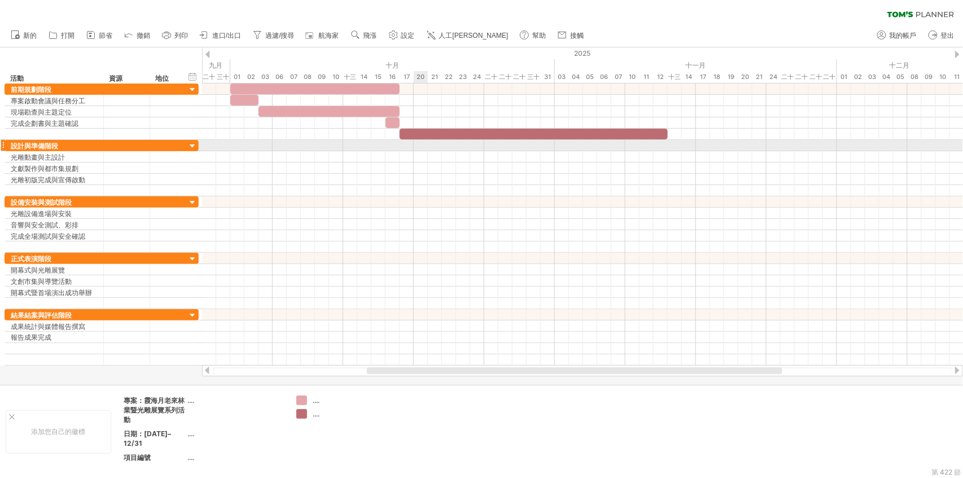
click at [421, 146] on div at bounding box center [582, 145] width 761 height 11
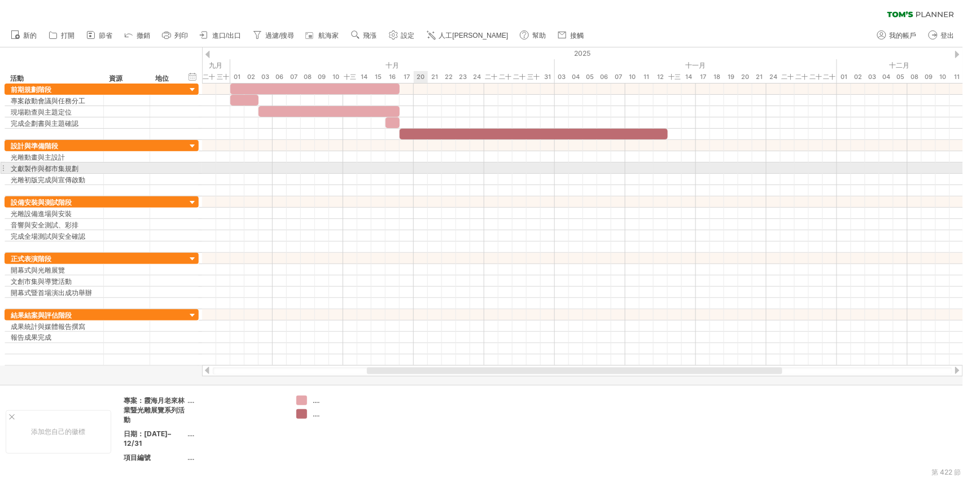
click at [419, 169] on div at bounding box center [582, 168] width 761 height 11
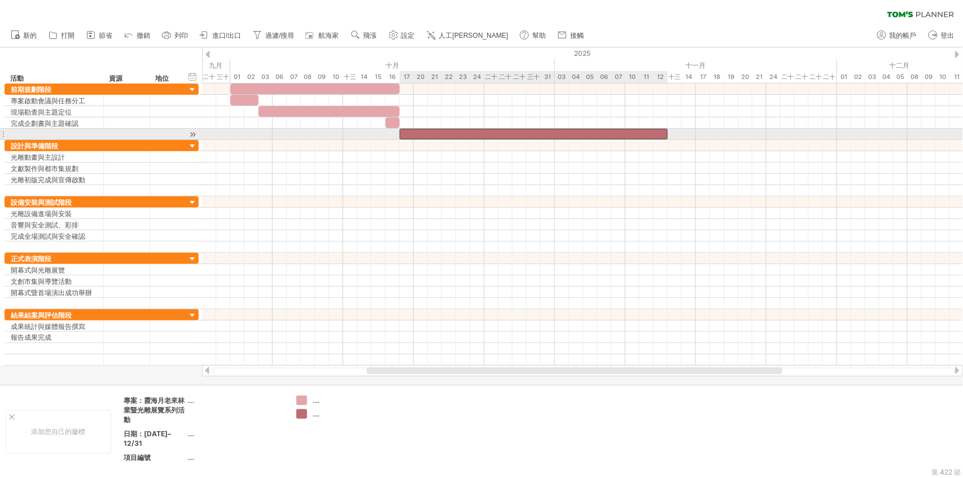
click at [403, 132] on div at bounding box center [534, 134] width 268 height 11
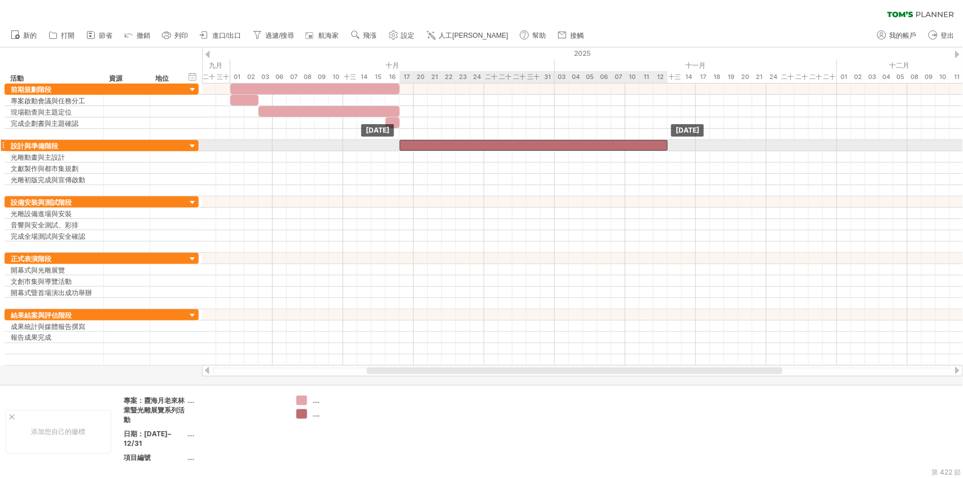
drag, startPoint x: 456, startPoint y: 131, endPoint x: 453, endPoint y: 146, distance: 15.4
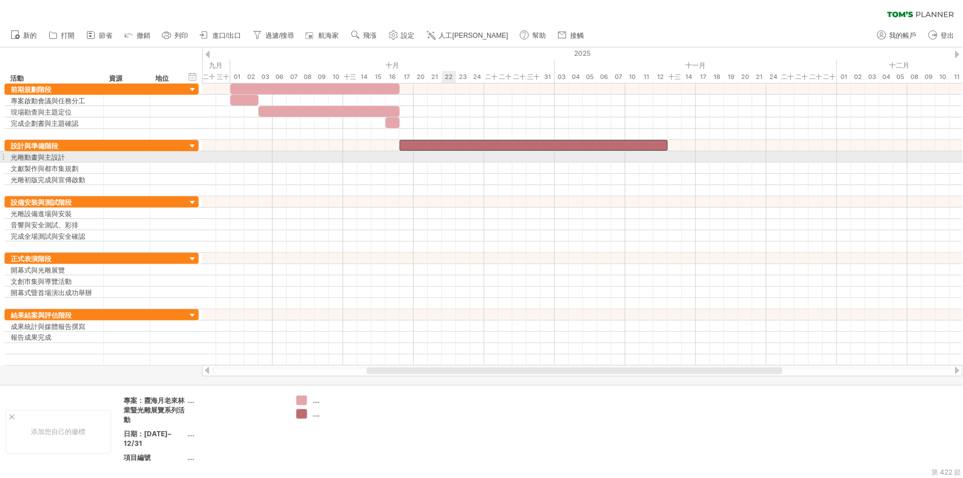
click at [443, 154] on div at bounding box center [582, 156] width 761 height 11
click at [404, 160] on div at bounding box center [582, 156] width 761 height 11
click at [404, 158] on div at bounding box center [582, 156] width 761 height 11
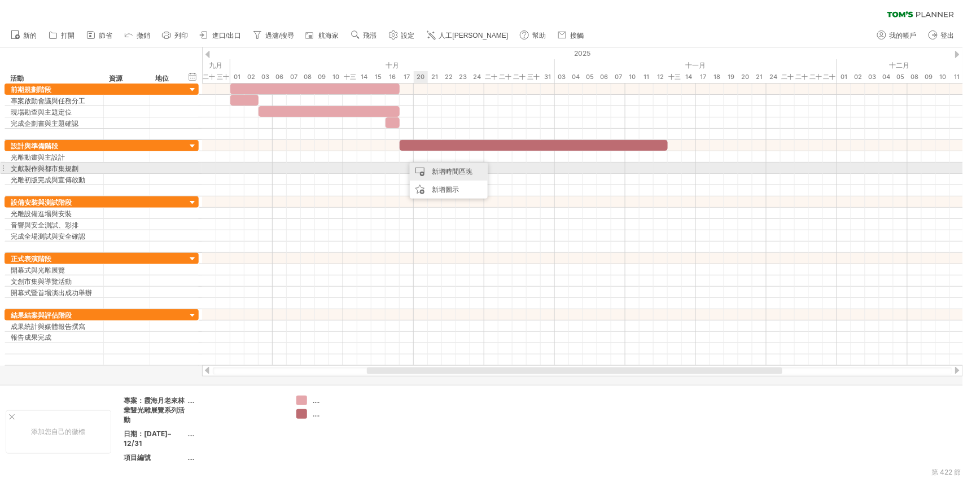
click at [444, 164] on div "新增時間區塊" at bounding box center [449, 172] width 78 height 18
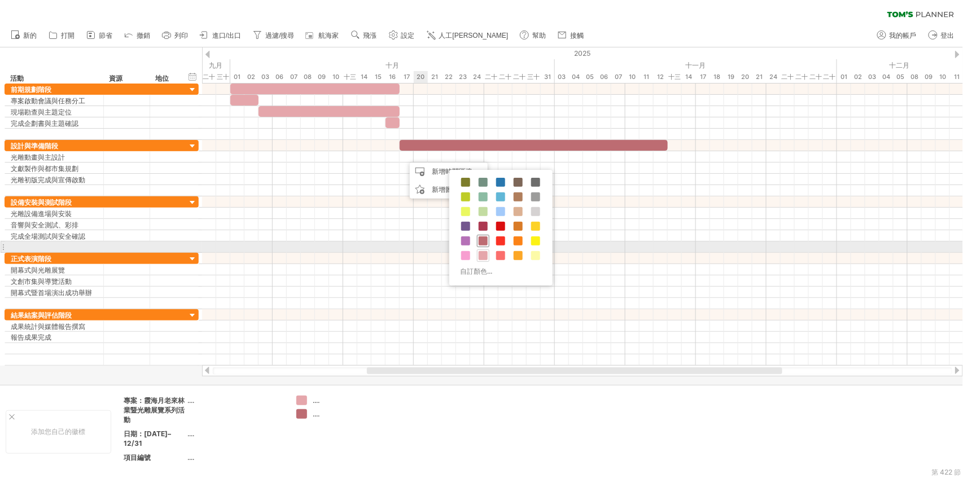
click at [485, 243] on span at bounding box center [483, 241] width 9 height 9
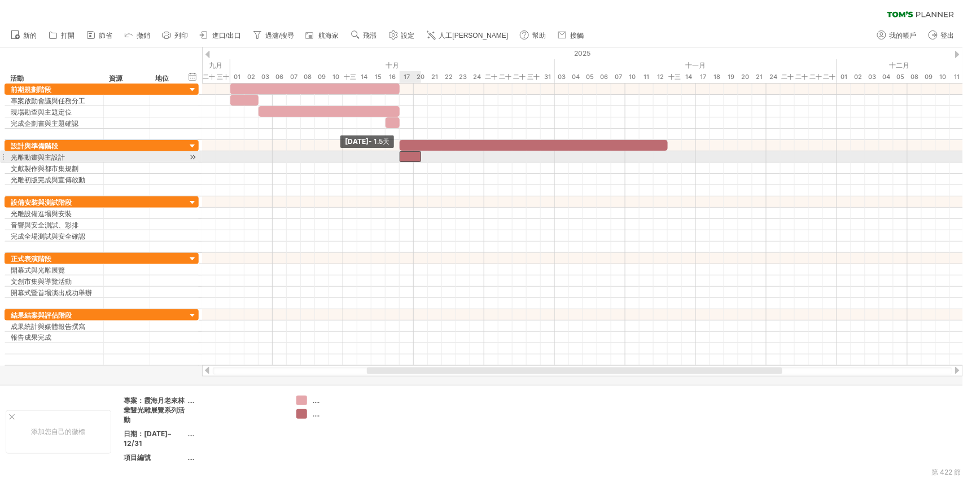
click at [403, 155] on div at bounding box center [410, 156] width 21 height 11
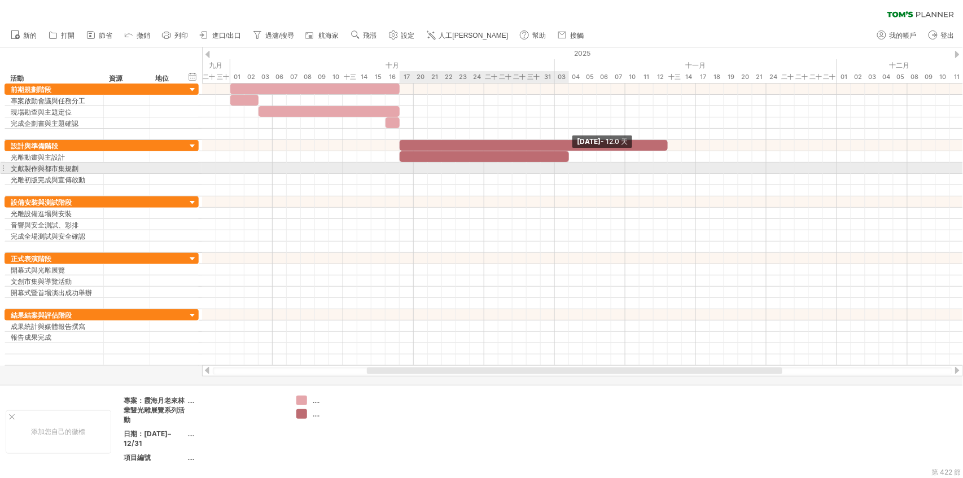
drag, startPoint x: 421, startPoint y: 156, endPoint x: 567, endPoint y: 168, distance: 146.7
click at [567, 168] on div "[DATE] - [DATE].0 天 [DATE] - 1.5 days" at bounding box center [582, 225] width 761 height 282
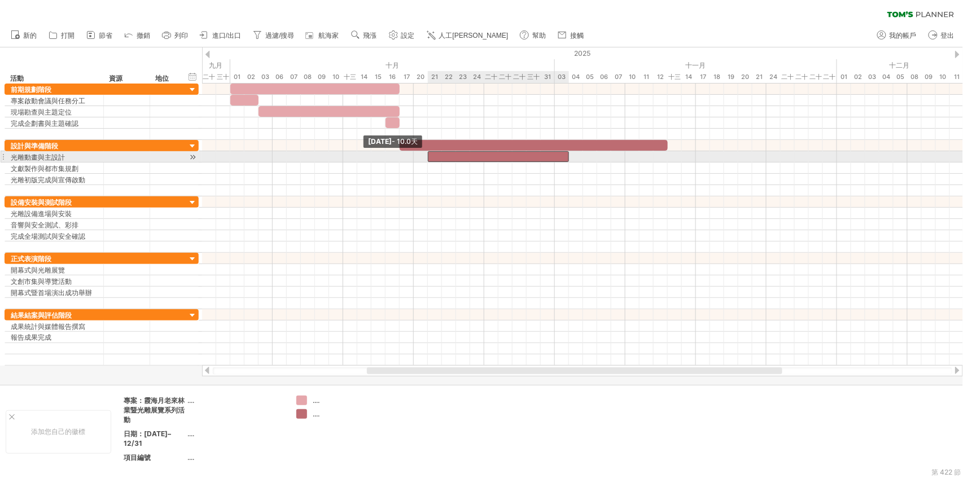
drag, startPoint x: 399, startPoint y: 161, endPoint x: 429, endPoint y: 160, distance: 29.4
click at [429, 160] on span at bounding box center [428, 156] width 5 height 11
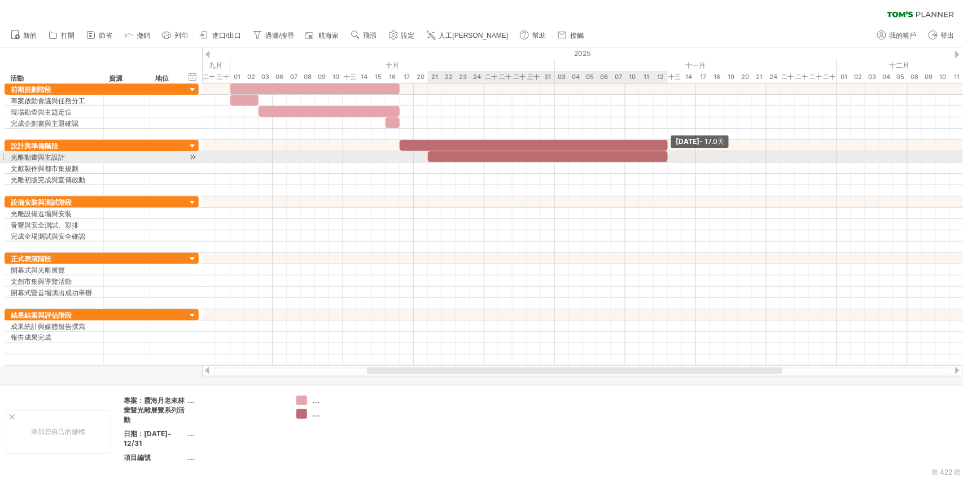
drag, startPoint x: 568, startPoint y: 159, endPoint x: 663, endPoint y: 161, distance: 95.5
click at [663, 161] on div at bounding box center [548, 156] width 240 height 11
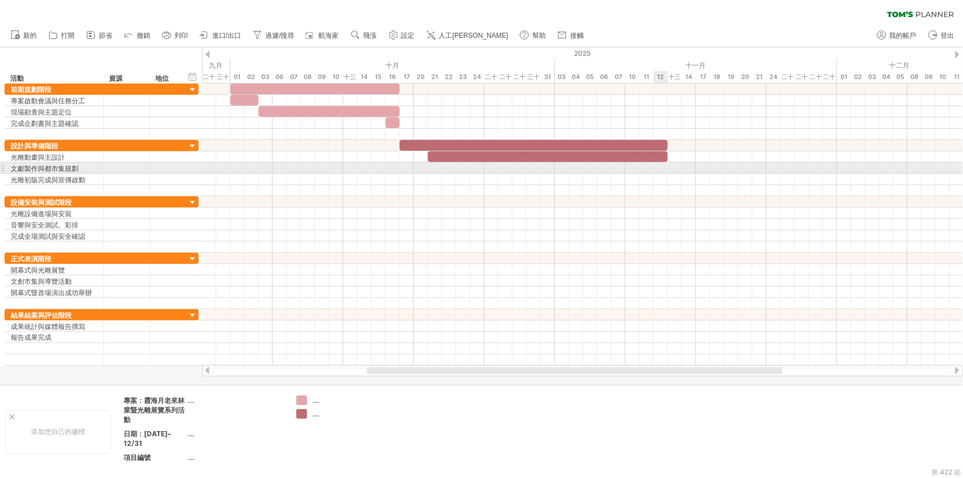
click at [660, 165] on div at bounding box center [582, 168] width 761 height 11
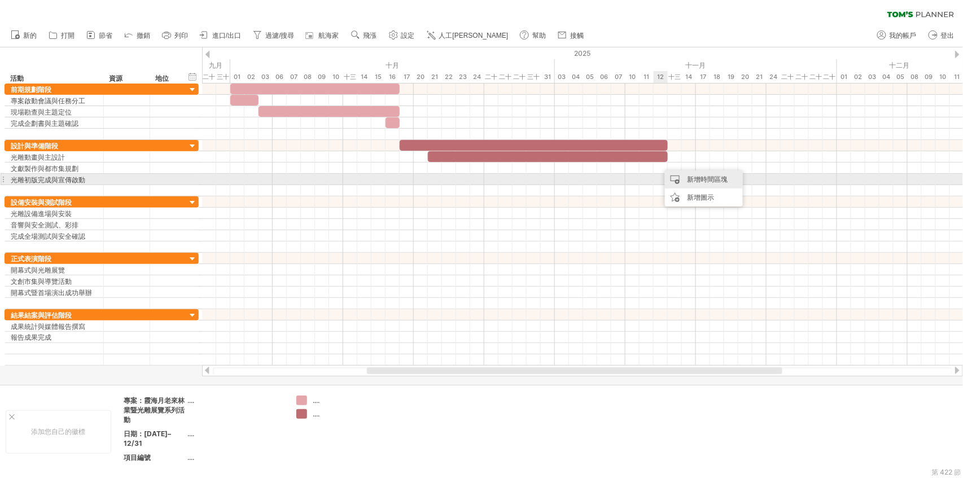
click at [699, 183] on font "新增時間區塊" at bounding box center [707, 179] width 41 height 8
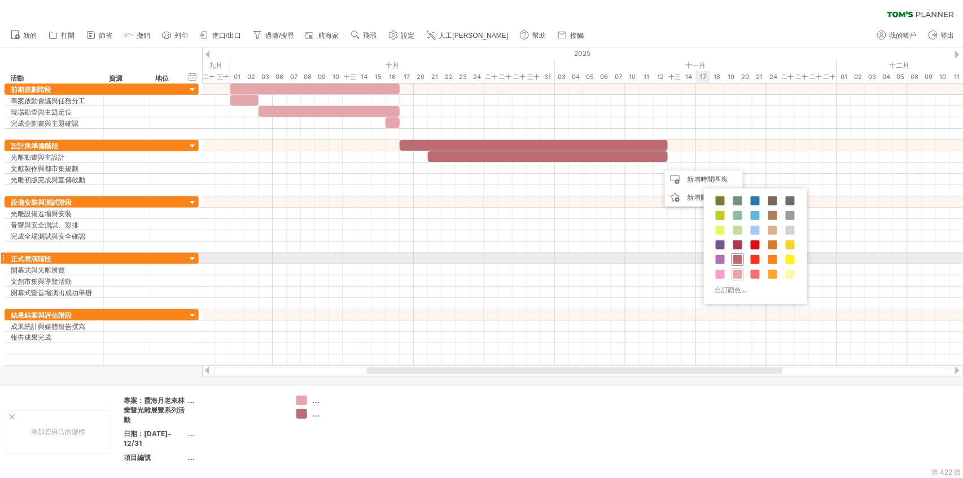
click at [734, 260] on span at bounding box center [738, 259] width 9 height 9
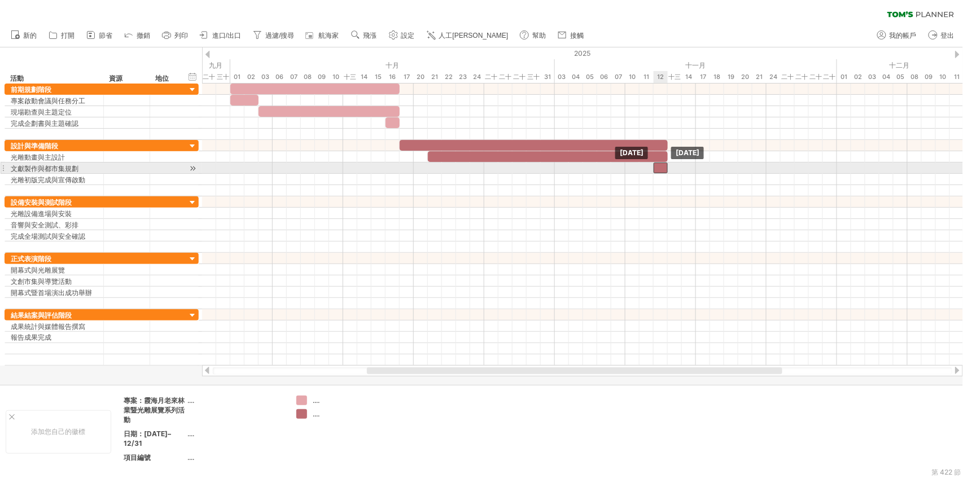
drag, startPoint x: 662, startPoint y: 168, endPoint x: 657, endPoint y: 167, distance: 5.9
click at [657, 167] on div at bounding box center [661, 168] width 14 height 11
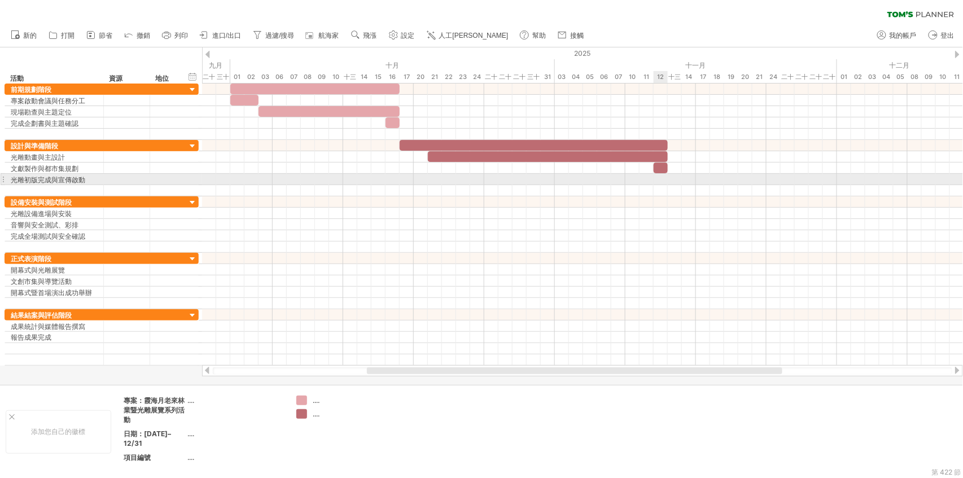
click at [667, 184] on div at bounding box center [582, 179] width 761 height 11
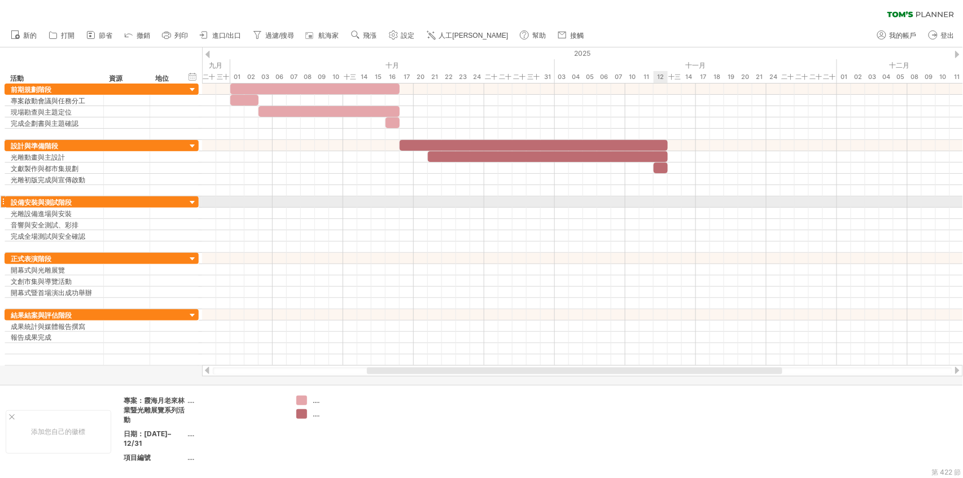
click at [664, 198] on div at bounding box center [582, 202] width 761 height 11
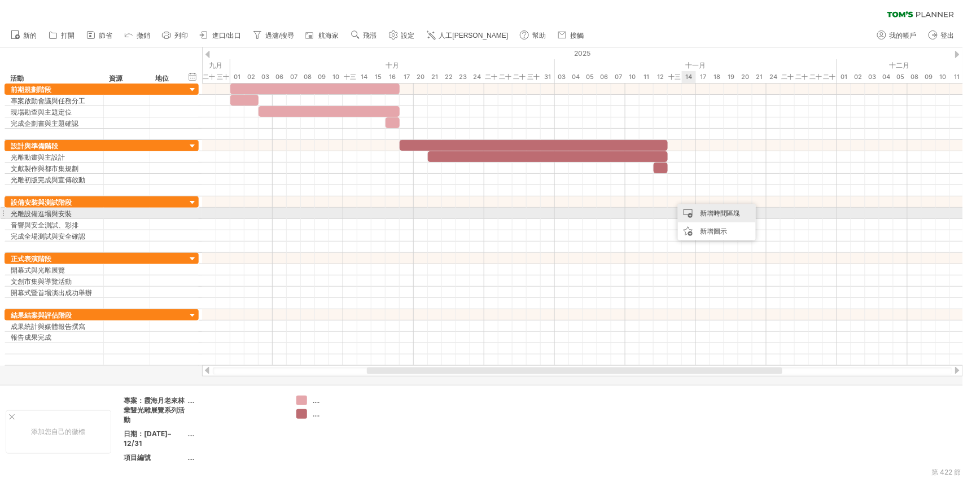
click at [695, 208] on div "新增時間區塊" at bounding box center [717, 213] width 78 height 18
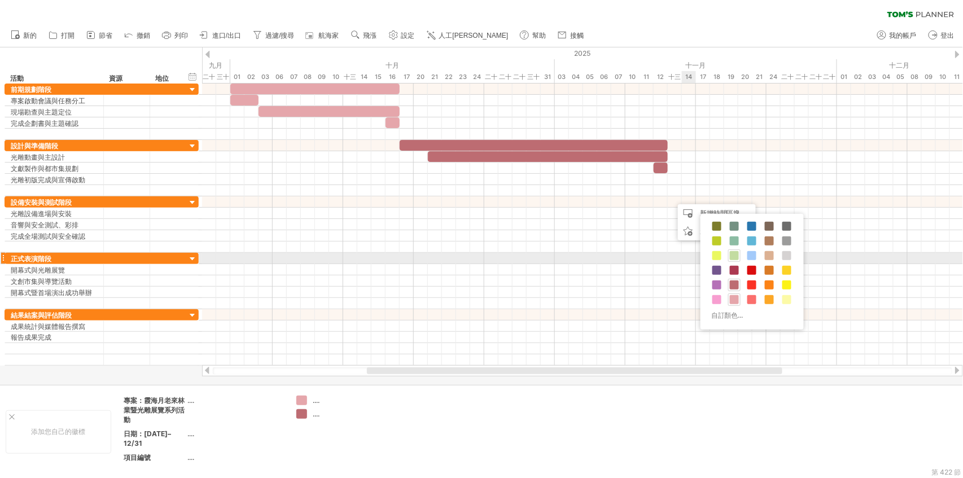
click at [739, 254] on span at bounding box center [734, 255] width 9 height 9
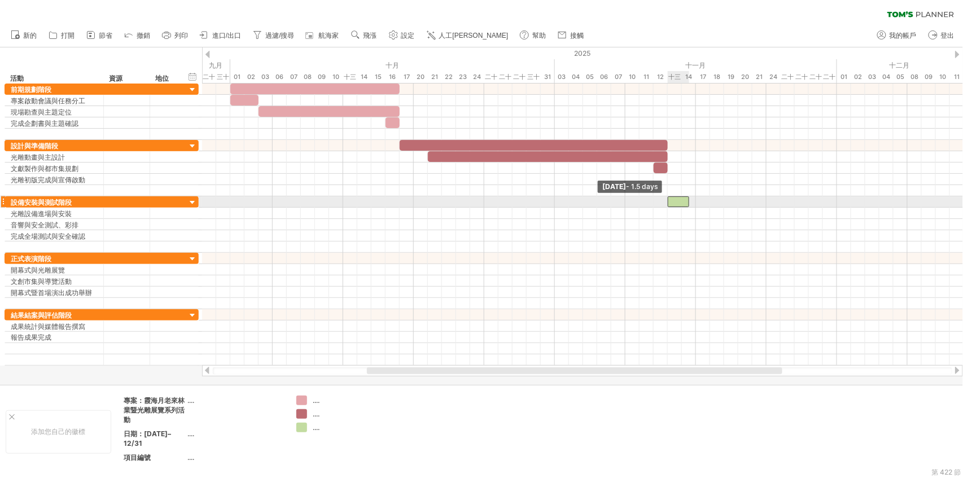
click at [672, 198] on div at bounding box center [678, 202] width 21 height 11
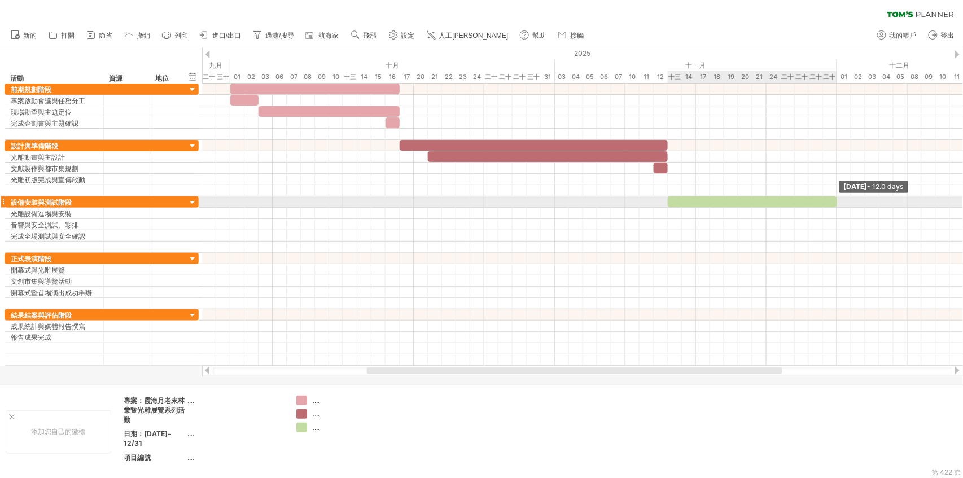
drag, startPoint x: 689, startPoint y: 201, endPoint x: 836, endPoint y: 198, distance: 146.9
click at [836, 198] on span at bounding box center [837, 202] width 5 height 11
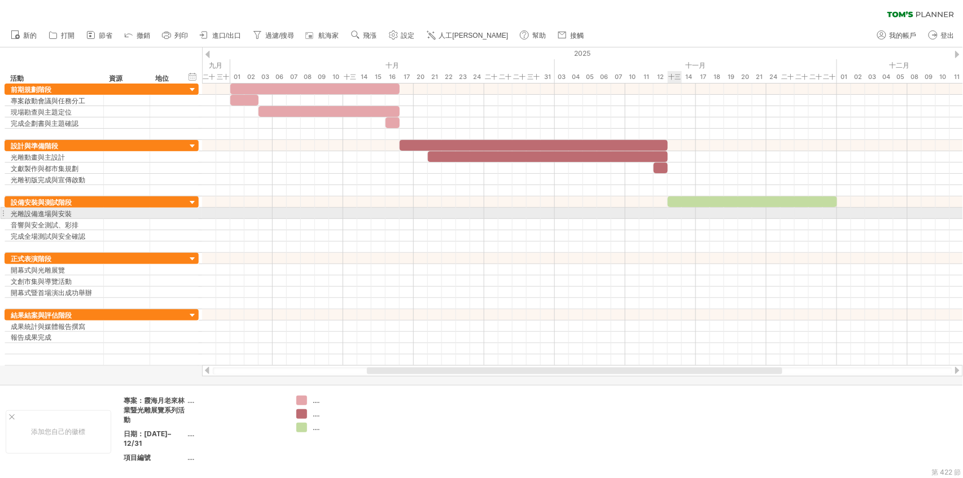
click at [677, 210] on div at bounding box center [582, 213] width 761 height 11
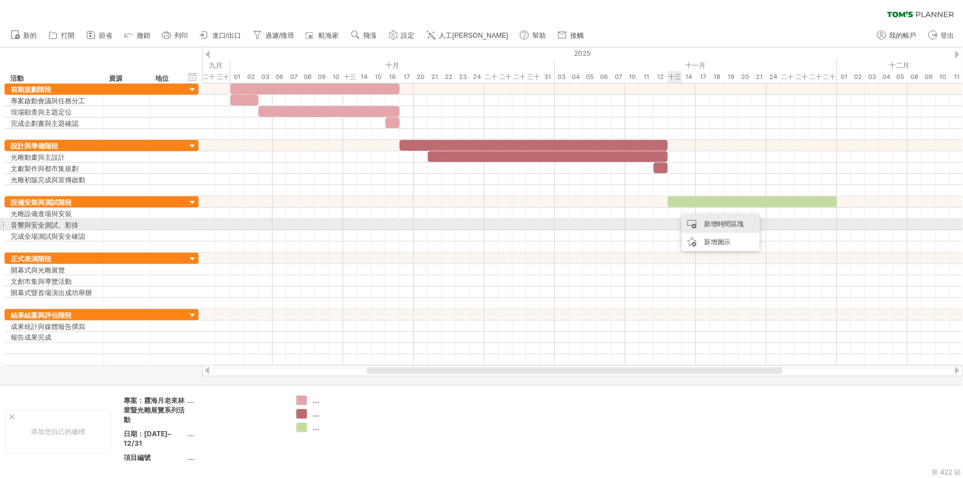
click at [696, 225] on div "新增時間區塊" at bounding box center [721, 224] width 78 height 18
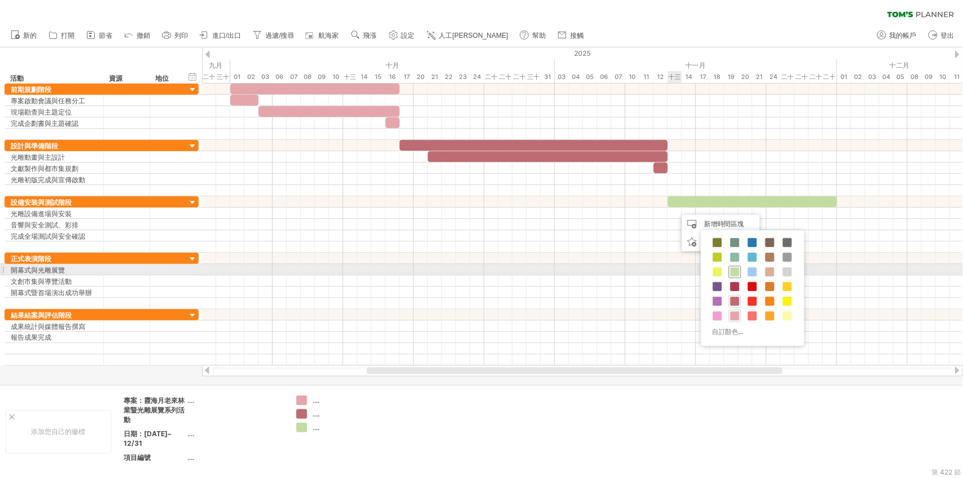
click at [731, 266] on div at bounding box center [735, 272] width 12 height 12
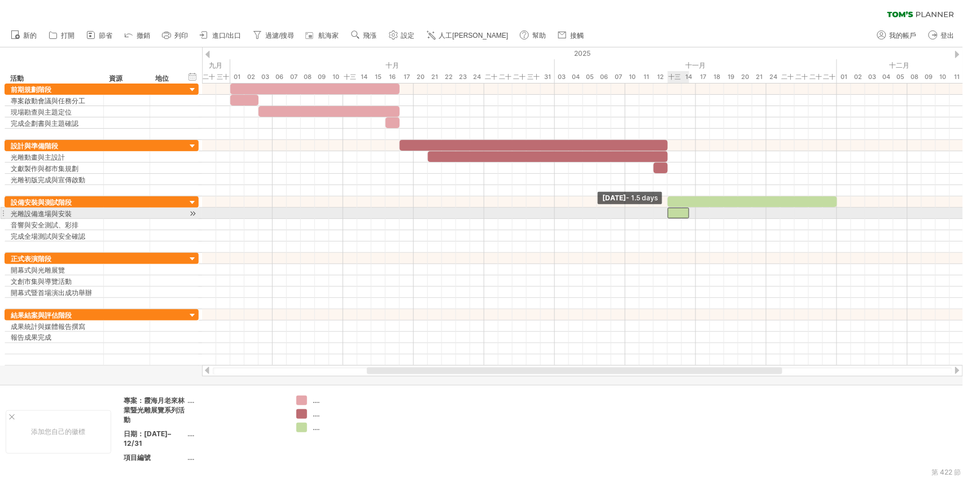
click at [673, 216] on div at bounding box center [678, 213] width 21 height 11
drag, startPoint x: 691, startPoint y: 212, endPoint x: 768, endPoint y: 212, distance: 77.4
click at [768, 212] on span at bounding box center [767, 213] width 5 height 11
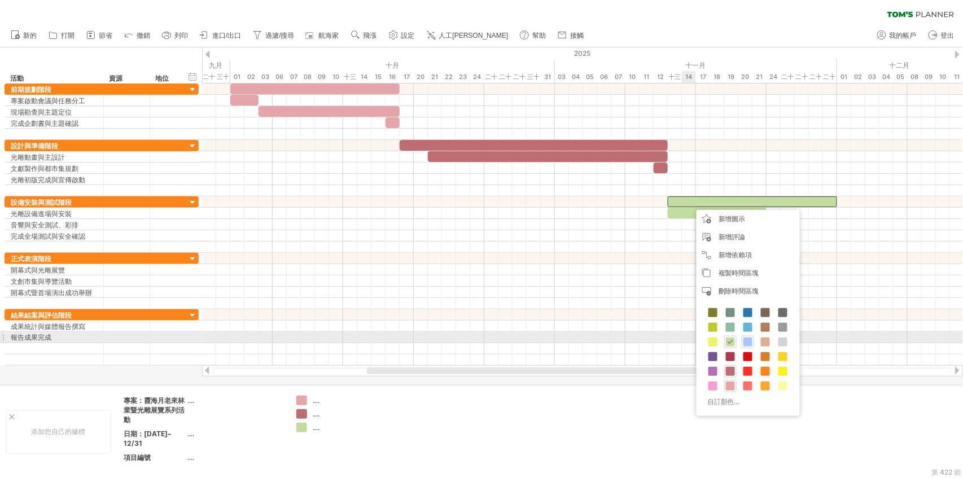
click at [743, 340] on div at bounding box center [748, 342] width 12 height 12
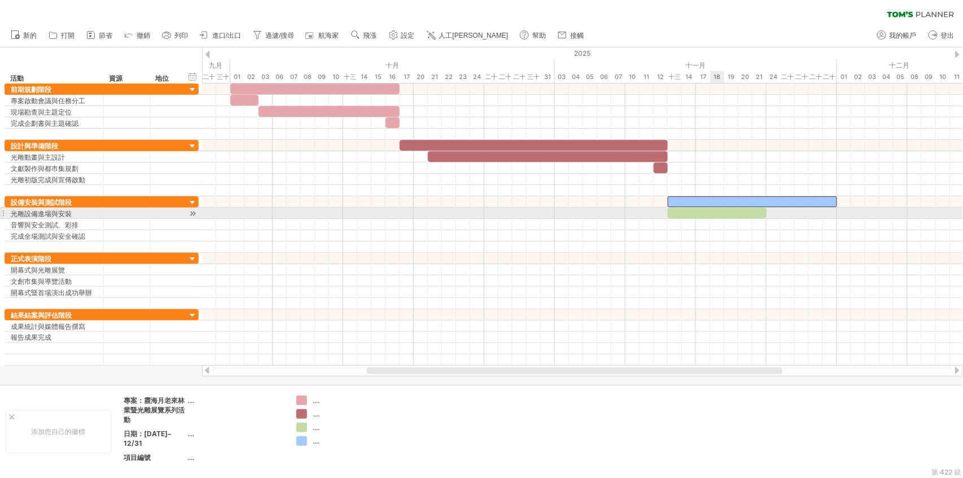
click at [720, 212] on div at bounding box center [717, 213] width 99 height 11
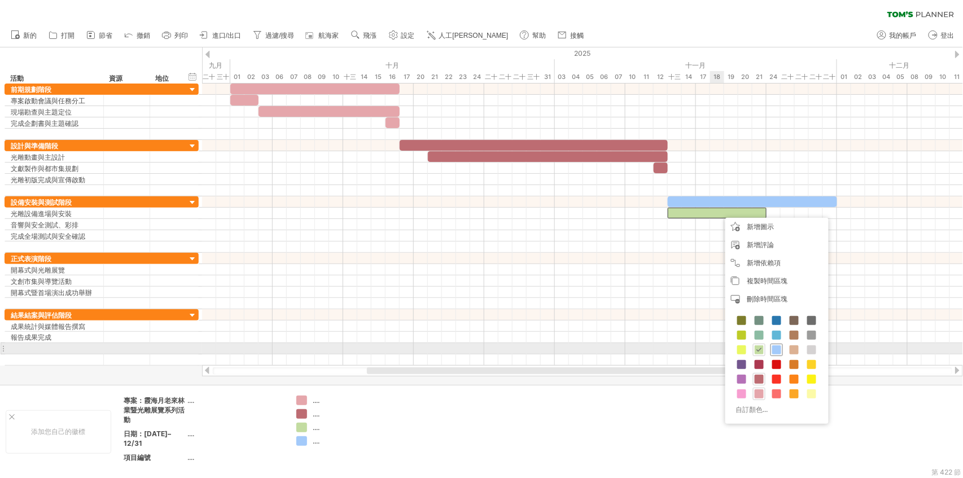
click at [773, 350] on span at bounding box center [777, 350] width 9 height 9
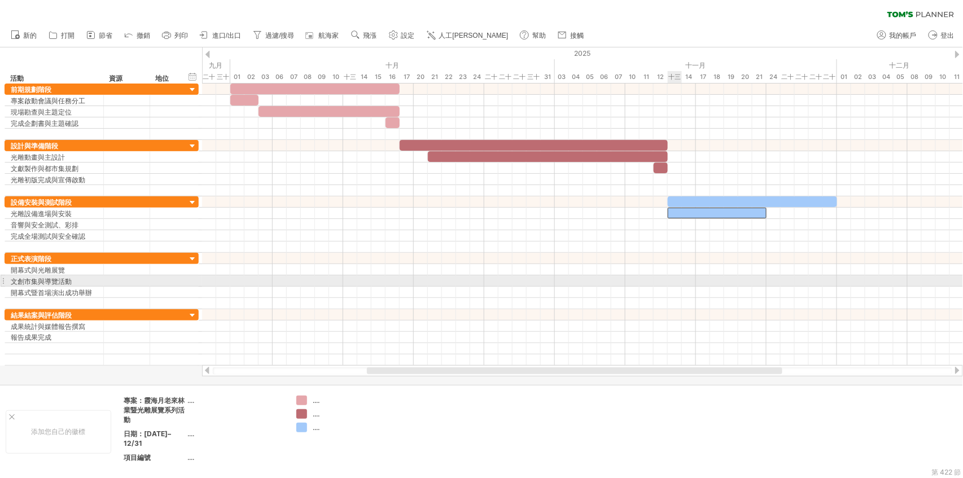
click at [669, 272] on div at bounding box center [582, 269] width 761 height 11
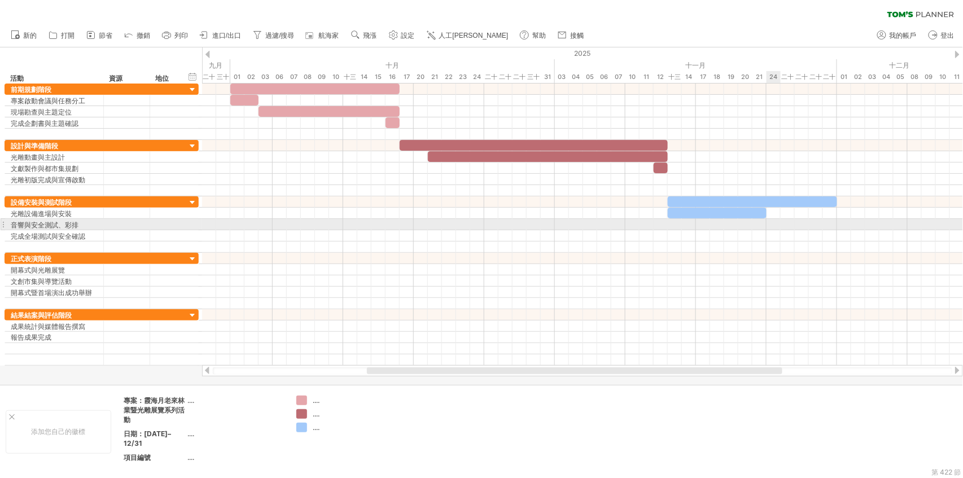
click at [778, 226] on div at bounding box center [582, 224] width 761 height 11
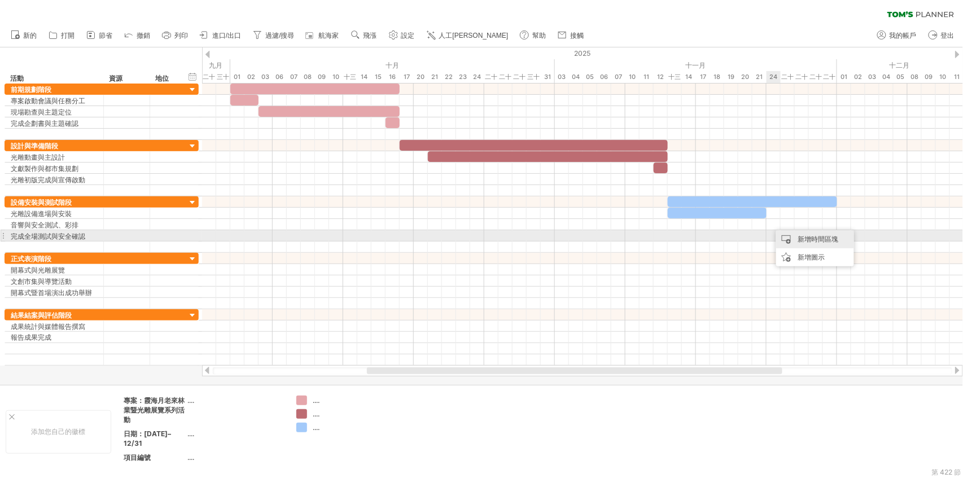
click at [799, 236] on font "新增時間區塊" at bounding box center [819, 239] width 41 height 8
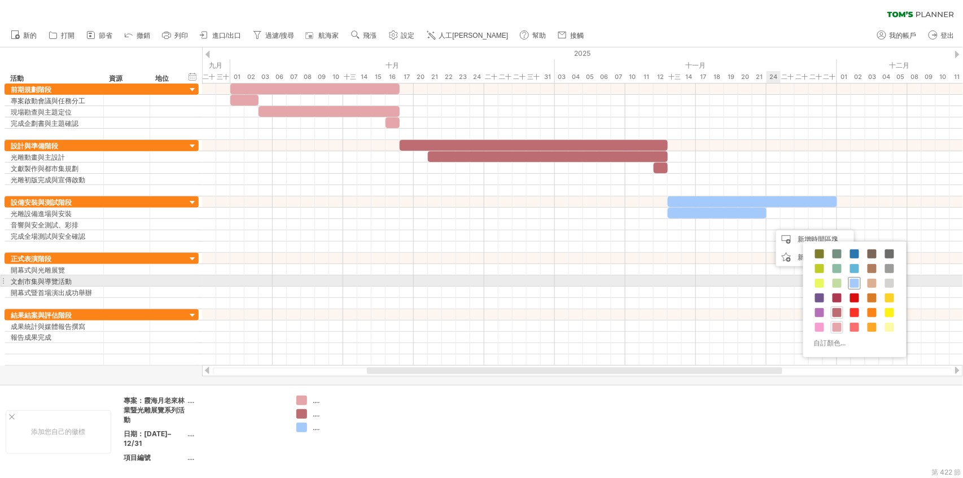
click at [857, 286] on span at bounding box center [854, 283] width 9 height 9
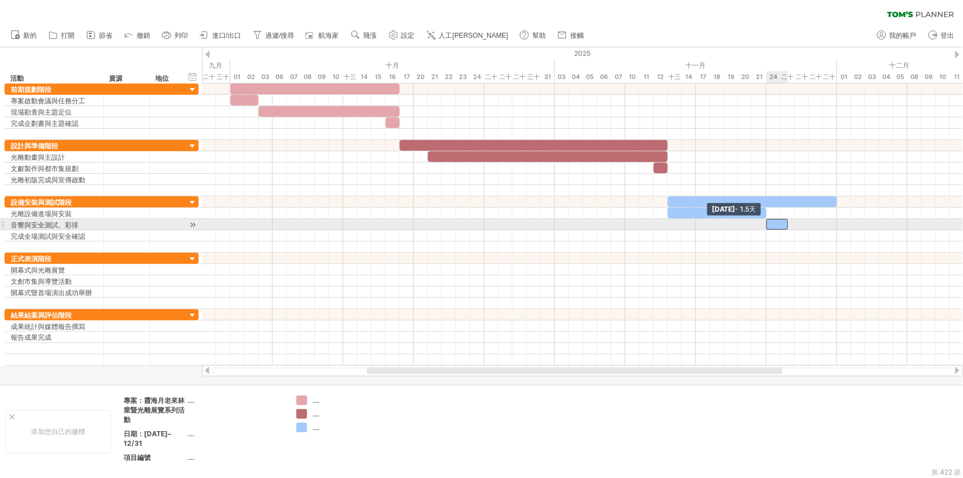
click at [771, 227] on div at bounding box center [777, 224] width 21 height 11
drag, startPoint x: 789, startPoint y: 222, endPoint x: 827, endPoint y: 225, distance: 37.9
click at [827, 225] on div "[DATE] - 4.0天 [DATE] - 1.5天" at bounding box center [582, 225] width 761 height 282
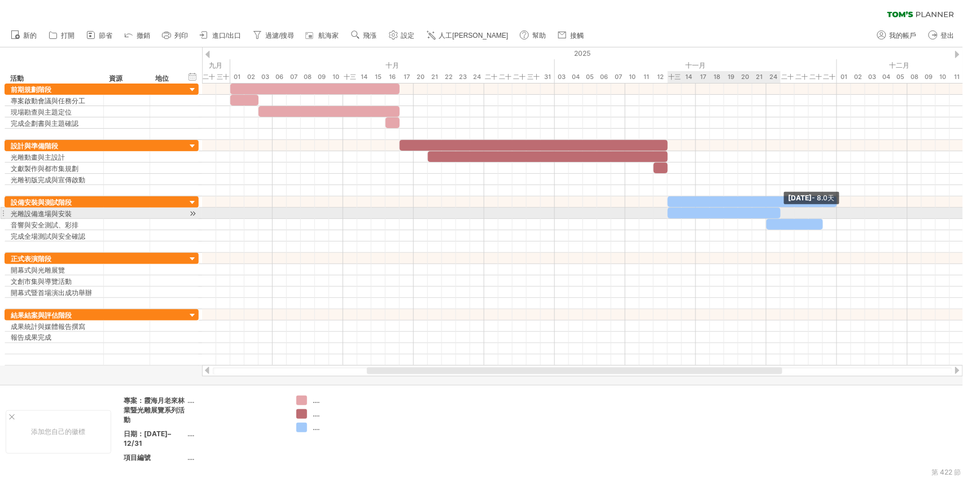
drag, startPoint x: 768, startPoint y: 213, endPoint x: 780, endPoint y: 213, distance: 12.4
click at [780, 213] on span at bounding box center [781, 213] width 5 height 11
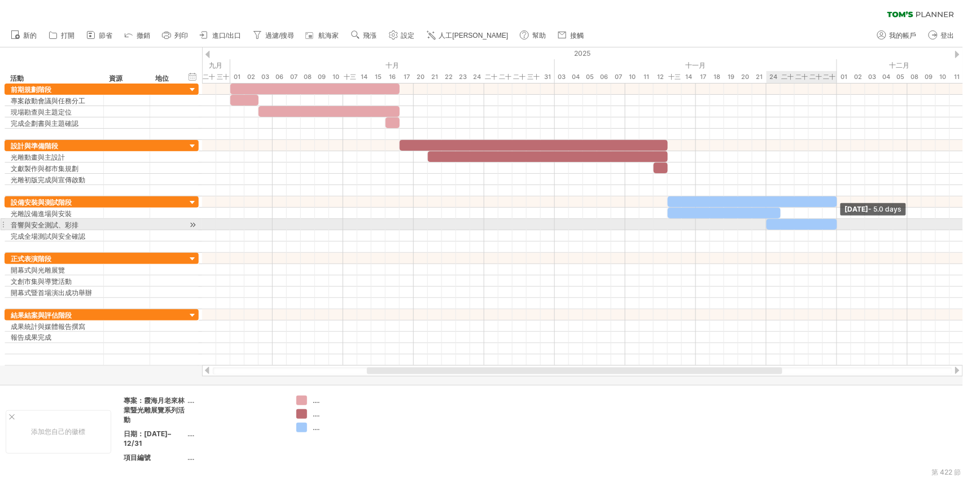
drag, startPoint x: 825, startPoint y: 223, endPoint x: 838, endPoint y: 225, distance: 13.1
click at [838, 225] on span at bounding box center [837, 224] width 5 height 11
click at [770, 225] on div at bounding box center [802, 224] width 71 height 11
drag, startPoint x: 769, startPoint y: 225, endPoint x: 782, endPoint y: 222, distance: 13.2
click at [782, 222] on span at bounding box center [781, 224] width 5 height 11
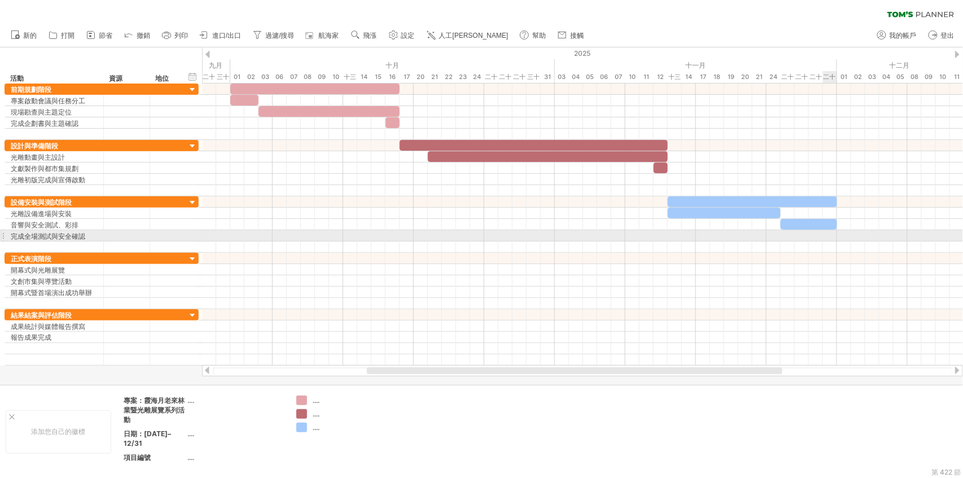
click at [827, 233] on div at bounding box center [582, 235] width 761 height 11
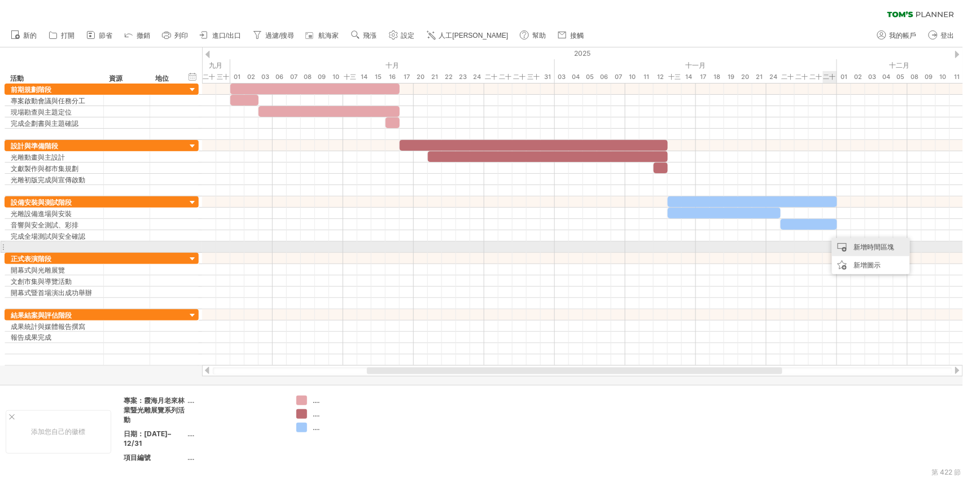
click at [850, 250] on div "新增時間區塊" at bounding box center [871, 247] width 78 height 18
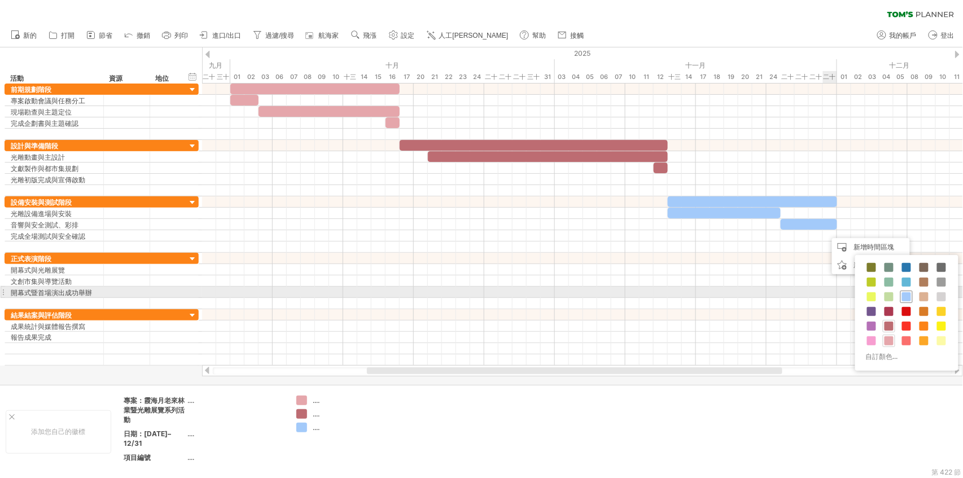
click at [906, 294] on span at bounding box center [906, 297] width 9 height 9
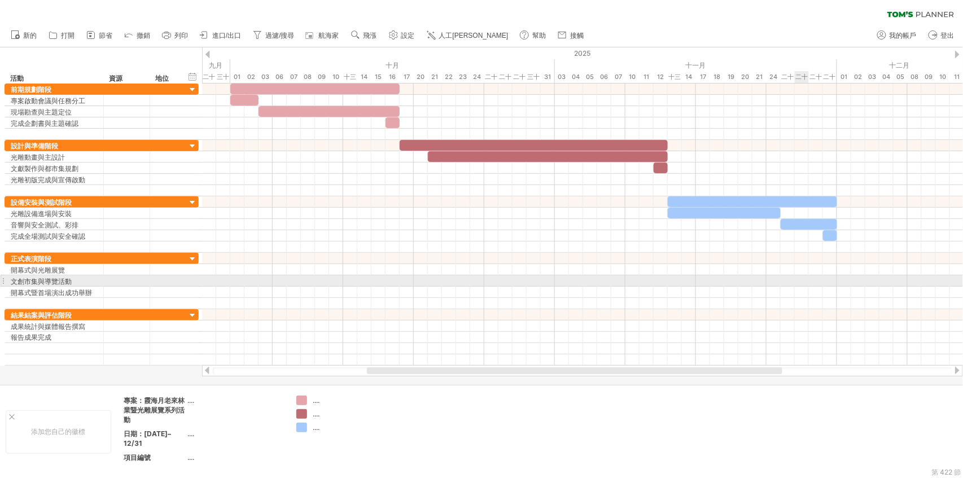
click at [806, 281] on div at bounding box center [582, 281] width 761 height 11
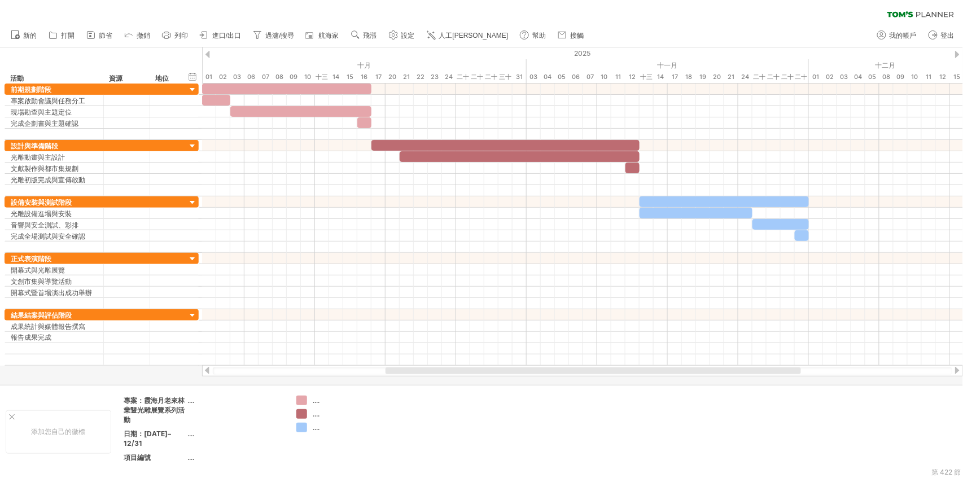
drag, startPoint x: 391, startPoint y: 367, endPoint x: 409, endPoint y: 367, distance: 18.1
click at [409, 367] on div at bounding box center [582, 370] width 761 height 11
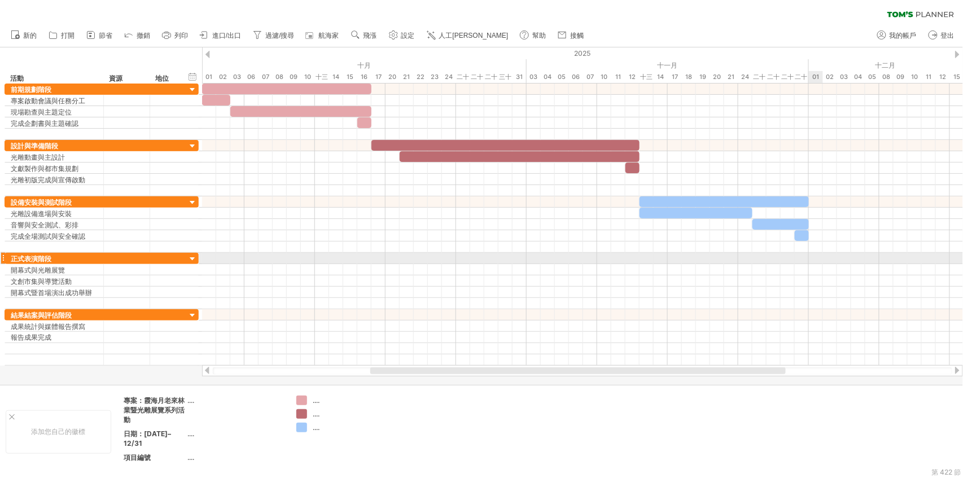
click at [817, 258] on div at bounding box center [582, 258] width 761 height 11
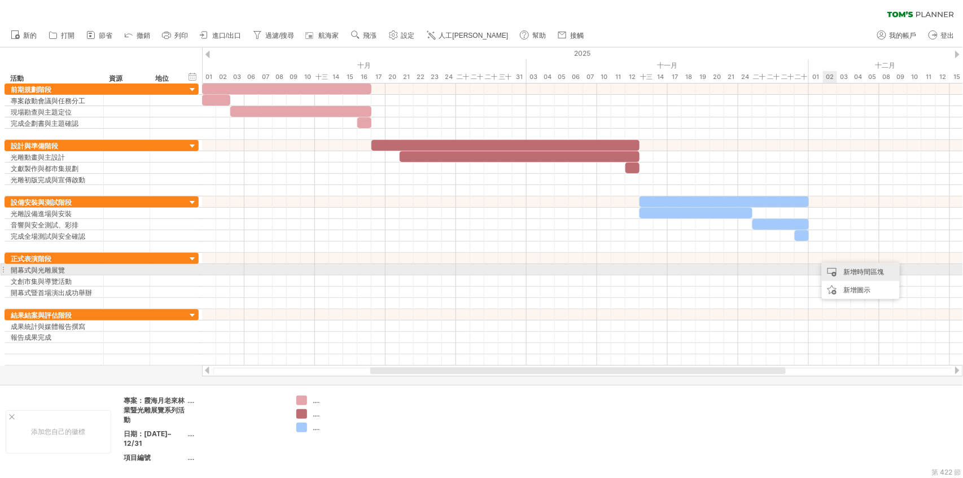
click at [850, 272] on font "新增時間區塊" at bounding box center [864, 272] width 41 height 8
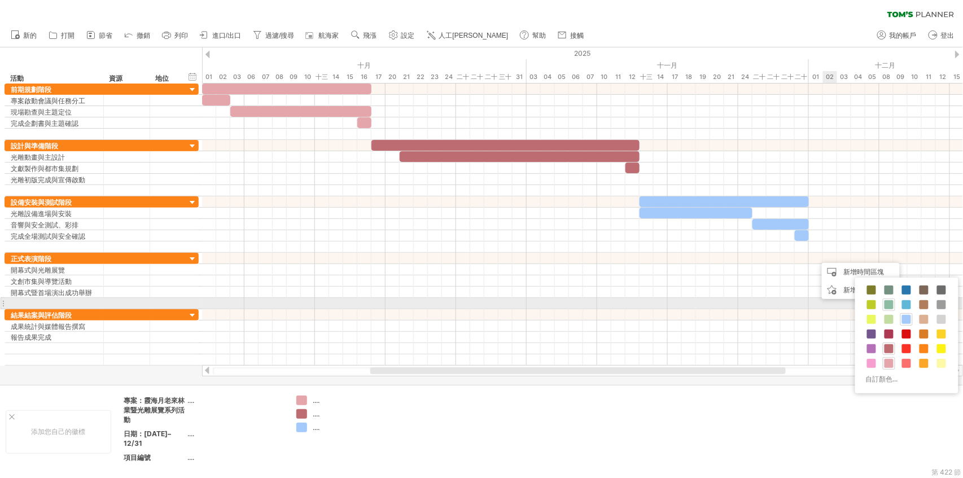
click at [888, 304] on span at bounding box center [889, 304] width 9 height 9
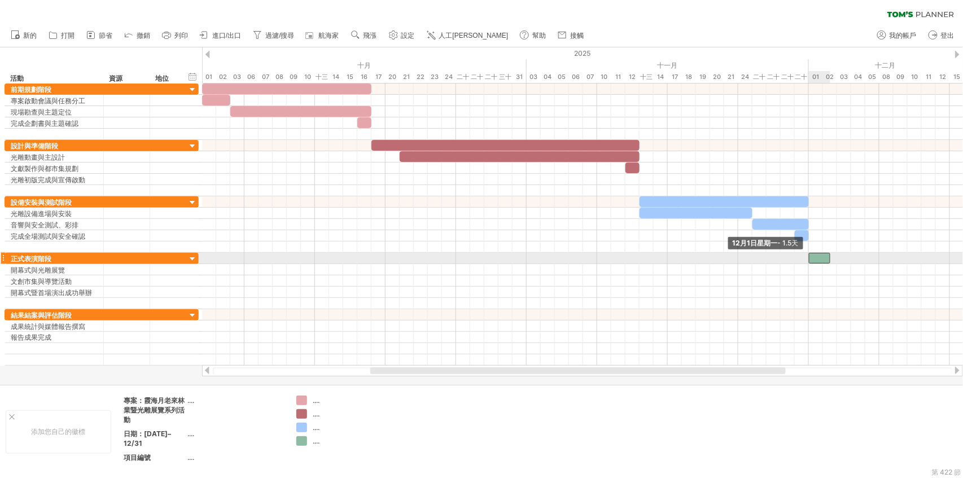
click at [814, 255] on div at bounding box center [819, 258] width 21 height 11
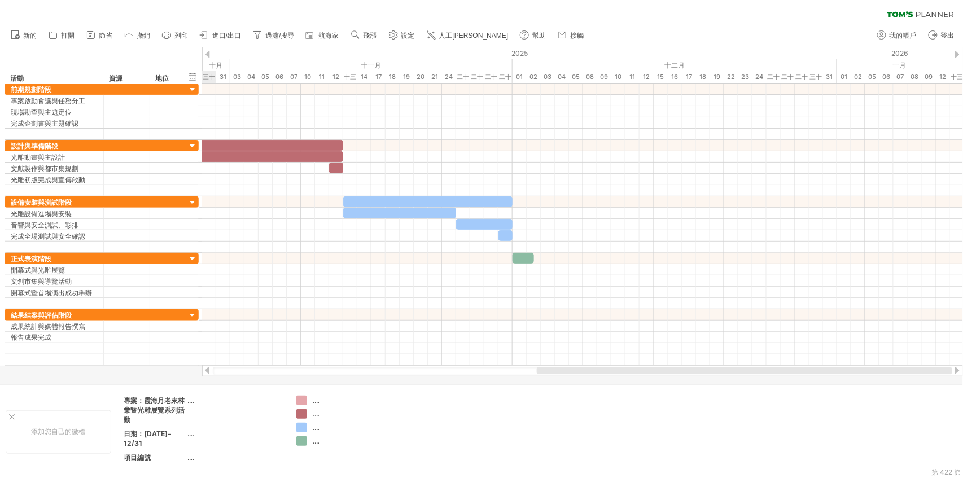
drag, startPoint x: 765, startPoint y: 372, endPoint x: 963, endPoint y: 371, distance: 198.8
click at [963, 371] on body "進度(100%) 嘗試造訪 [DOMAIN_NAME] 再次連接... 清除過濾器" at bounding box center [481, 240] width 963 height 481
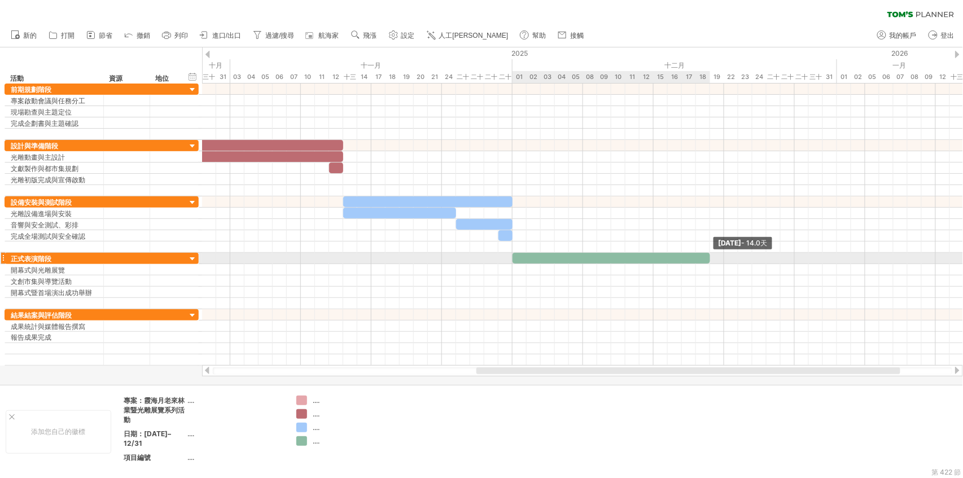
drag, startPoint x: 532, startPoint y: 256, endPoint x: 705, endPoint y: 261, distance: 173.4
click at [705, 261] on div at bounding box center [612, 258] width 198 height 11
click at [626, 254] on div at bounding box center [612, 258] width 198 height 11
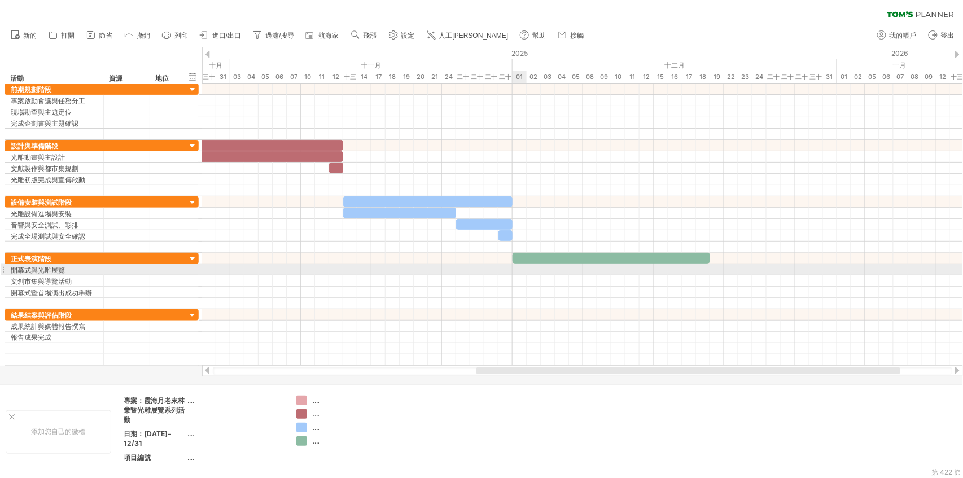
click at [517, 268] on div at bounding box center [582, 269] width 761 height 11
click at [521, 272] on div at bounding box center [582, 269] width 761 height 11
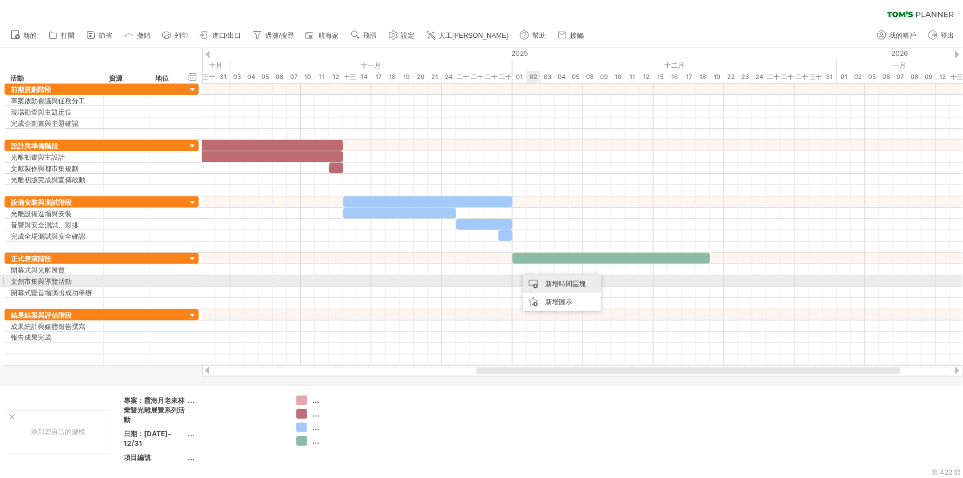
click at [556, 283] on font "新增時間區塊" at bounding box center [566, 284] width 41 height 8
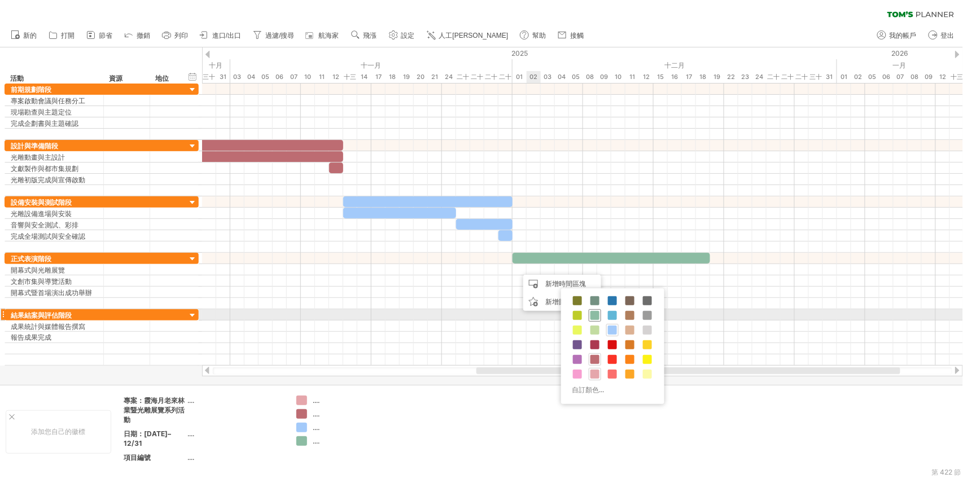
click at [590, 313] on div at bounding box center [595, 315] width 12 height 12
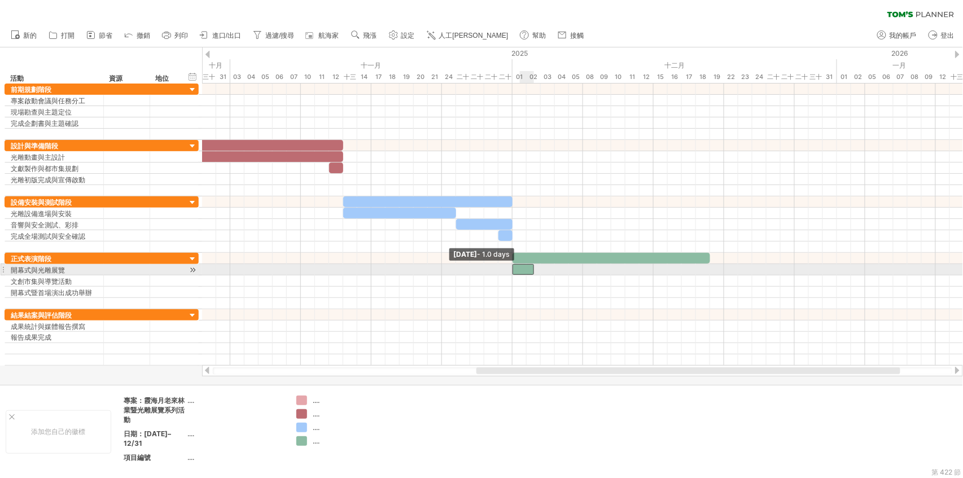
click at [514, 264] on span at bounding box center [512, 269] width 5 height 11
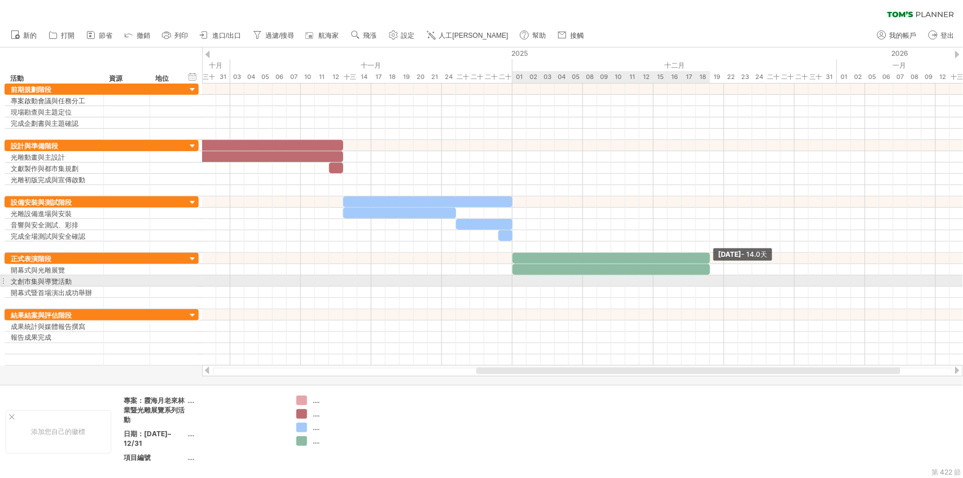
drag, startPoint x: 566, startPoint y: 276, endPoint x: 708, endPoint y: 284, distance: 142.6
click at [708, 284] on div "[DATE] - 14.0天 [DATE] - [DATE].5天" at bounding box center [582, 225] width 761 height 282
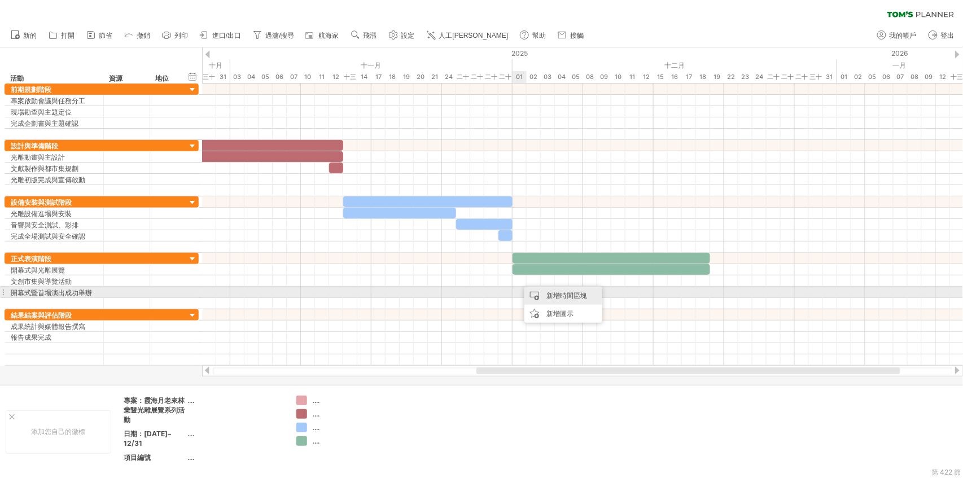
click at [529, 296] on div "新增時間區塊" at bounding box center [564, 296] width 78 height 18
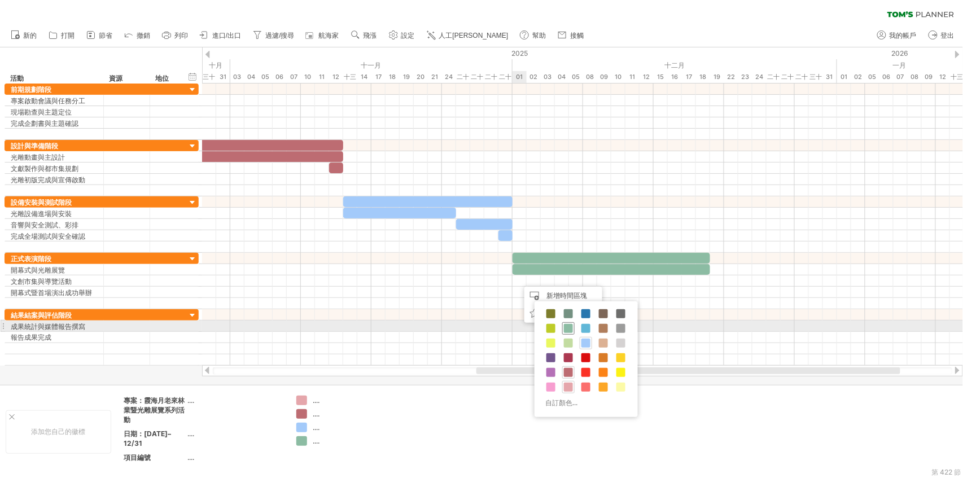
click at [566, 323] on div at bounding box center [568, 328] width 12 height 12
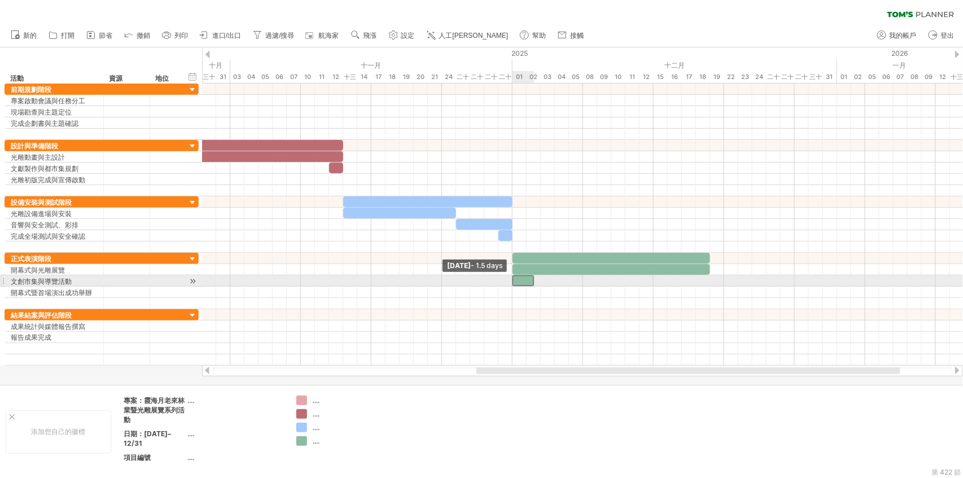
drag, startPoint x: 518, startPoint y: 284, endPoint x: 510, endPoint y: 282, distance: 8.8
click at [510, 282] on div "[DATE] - 14.0天 [DATE] - 1.5 days" at bounding box center [582, 225] width 761 height 282
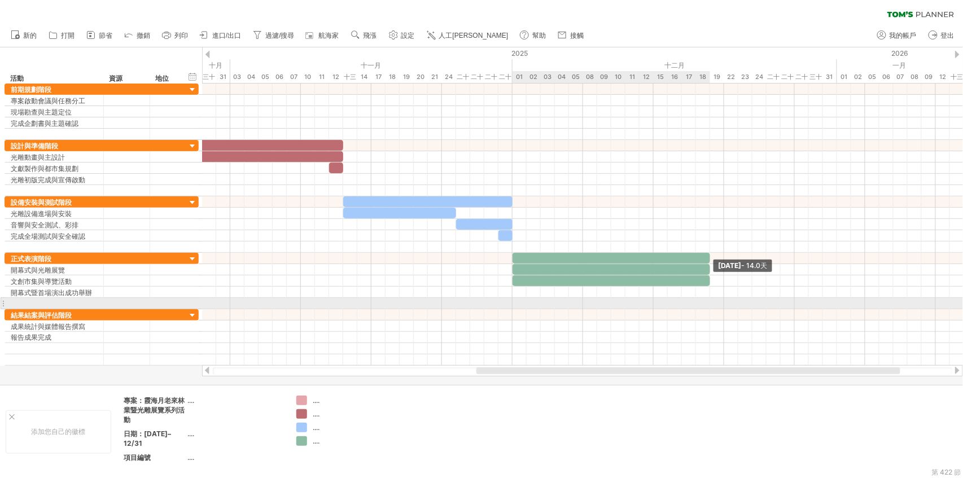
drag, startPoint x: 564, startPoint y: 285, endPoint x: 708, endPoint y: 299, distance: 144.7
click at [708, 299] on div "[DATE] - 14.0天 [DATE] - [DATE].5天" at bounding box center [582, 225] width 761 height 282
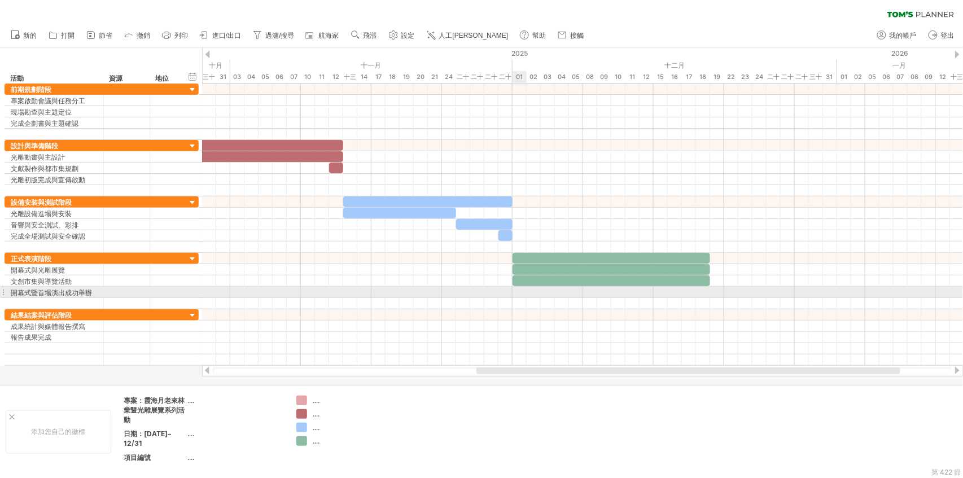
click at [517, 289] on div at bounding box center [582, 292] width 761 height 11
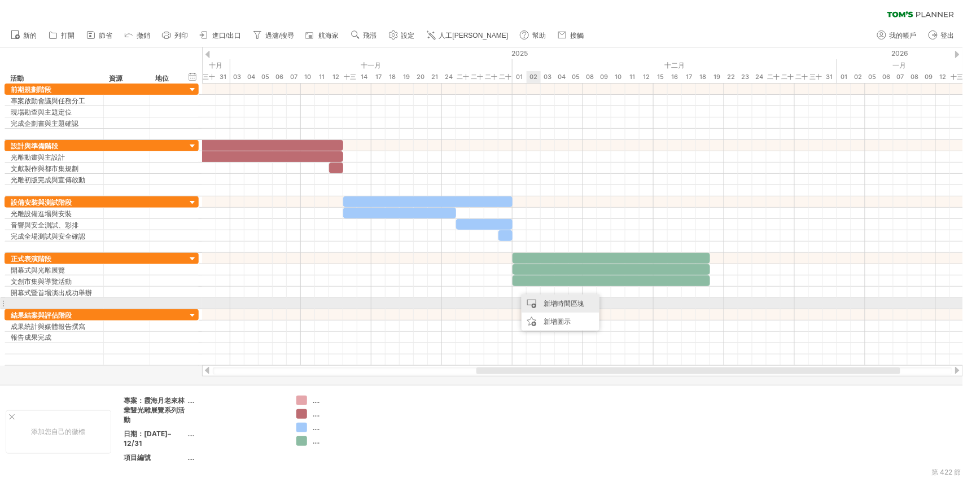
click at [547, 302] on font "新增時間區塊" at bounding box center [564, 303] width 41 height 8
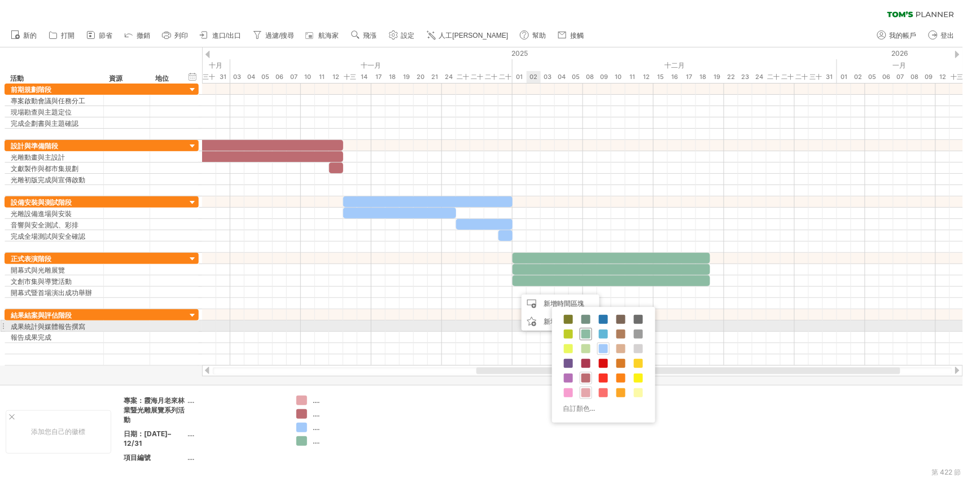
click at [583, 329] on div at bounding box center [586, 334] width 12 height 12
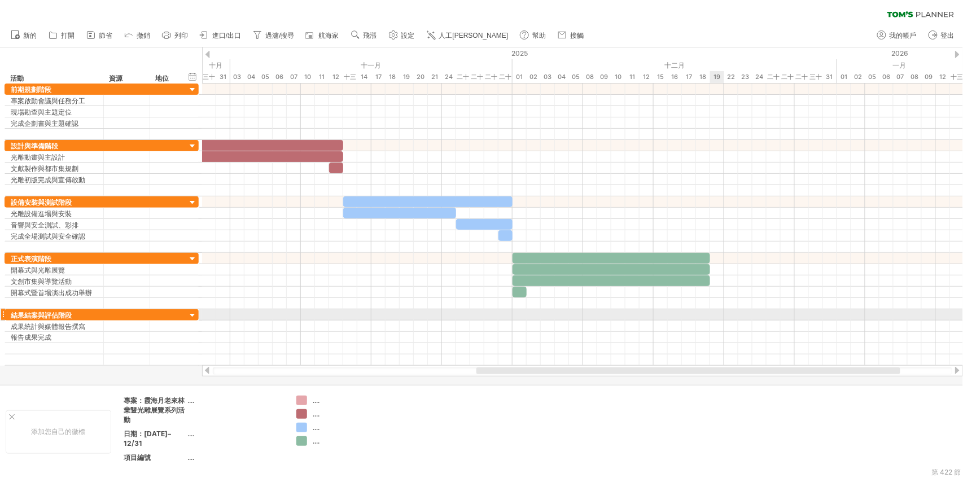
click at [714, 311] on div at bounding box center [582, 314] width 761 height 11
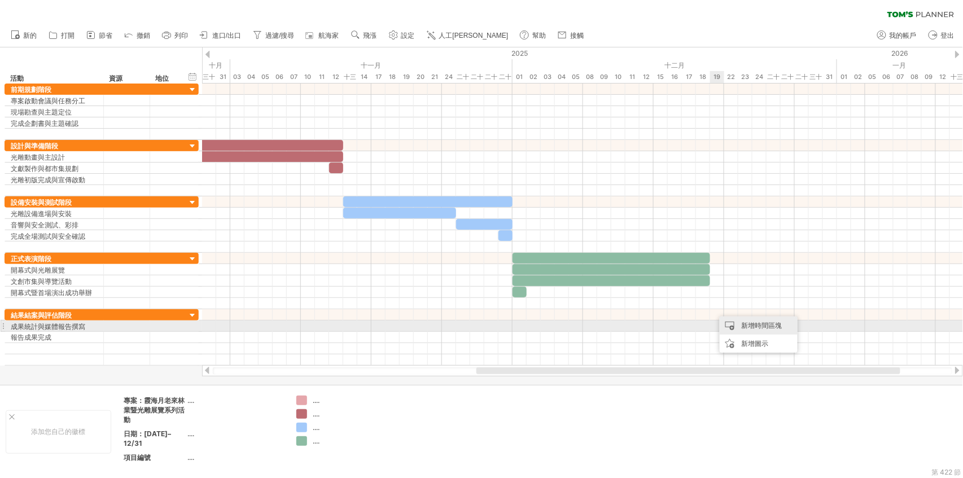
click at [741, 326] on div "新增時間區塊" at bounding box center [759, 326] width 78 height 18
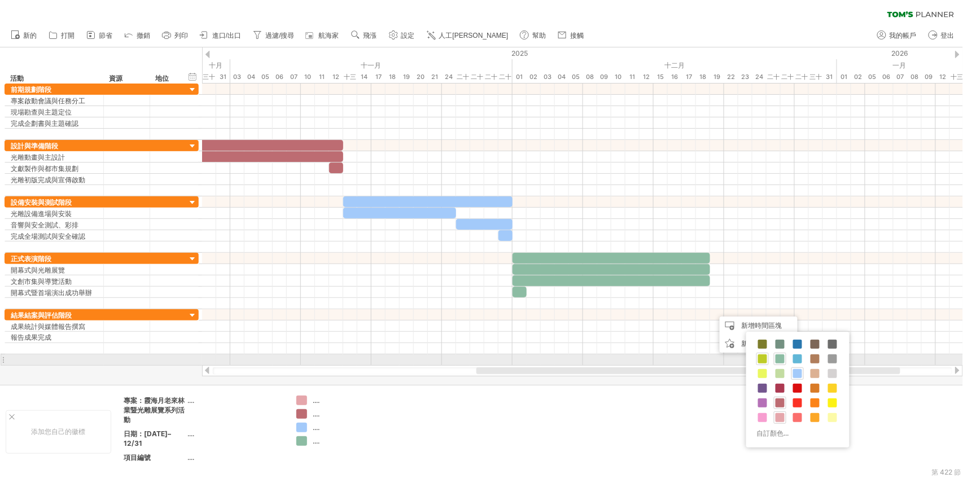
click at [760, 360] on span at bounding box center [762, 359] width 9 height 9
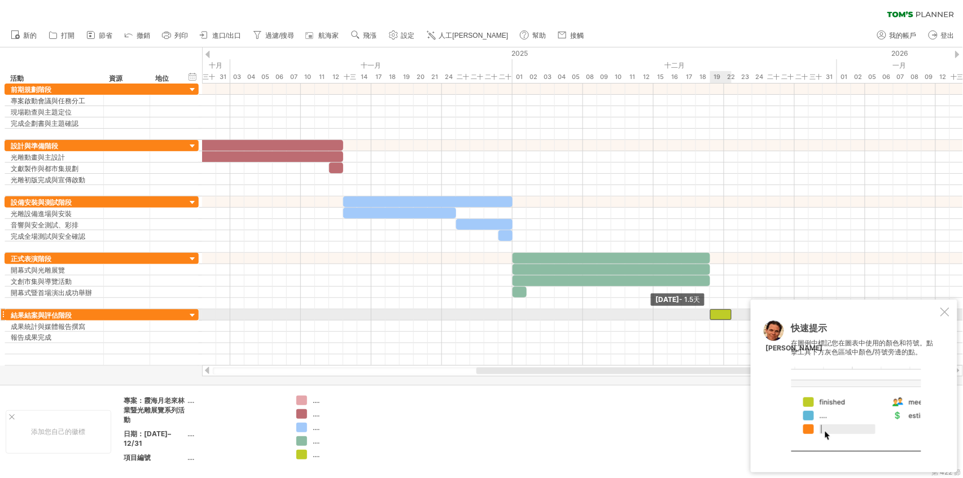
click at [713, 311] on div at bounding box center [720, 314] width 21 height 11
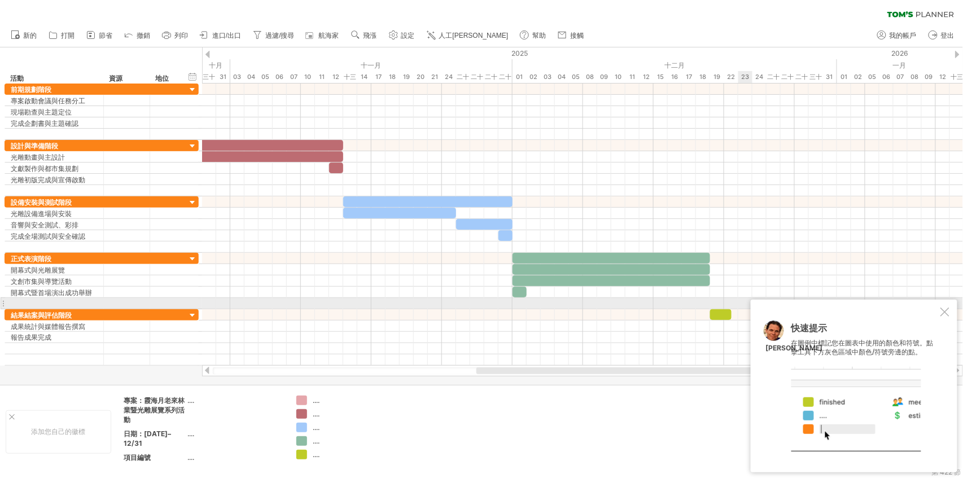
click at [945, 309] on div at bounding box center [945, 312] width 9 height 9
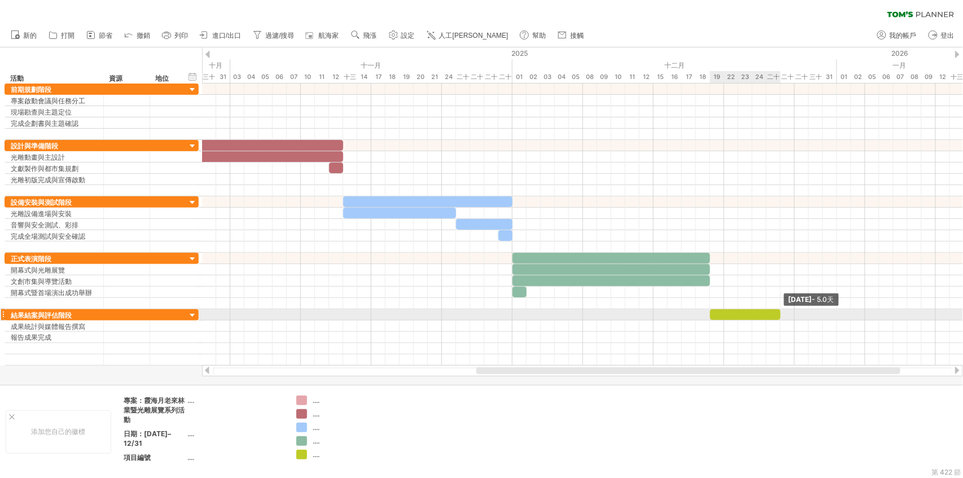
drag, startPoint x: 730, startPoint y: 316, endPoint x: 779, endPoint y: 313, distance: 49.7
click at [779, 313] on span at bounding box center [781, 314] width 5 height 11
click at [720, 321] on div at bounding box center [582, 326] width 761 height 11
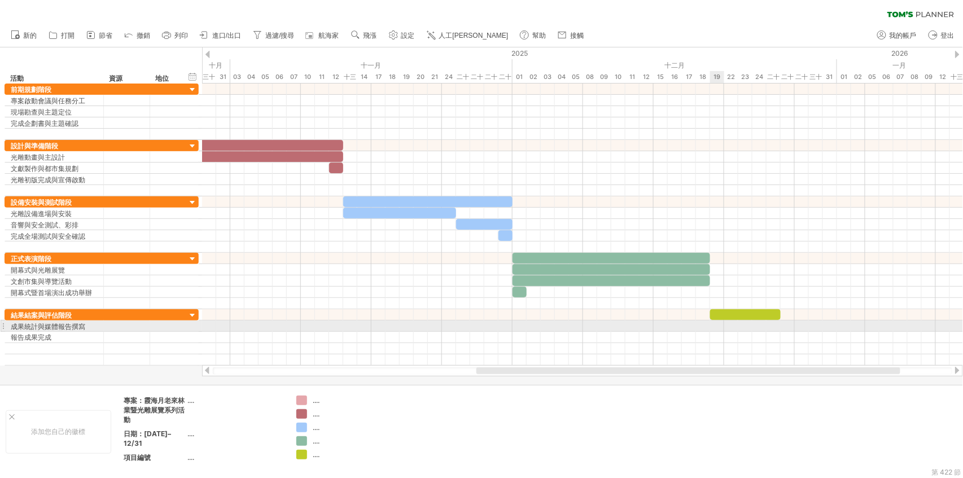
click at [717, 325] on div at bounding box center [582, 326] width 761 height 11
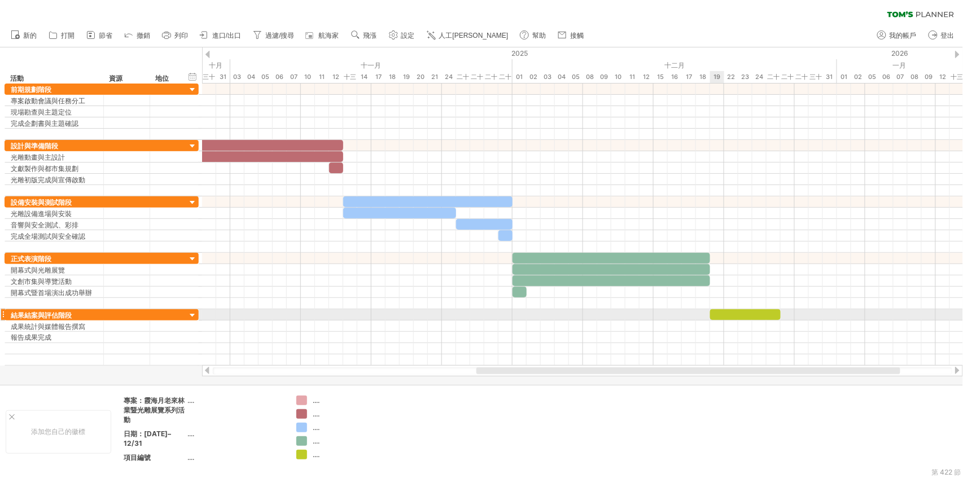
click at [721, 313] on div at bounding box center [745, 314] width 71 height 11
click at [718, 322] on div at bounding box center [582, 326] width 761 height 11
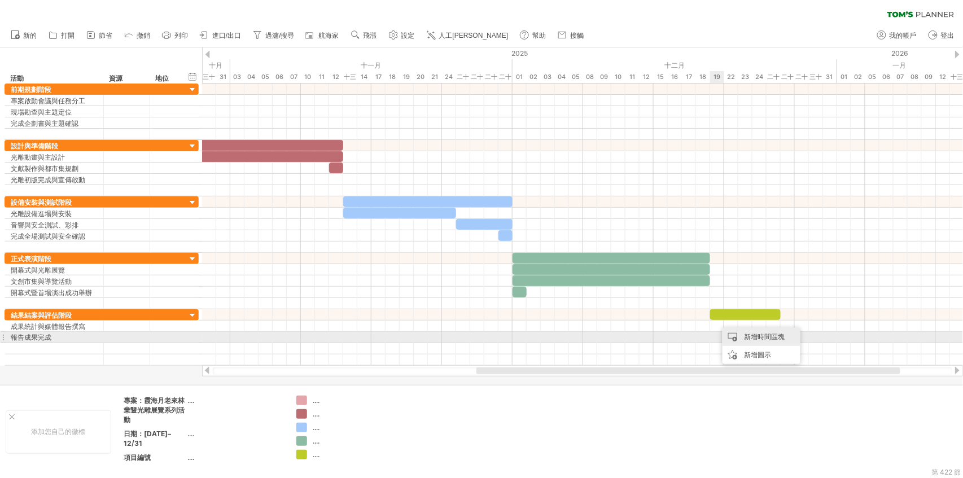
click at [741, 333] on div "新增時間區塊" at bounding box center [762, 337] width 78 height 18
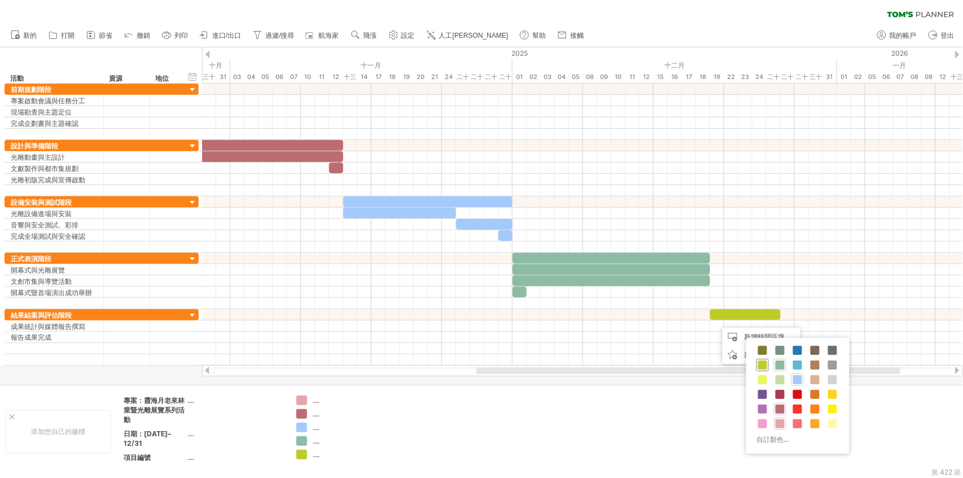
click at [757, 369] on div at bounding box center [763, 365] width 12 height 12
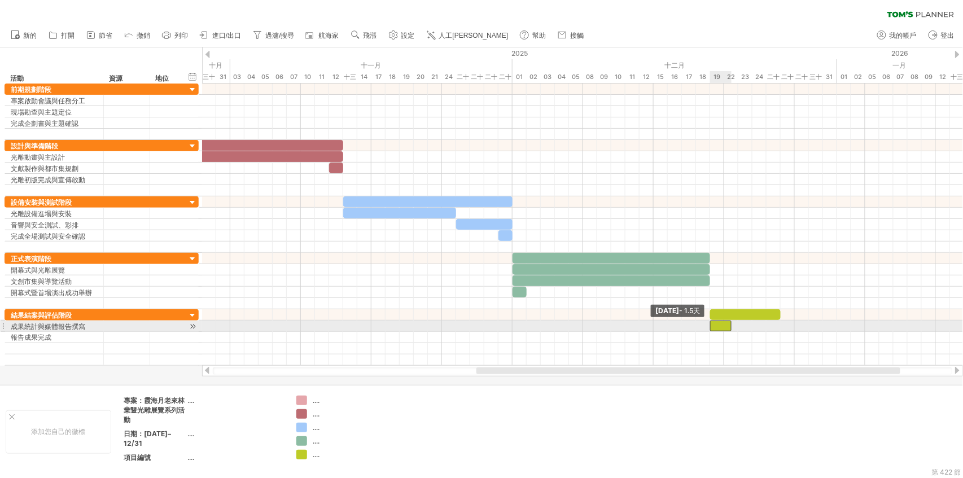
drag, startPoint x: 718, startPoint y: 326, endPoint x: 709, endPoint y: 324, distance: 8.8
click at [709, 324] on span at bounding box center [710, 326] width 5 height 11
drag, startPoint x: 730, startPoint y: 322, endPoint x: 777, endPoint y: 328, distance: 47.2
click at [777, 328] on div at bounding box center [745, 326] width 71 height 11
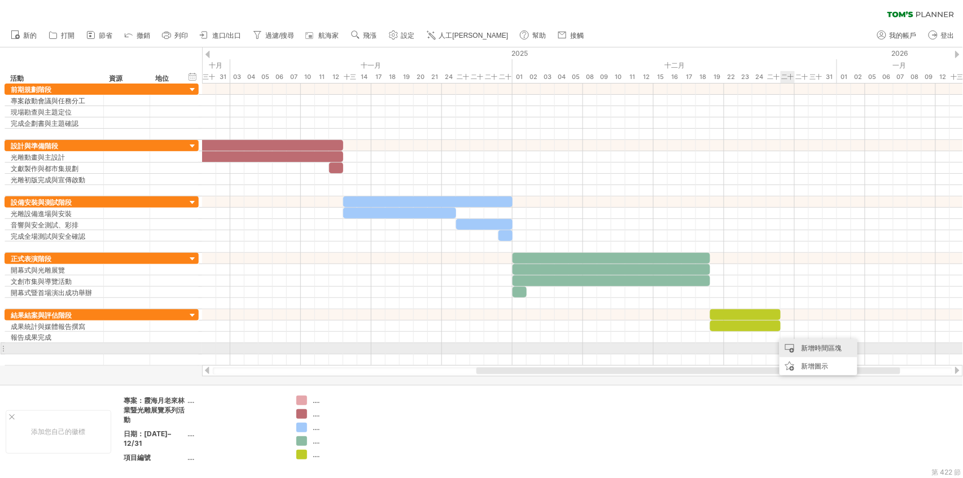
click at [798, 348] on div "新增時間區塊" at bounding box center [819, 348] width 78 height 18
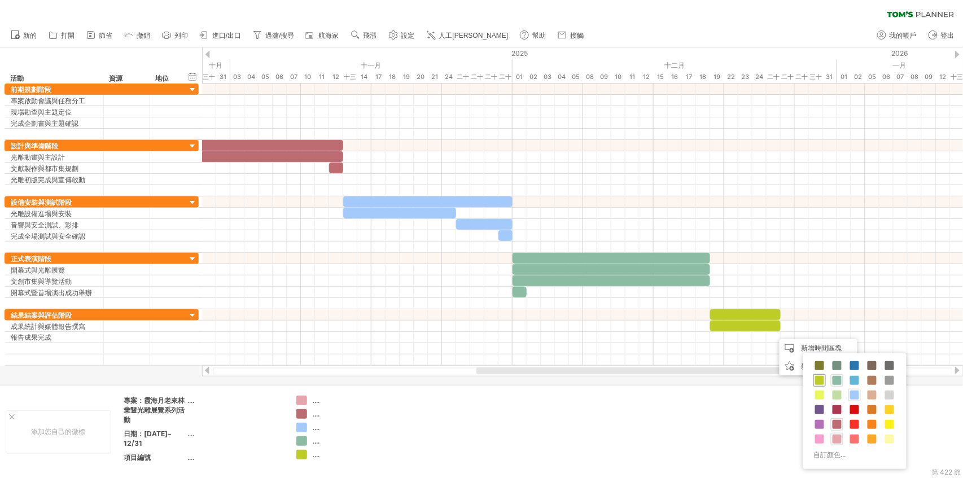
click at [823, 379] on span at bounding box center [819, 380] width 9 height 9
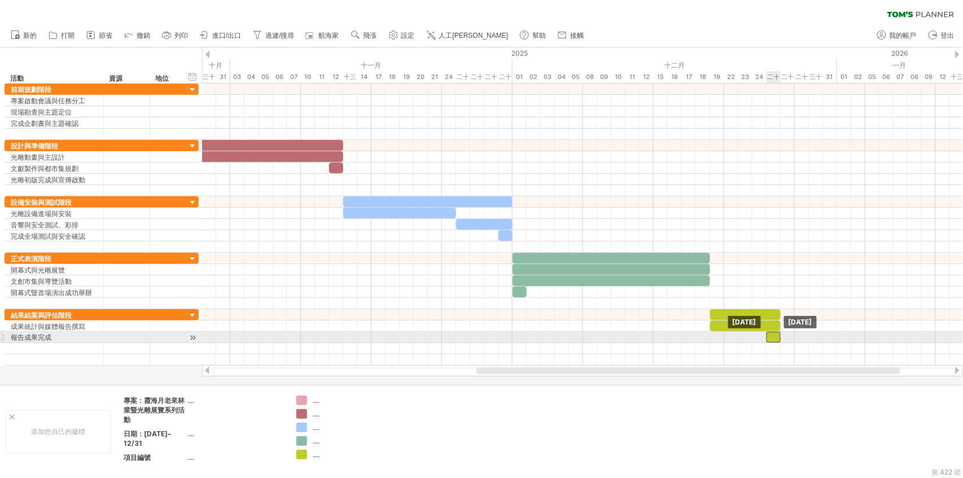
click at [774, 338] on div at bounding box center [774, 337] width 14 height 11
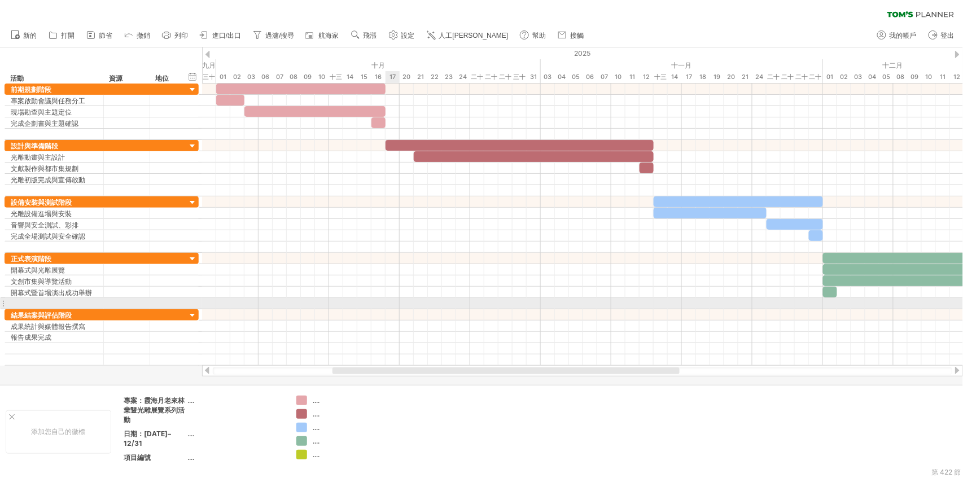
drag, startPoint x: 527, startPoint y: 372, endPoint x: 395, endPoint y: 302, distance: 149.5
click at [395, 302] on div "嘗試造訪 [DOMAIN_NAME] 再次連接... 清除過濾器 新的 打開" at bounding box center [481, 239] width 963 height 478
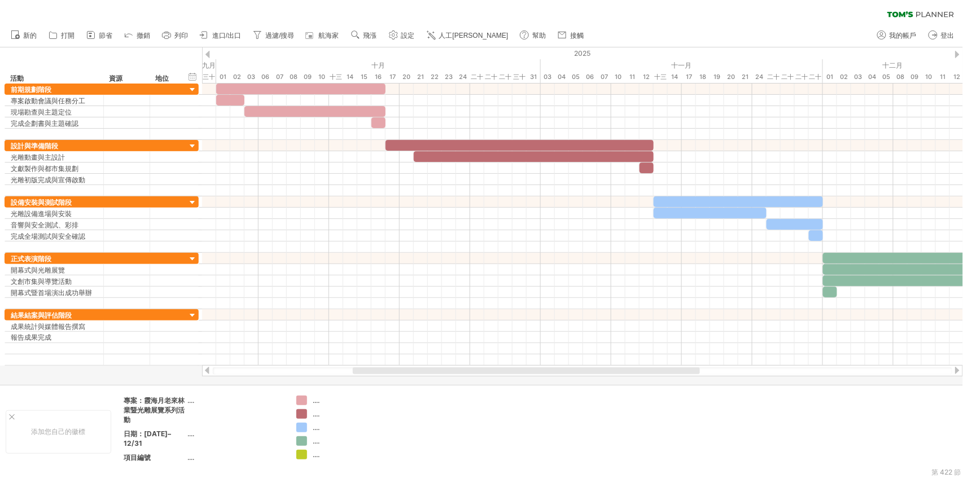
click at [411, 369] on div at bounding box center [526, 371] width 347 height 7
click at [72, 33] on font "打開" at bounding box center [68, 36] width 14 height 8
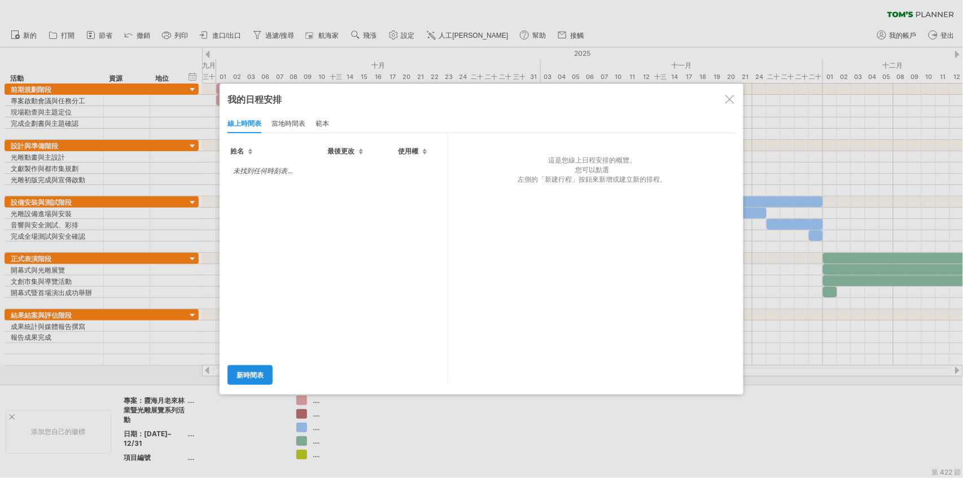
click at [257, 380] on link "新時間表" at bounding box center [250, 375] width 45 height 20
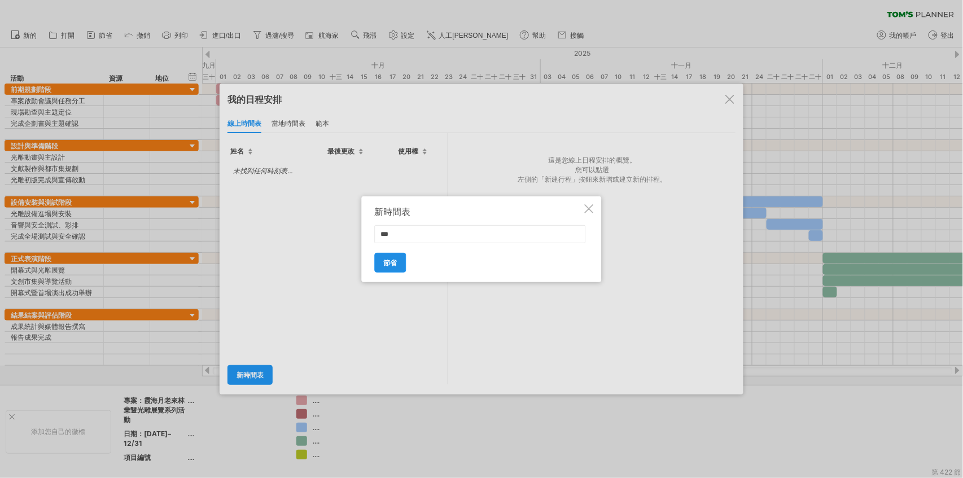
type input "***"
click at [405, 254] on link "節省" at bounding box center [391, 263] width 32 height 20
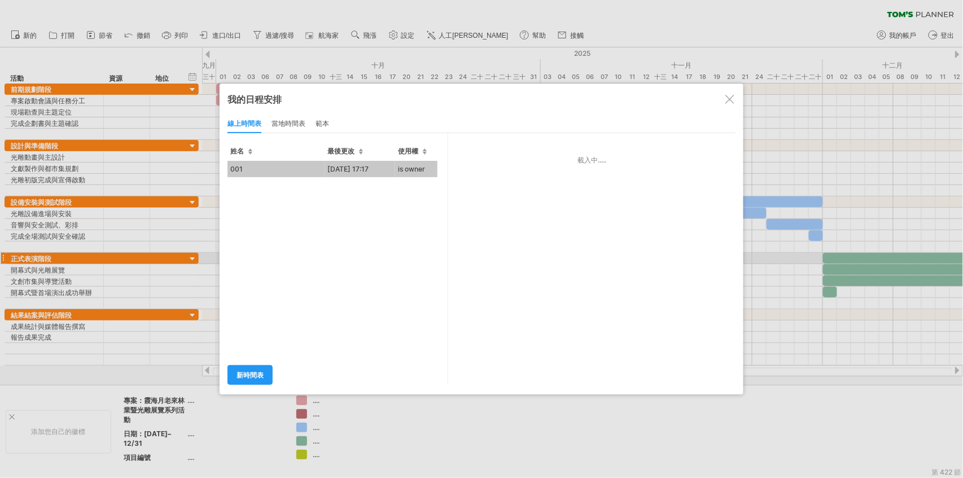
type input "***"
type input "**********"
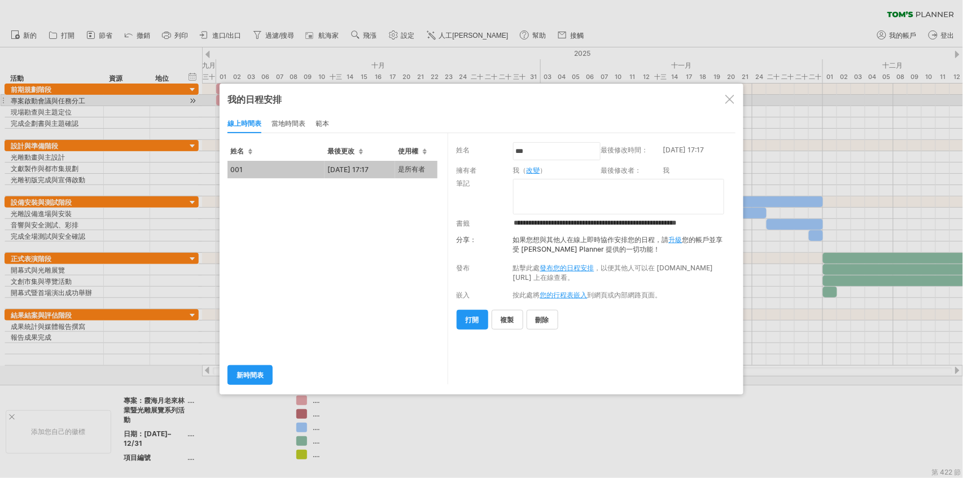
click at [730, 97] on div at bounding box center [730, 99] width 9 height 9
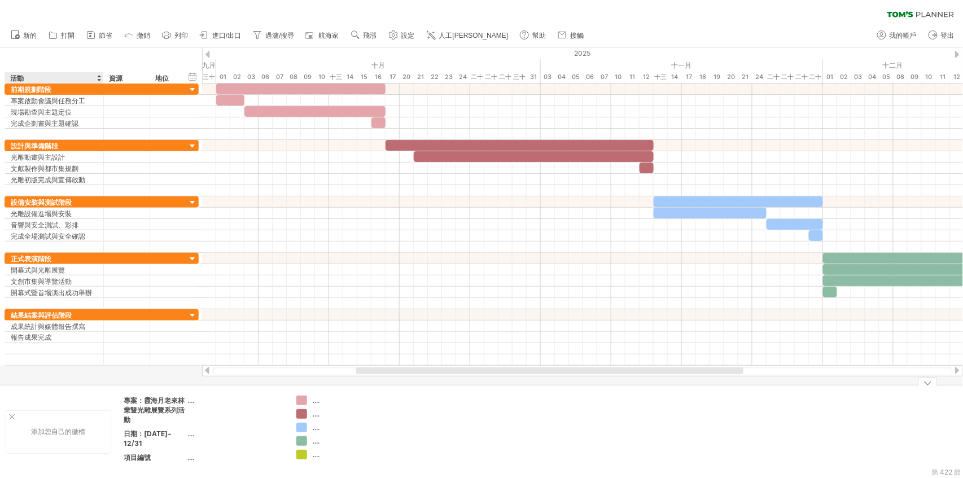
click at [12, 415] on div at bounding box center [12, 417] width 6 height 6
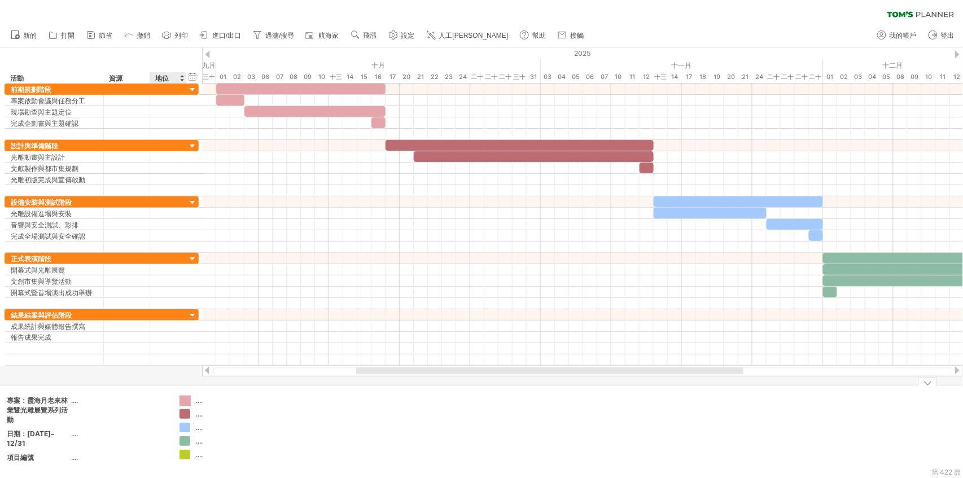
click at [189, 398] on div "嘗試造訪 [DOMAIN_NAME] 再次連接... 清除過濾器 新的 打開" at bounding box center [481, 239] width 963 height 478
click at [198, 401] on font "...." at bounding box center [199, 400] width 7 height 8
drag, startPoint x: 200, startPoint y: 403, endPoint x: 191, endPoint y: 421, distance: 20.5
click at [200, 403] on font "...." at bounding box center [199, 400] width 7 height 8
click at [188, 420] on td ".... .... .... .... ...." at bounding box center [218, 432] width 89 height 72
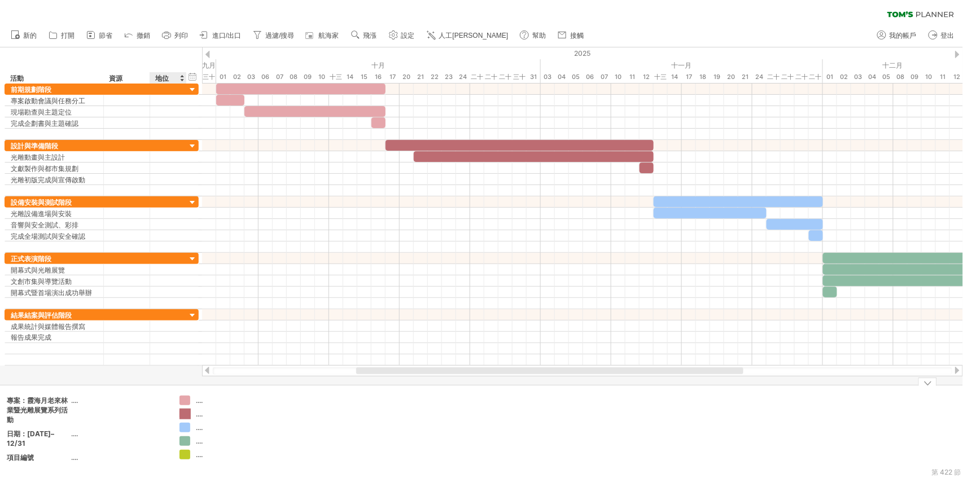
click at [187, 414] on div "嘗試造訪 [DOMAIN_NAME] 再次連接... 清除過濾器 新的 打開" at bounding box center [481, 239] width 963 height 478
click at [187, 414] on div at bounding box center [185, 414] width 11 height 11
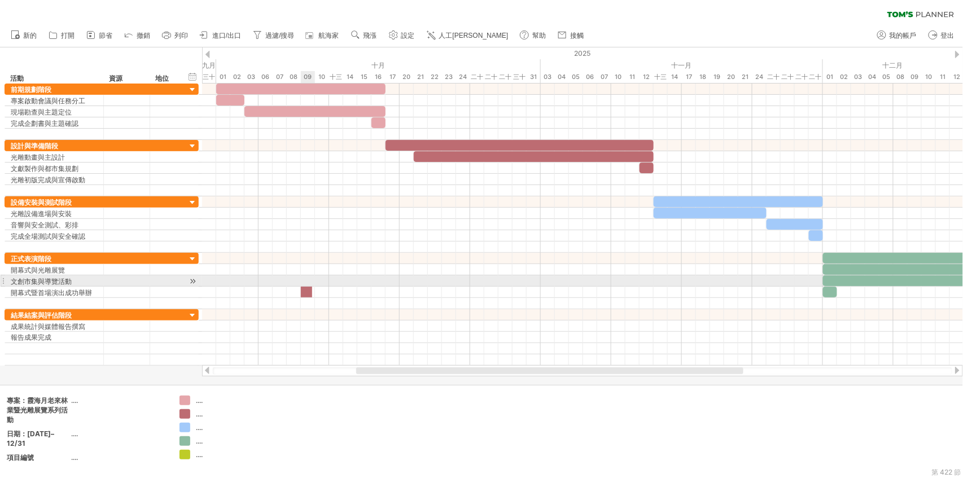
drag, startPoint x: 187, startPoint y: 414, endPoint x: 306, endPoint y: 287, distance: 174.6
click at [306, 287] on div "嘗試造訪 [DOMAIN_NAME] 再次連接... 清除過濾器 新的 打開" at bounding box center [481, 239] width 963 height 478
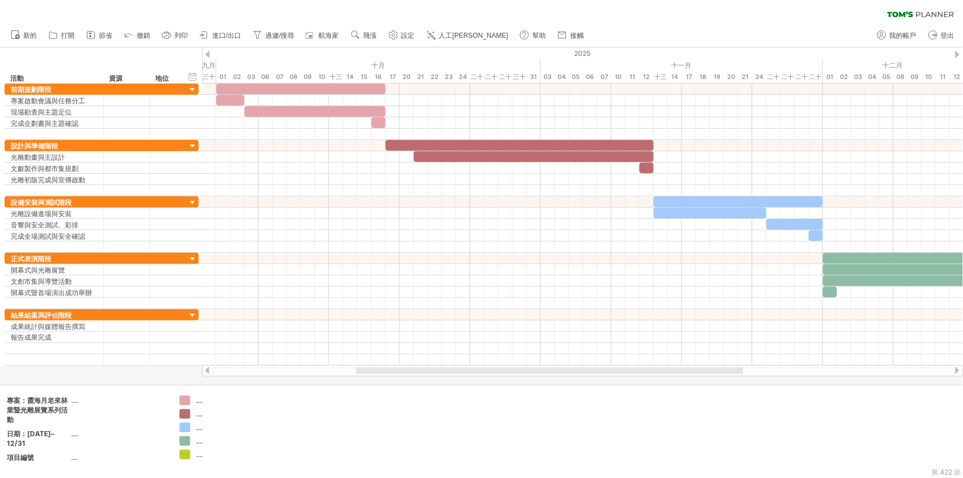
click at [230, 32] on font "進口/出口" at bounding box center [226, 36] width 29 height 8
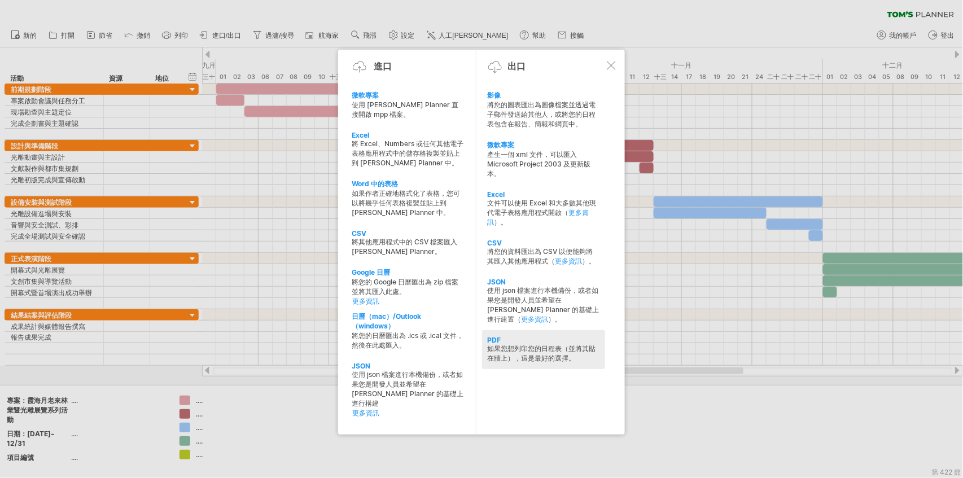
click at [544, 369] on div "PDF 如果您想列印您的日程表（並將其貼在牆上），這是最好的選擇。" at bounding box center [543, 349] width 123 height 39
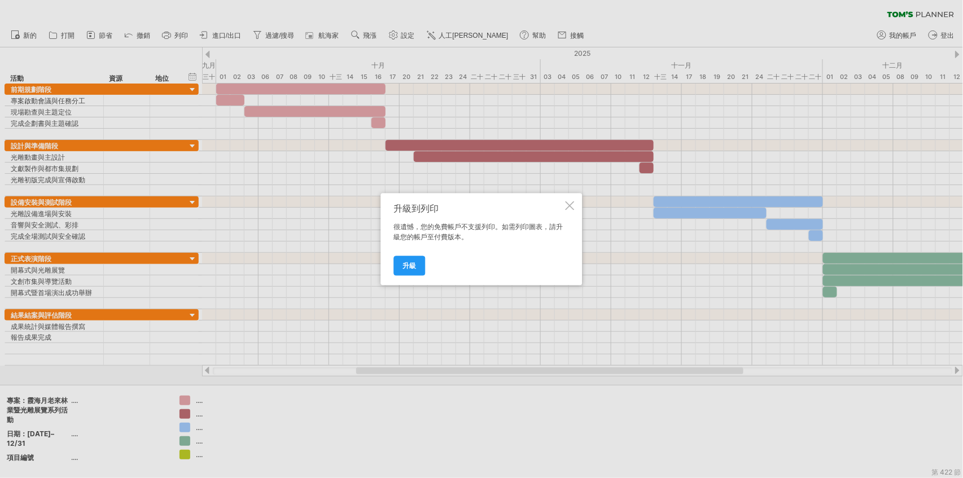
click at [572, 207] on div at bounding box center [570, 205] width 9 height 9
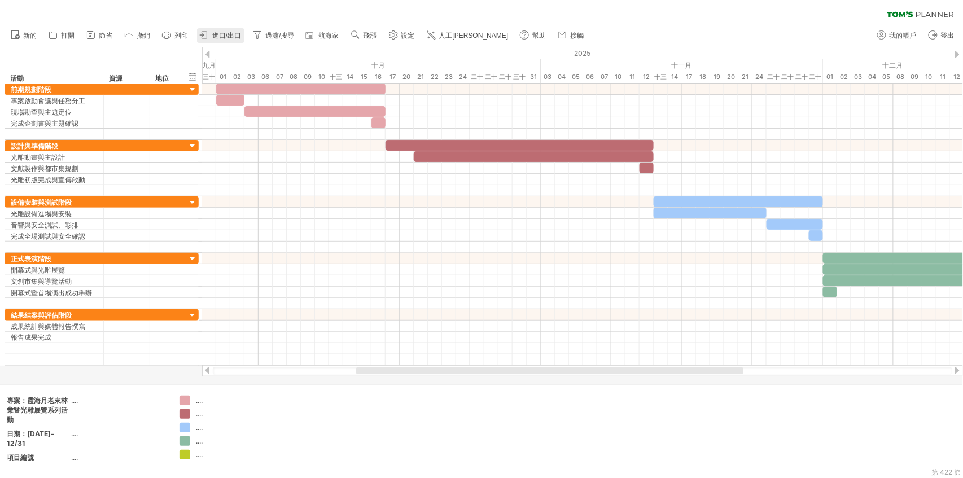
click at [228, 34] on font "進口/出口" at bounding box center [226, 36] width 29 height 8
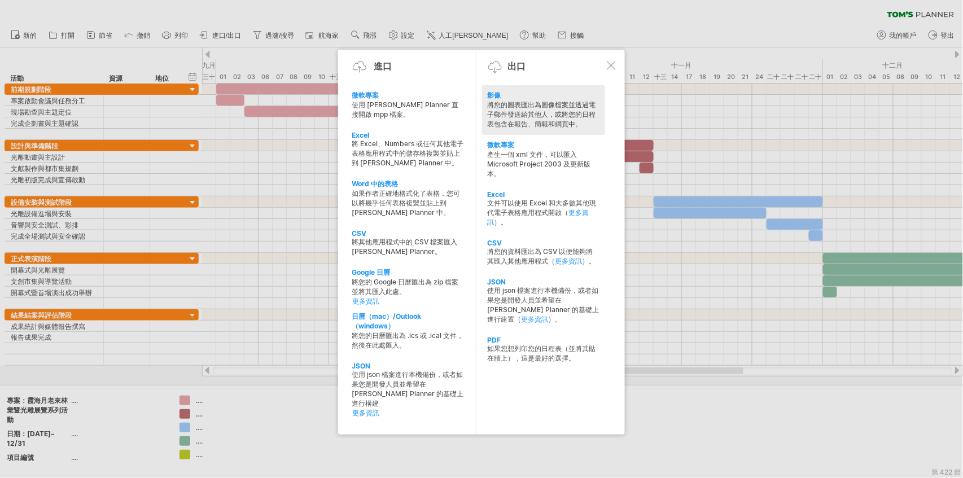
click at [536, 94] on div "影像" at bounding box center [544, 96] width 112 height 10
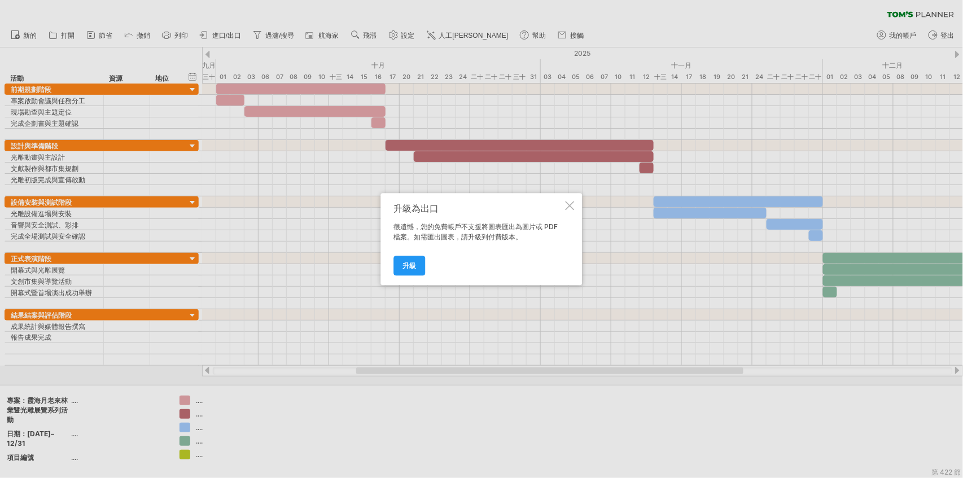
click at [567, 206] on div at bounding box center [570, 205] width 9 height 9
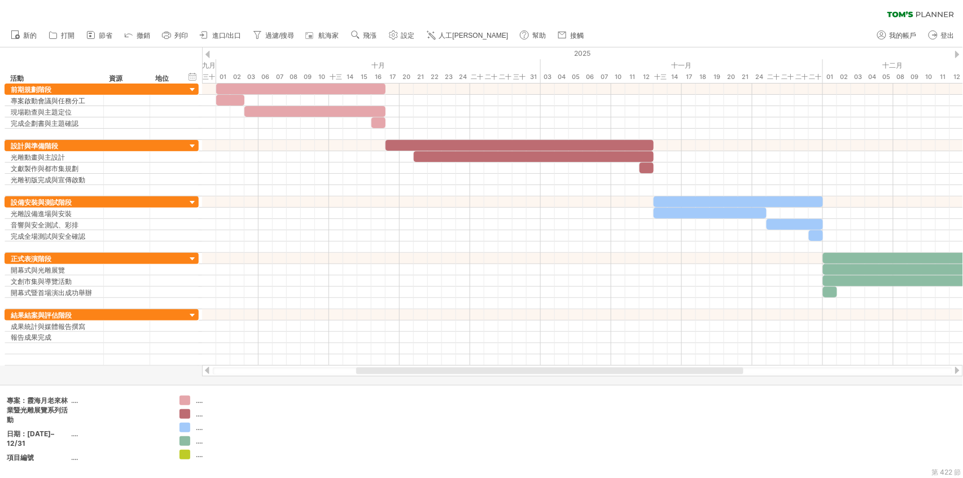
click at [222, 37] on font "進口/出口" at bounding box center [226, 36] width 29 height 8
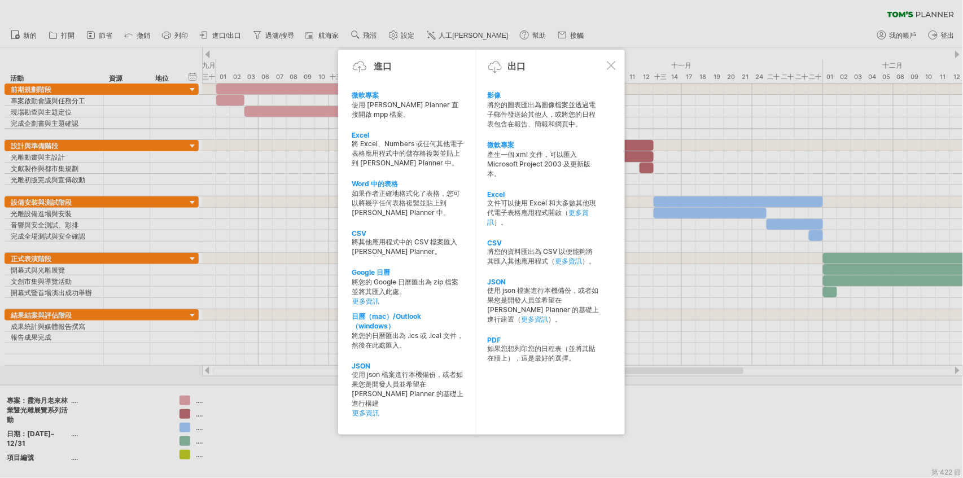
click at [613, 67] on div at bounding box center [611, 65] width 9 height 9
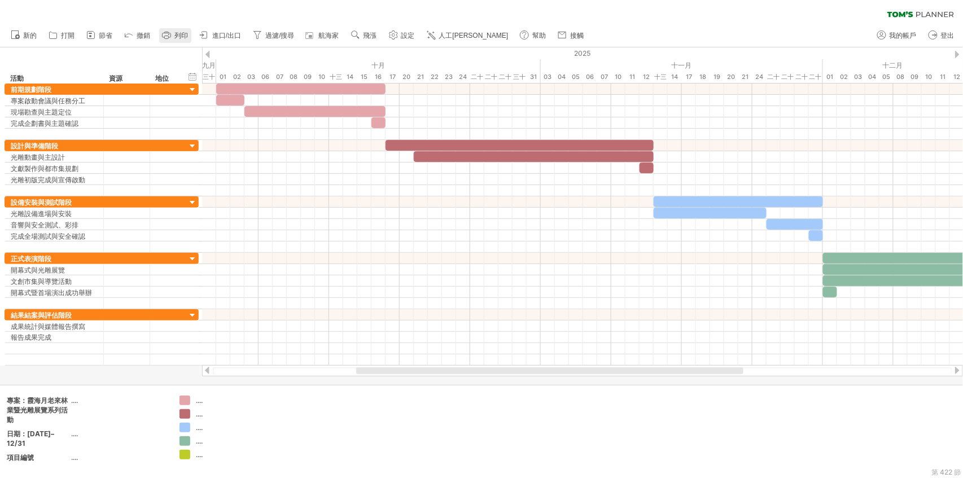
click at [175, 36] on font "列印" at bounding box center [181, 36] width 14 height 8
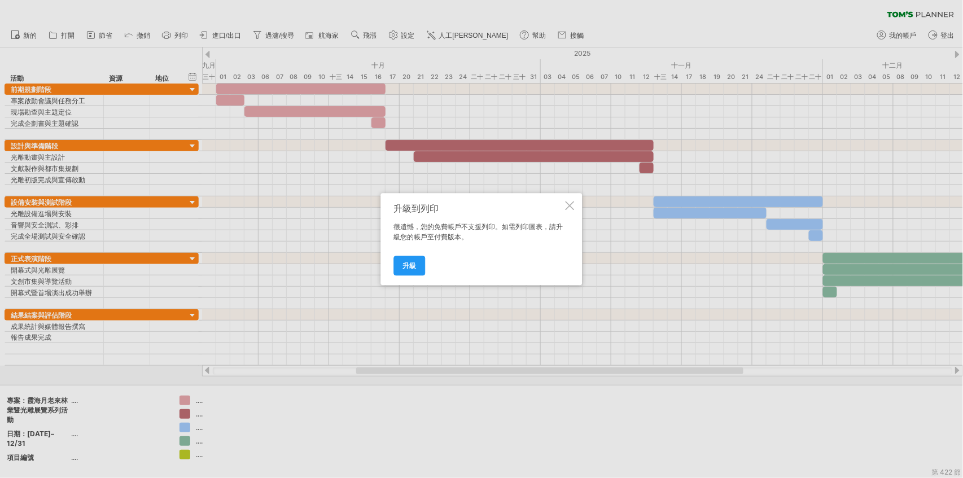
click at [566, 206] on div at bounding box center [570, 205] width 9 height 9
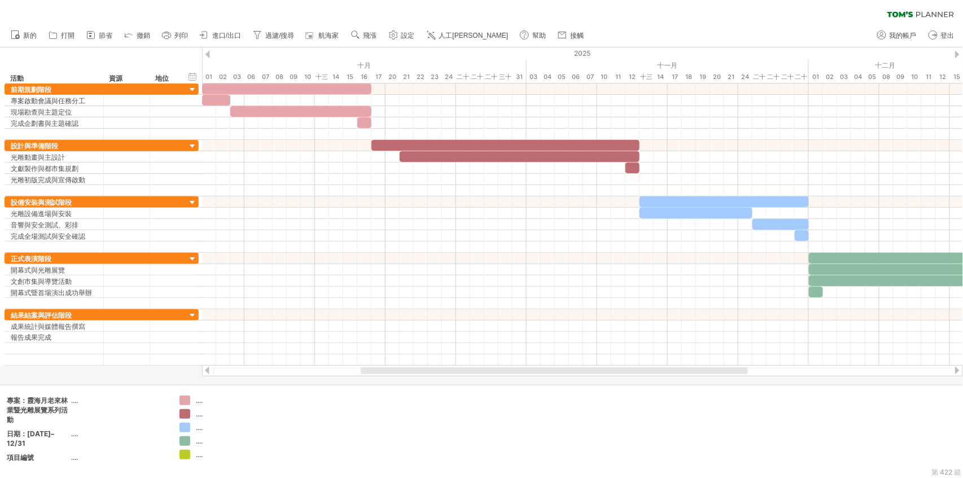
click at [399, 368] on div at bounding box center [554, 371] width 387 height 7
click at [221, 39] on link "進口/出口" at bounding box center [220, 35] width 47 height 15
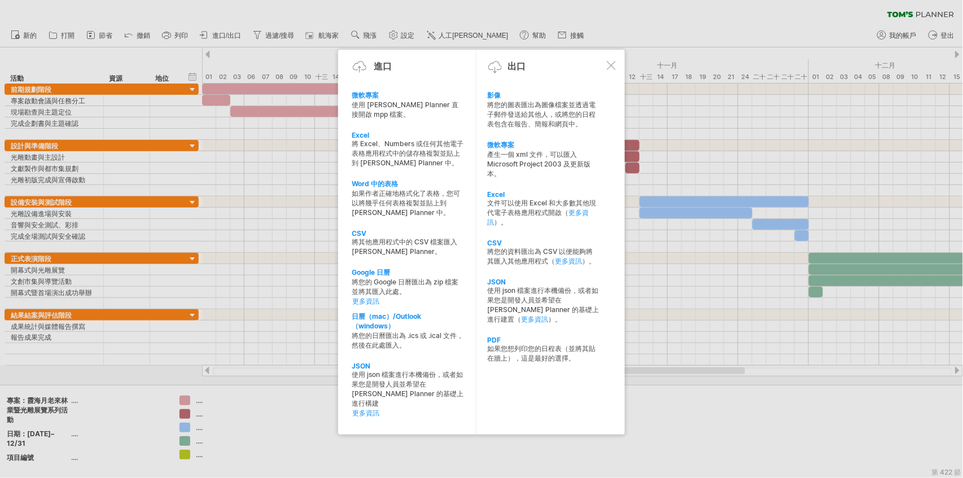
click at [560, 124] on font "將您的圖表匯出為圖像檔案並透過電子郵件發送給其他人，或將您的日程表包含在報告、簡報和網頁中。" at bounding box center [542, 115] width 108 height 28
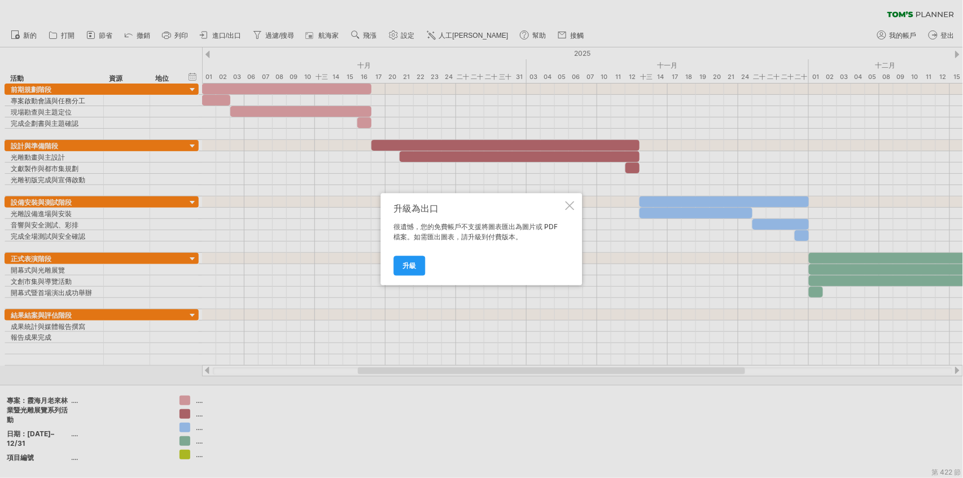
click at [571, 208] on div at bounding box center [570, 205] width 9 height 9
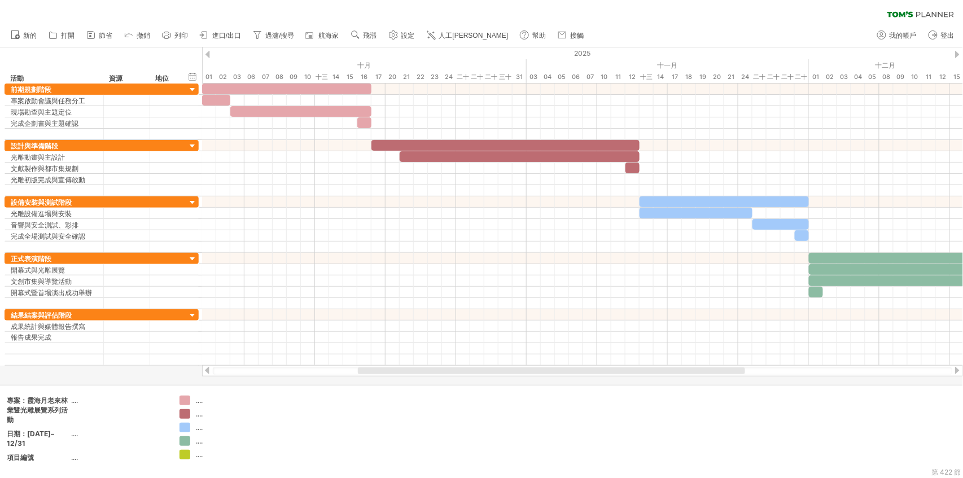
click at [221, 40] on link "進口/出口" at bounding box center [220, 35] width 47 height 15
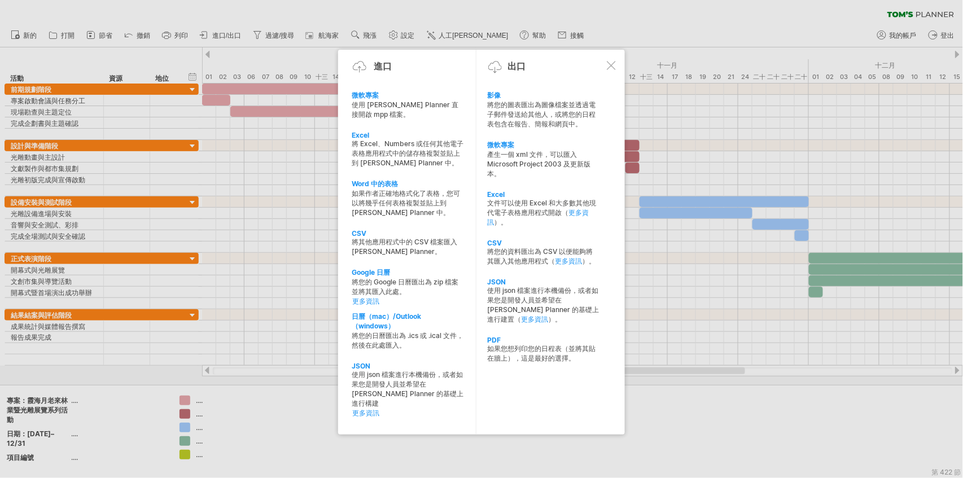
click at [612, 66] on div at bounding box center [611, 65] width 9 height 9
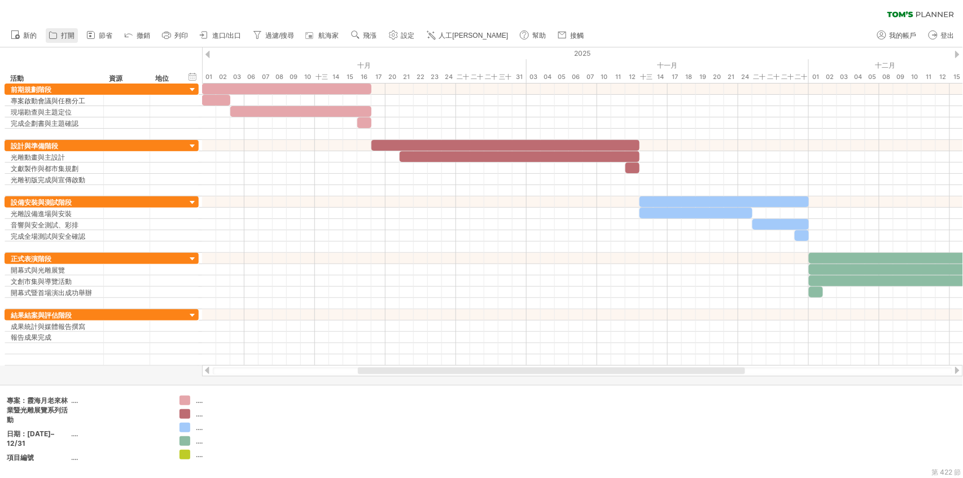
click at [54, 40] on icon at bounding box center [52, 34] width 11 height 11
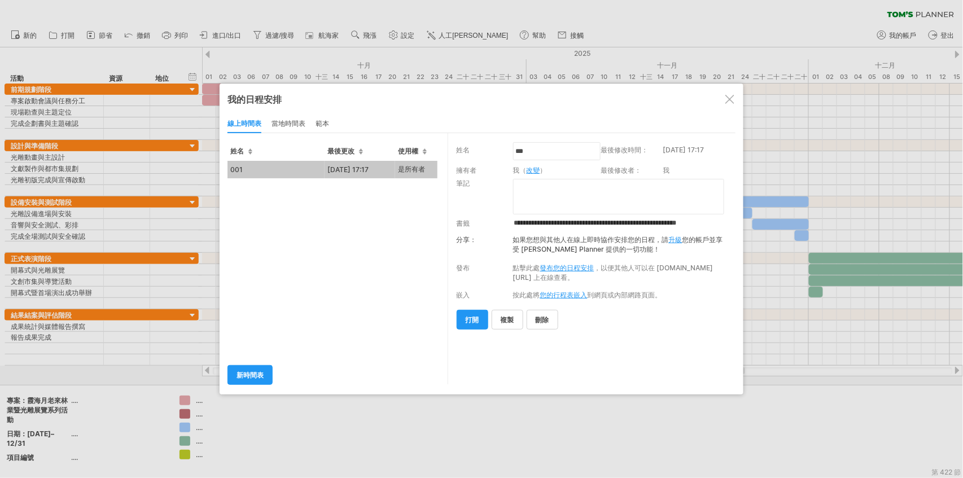
click at [729, 100] on div at bounding box center [730, 99] width 9 height 9
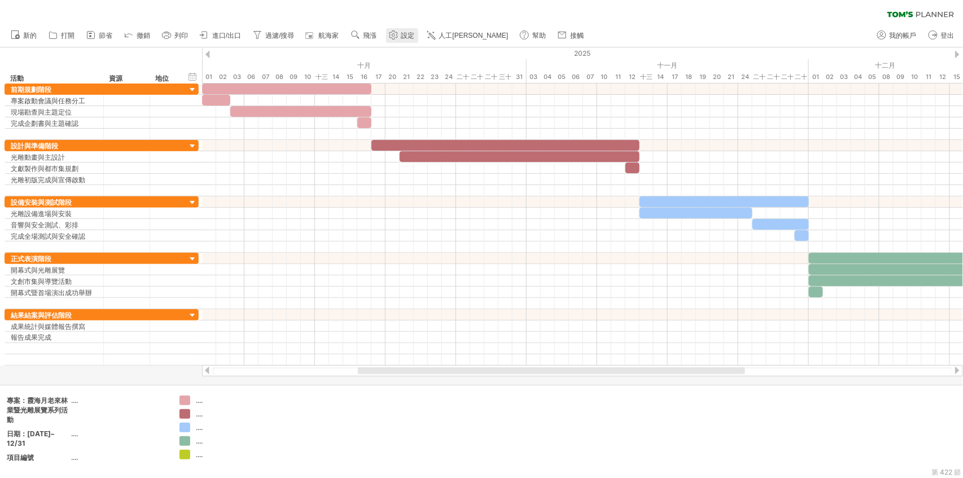
click at [398, 32] on use at bounding box center [393, 34] width 11 height 11
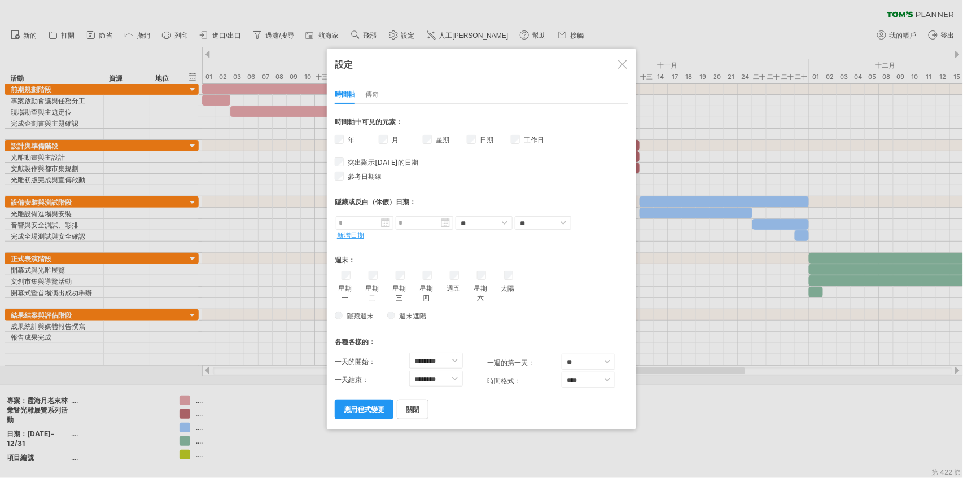
click at [625, 63] on div at bounding box center [622, 64] width 9 height 9
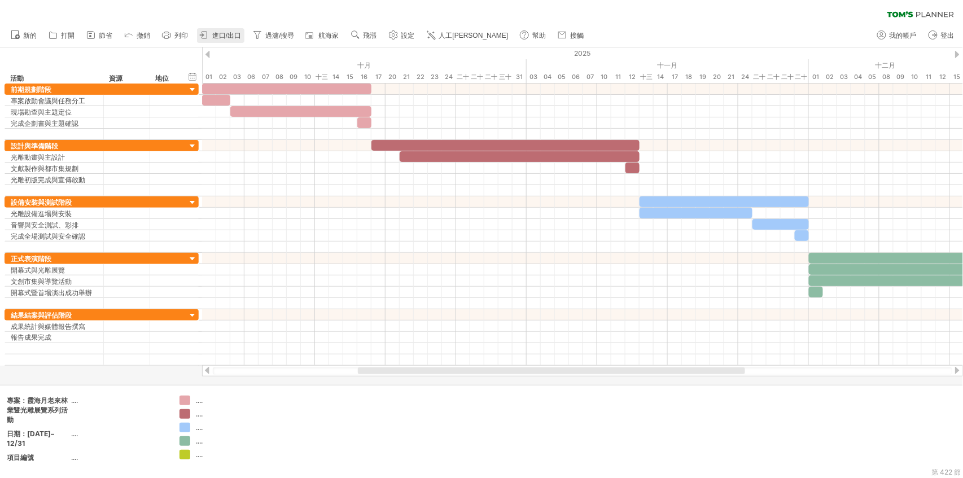
click at [229, 31] on link "進口/出口" at bounding box center [220, 35] width 47 height 15
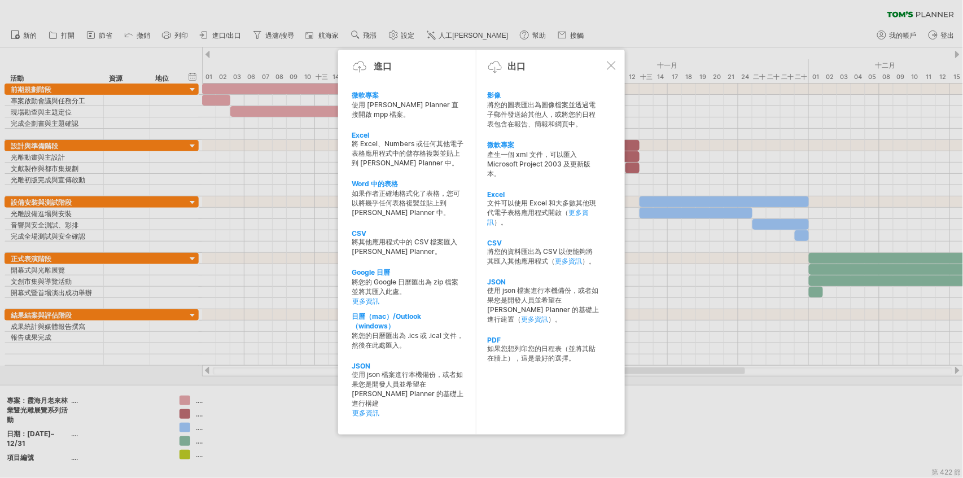
click at [526, 201] on div "文件可以使用 Excel 和大多數其他現代電子表格應用程式開啟（ 更多資訊 ）。" at bounding box center [544, 213] width 112 height 29
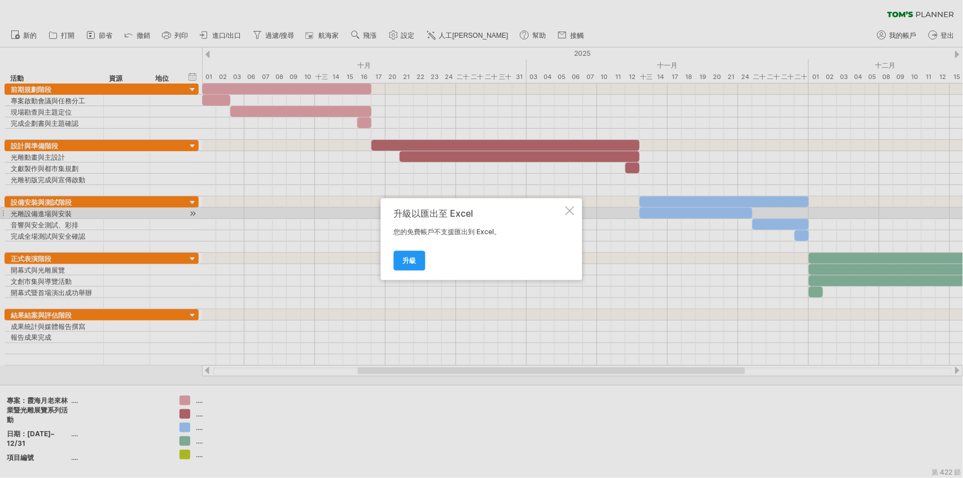
click at [574, 211] on div at bounding box center [570, 210] width 9 height 9
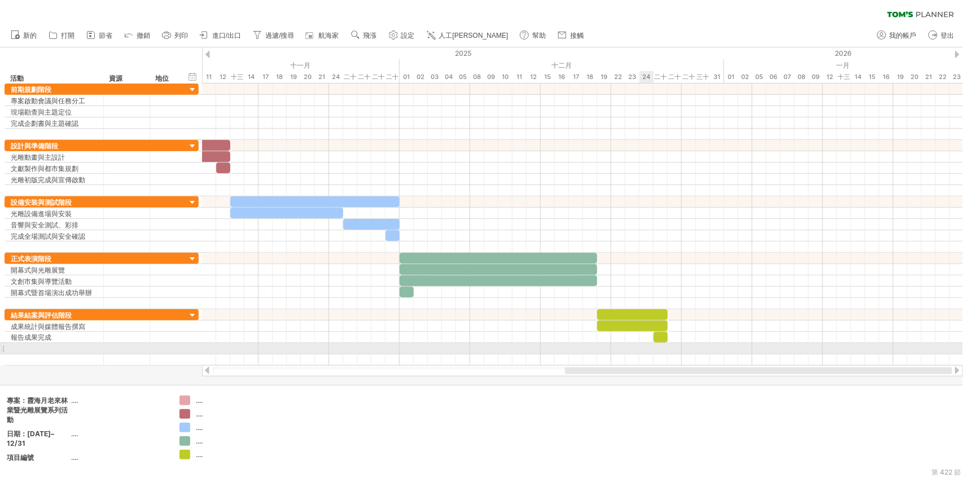
drag, startPoint x: 433, startPoint y: 370, endPoint x: 647, endPoint y: 347, distance: 214.7
click at [647, 347] on div "嘗試造訪 [DOMAIN_NAME] 再次連接... 清除過濾器 新的 打開" at bounding box center [481, 239] width 963 height 478
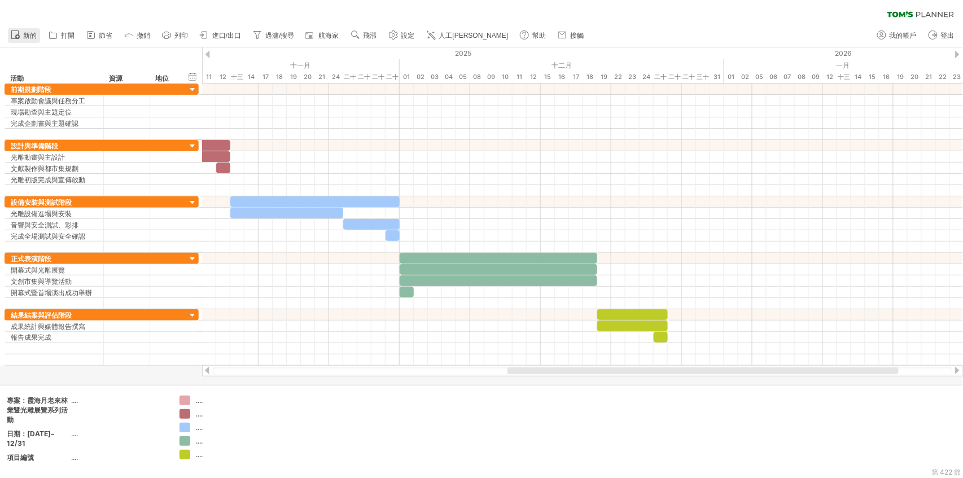
click at [19, 31] on icon at bounding box center [15, 34] width 11 height 11
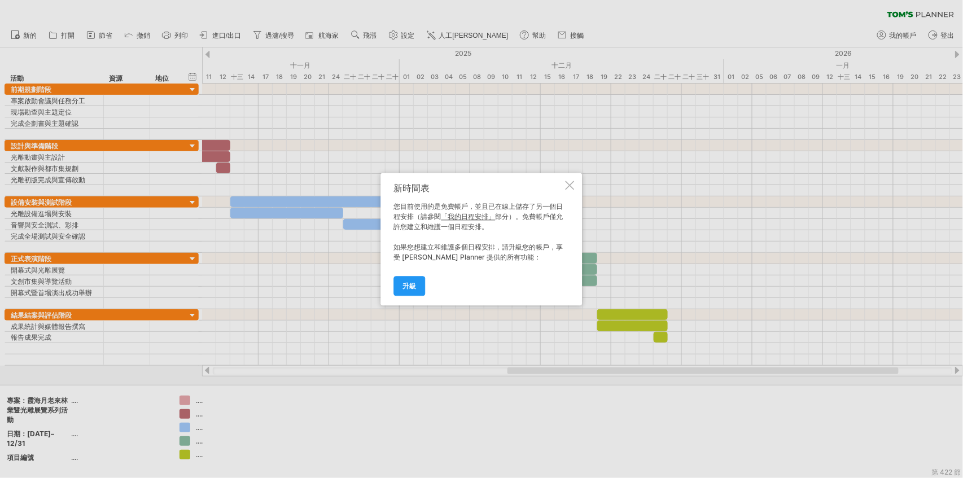
click at [574, 184] on div at bounding box center [570, 185] width 9 height 9
